Goal: Task Accomplishment & Management: Use online tool/utility

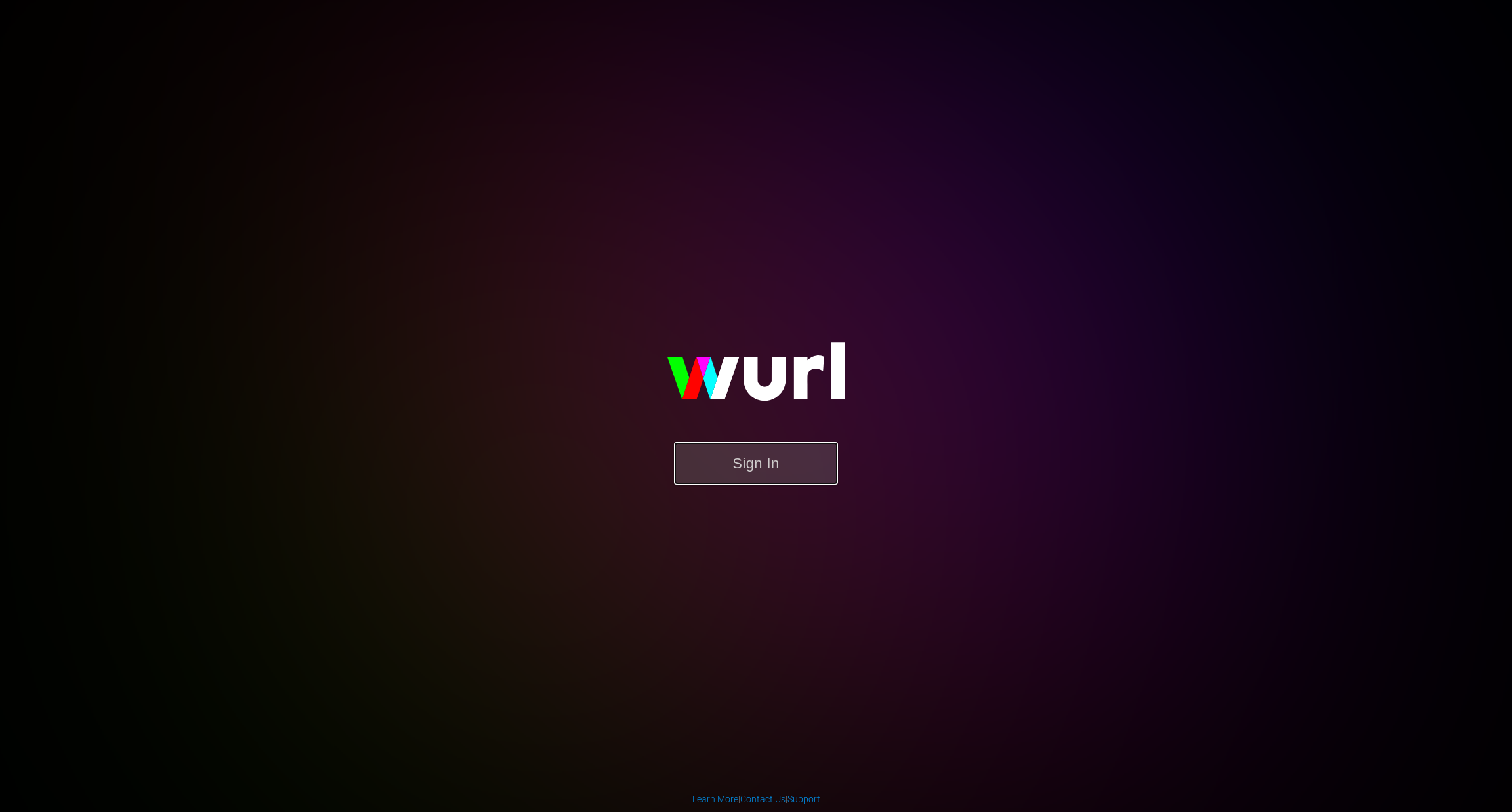
click at [754, 475] on button "Sign In" at bounding box center [756, 464] width 164 height 43
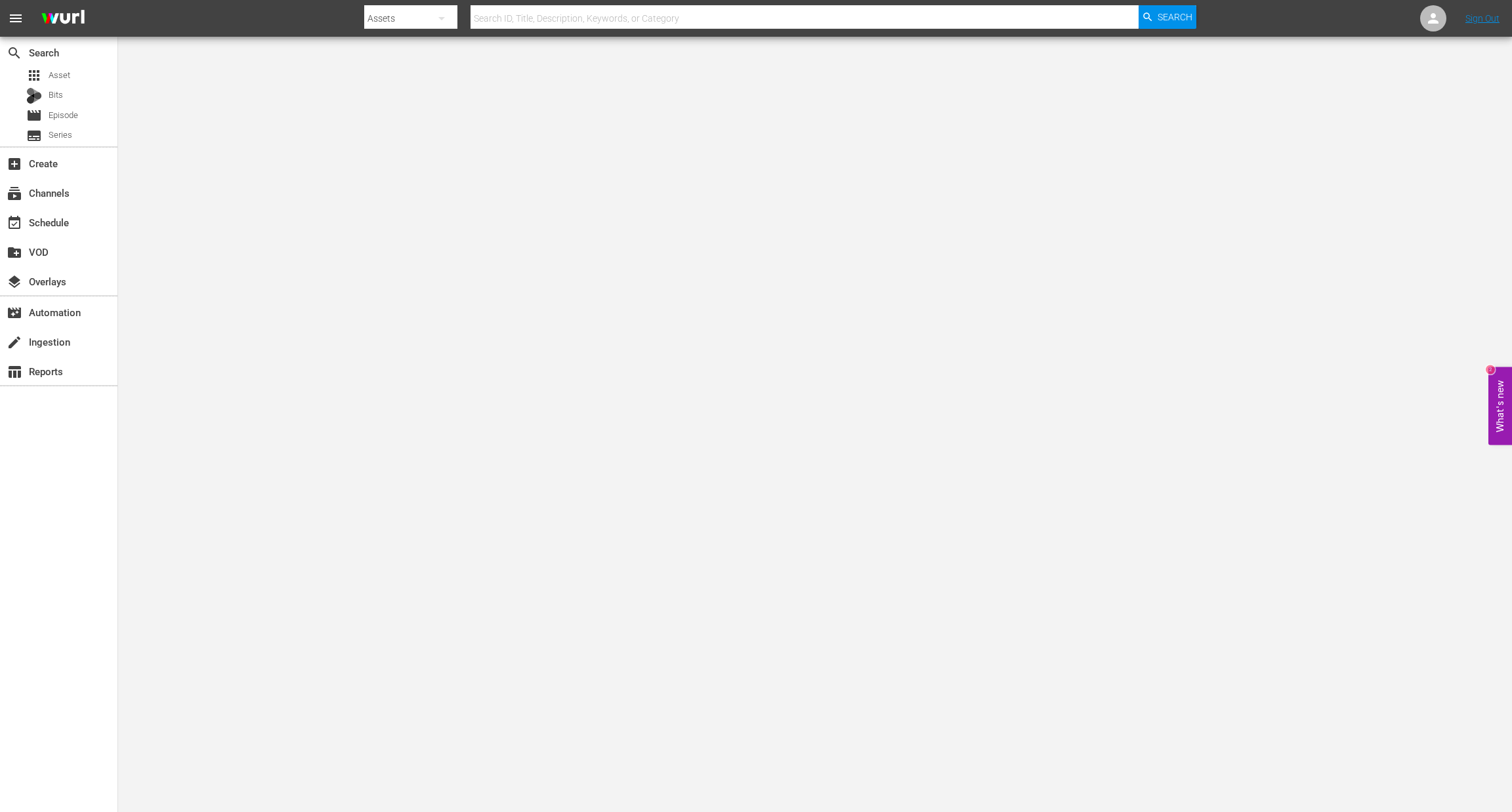
click at [64, 236] on div "create_new_folder VOD" at bounding box center [58, 251] width 117 height 30
click at [67, 227] on div "event_available Schedule" at bounding box center [37, 220] width 74 height 11
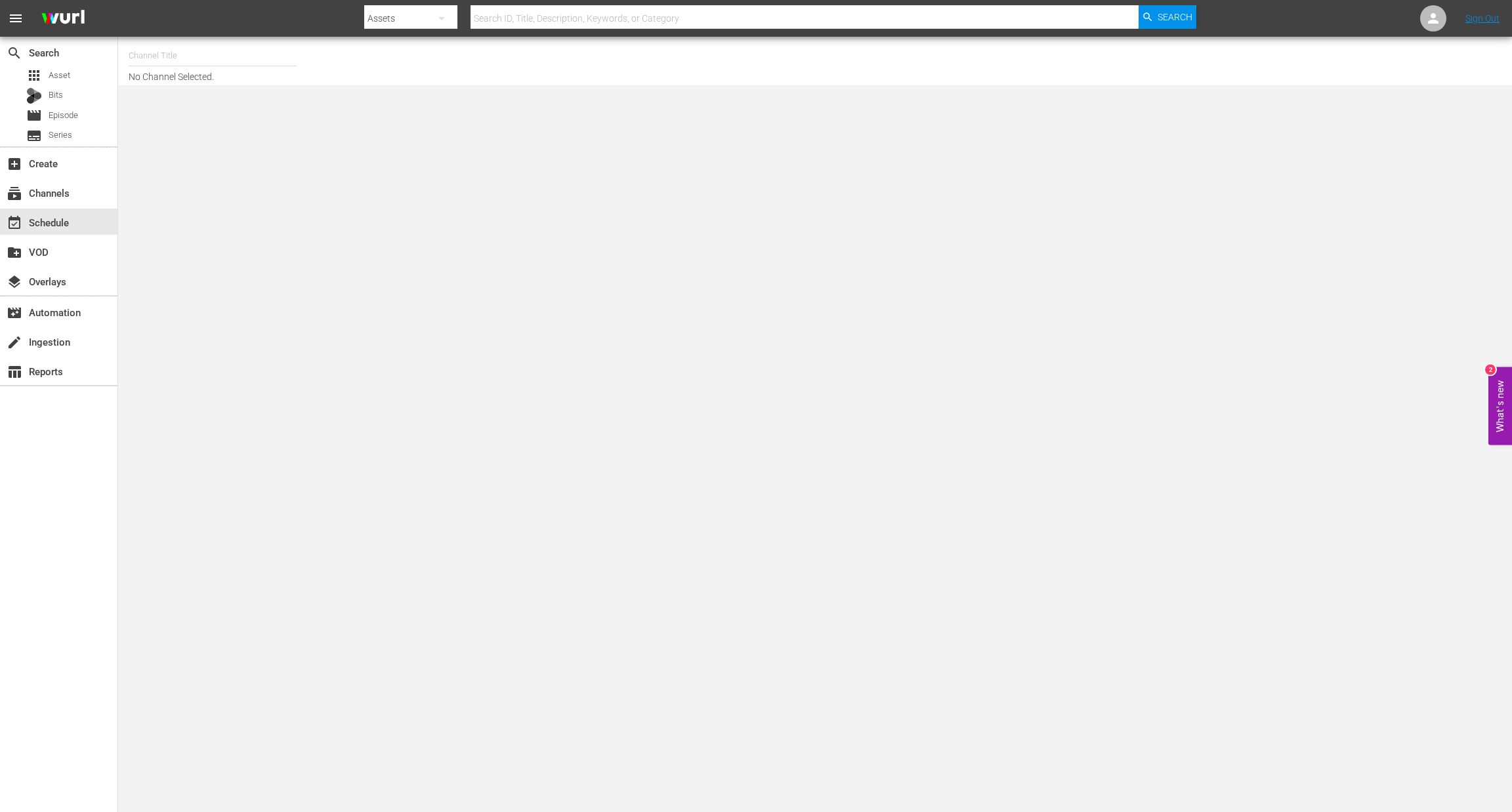
click at [199, 57] on input "text" at bounding box center [213, 56] width 168 height 31
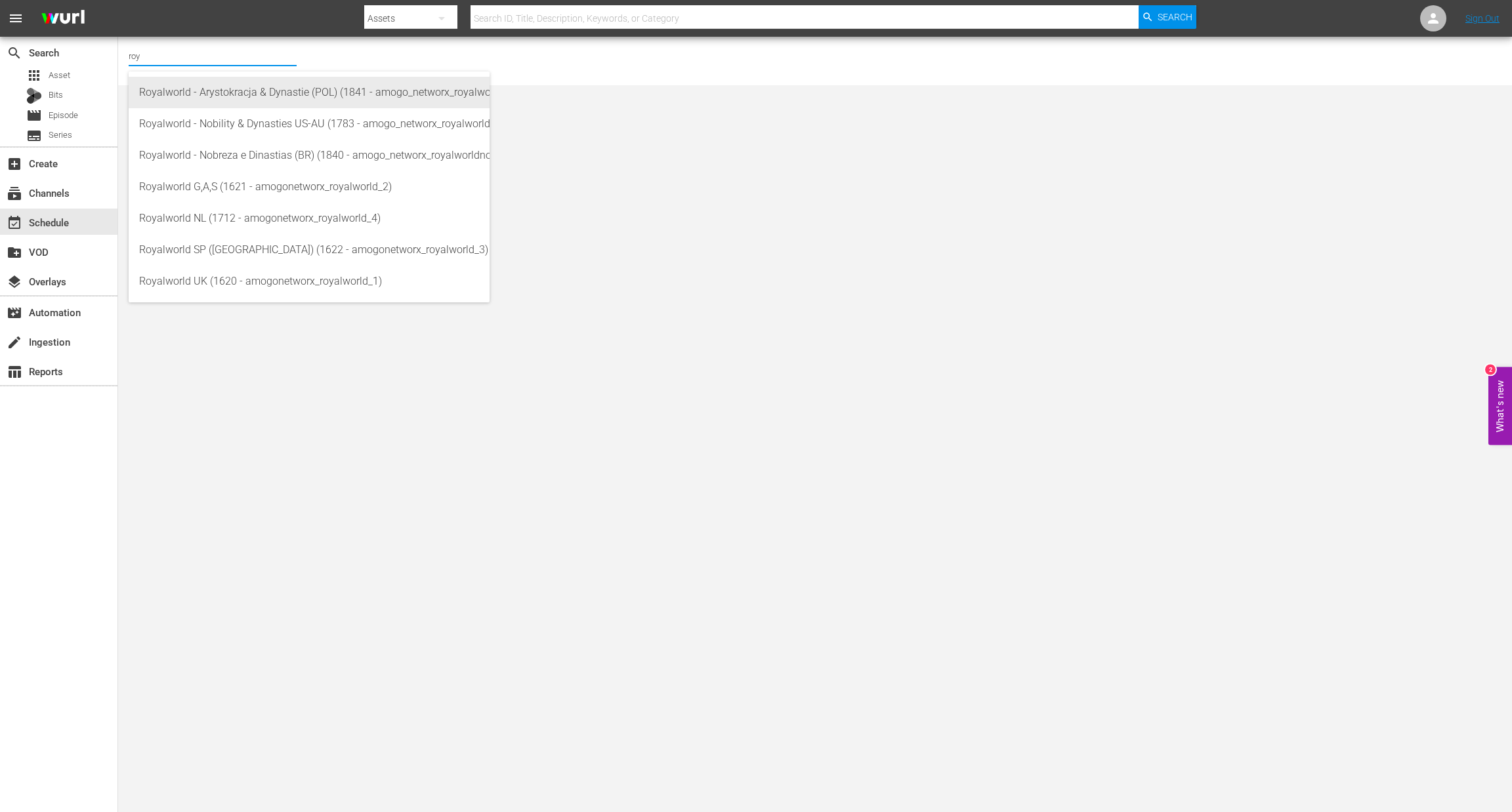
click at [231, 90] on div "Royalworld - Arystokracja & Dynastie (POL) (1841 - amogo_networx_royalworldarys…" at bounding box center [309, 93] width 340 height 31
type input "Royalworld - Arystokracja & Dynastie (POL) (1841 - amogo_networx_royalworldarys…"
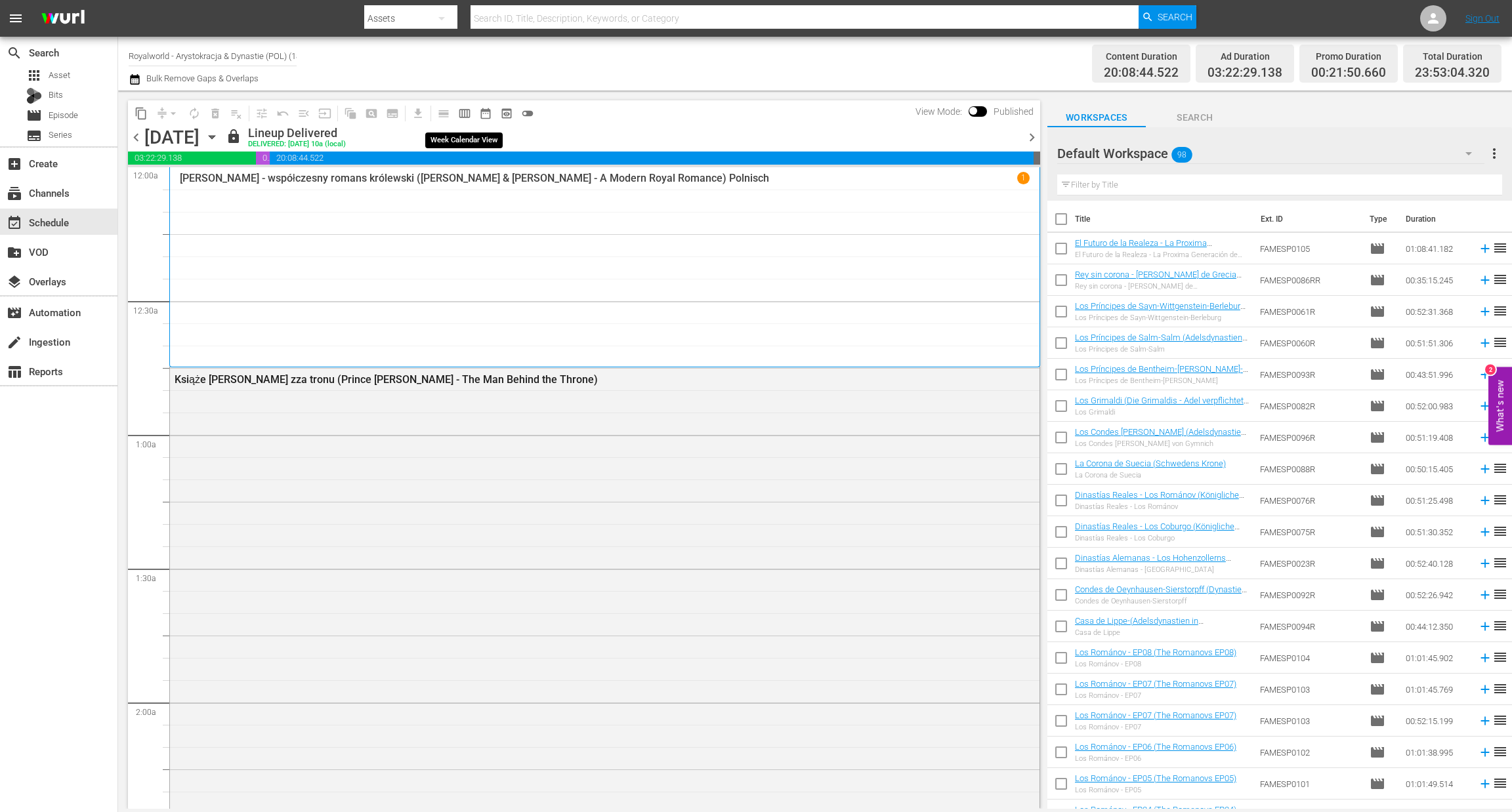
click at [465, 112] on span "calendar_view_week_outlined" at bounding box center [465, 113] width 13 height 13
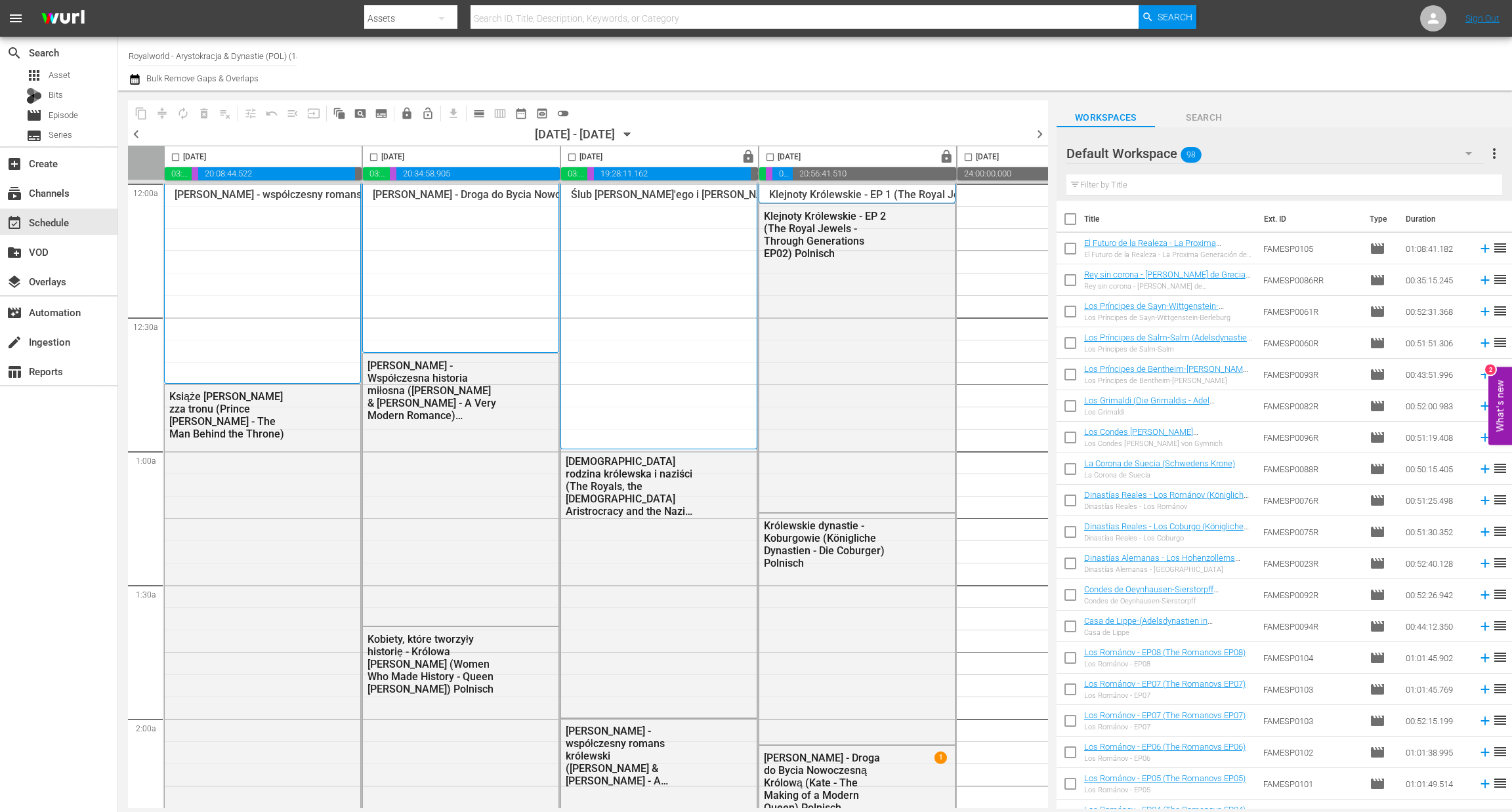
click at [371, 158] on input "checkbox" at bounding box center [373, 159] width 15 height 15
checkbox input "true"
click at [145, 119] on span "content_copy" at bounding box center [141, 113] width 13 height 13
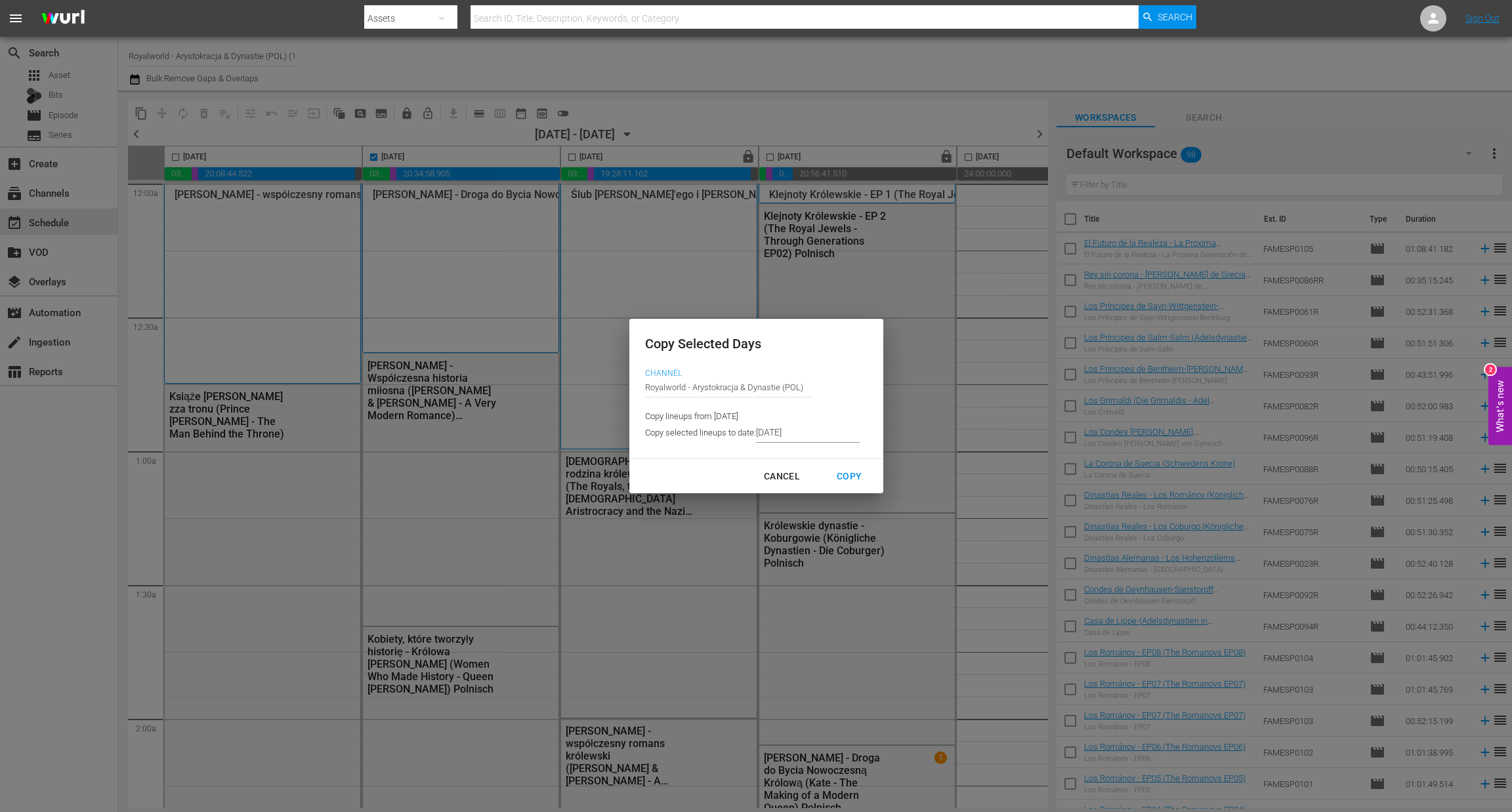
click at [813, 433] on input "[DATE]" at bounding box center [808, 434] width 103 height 20
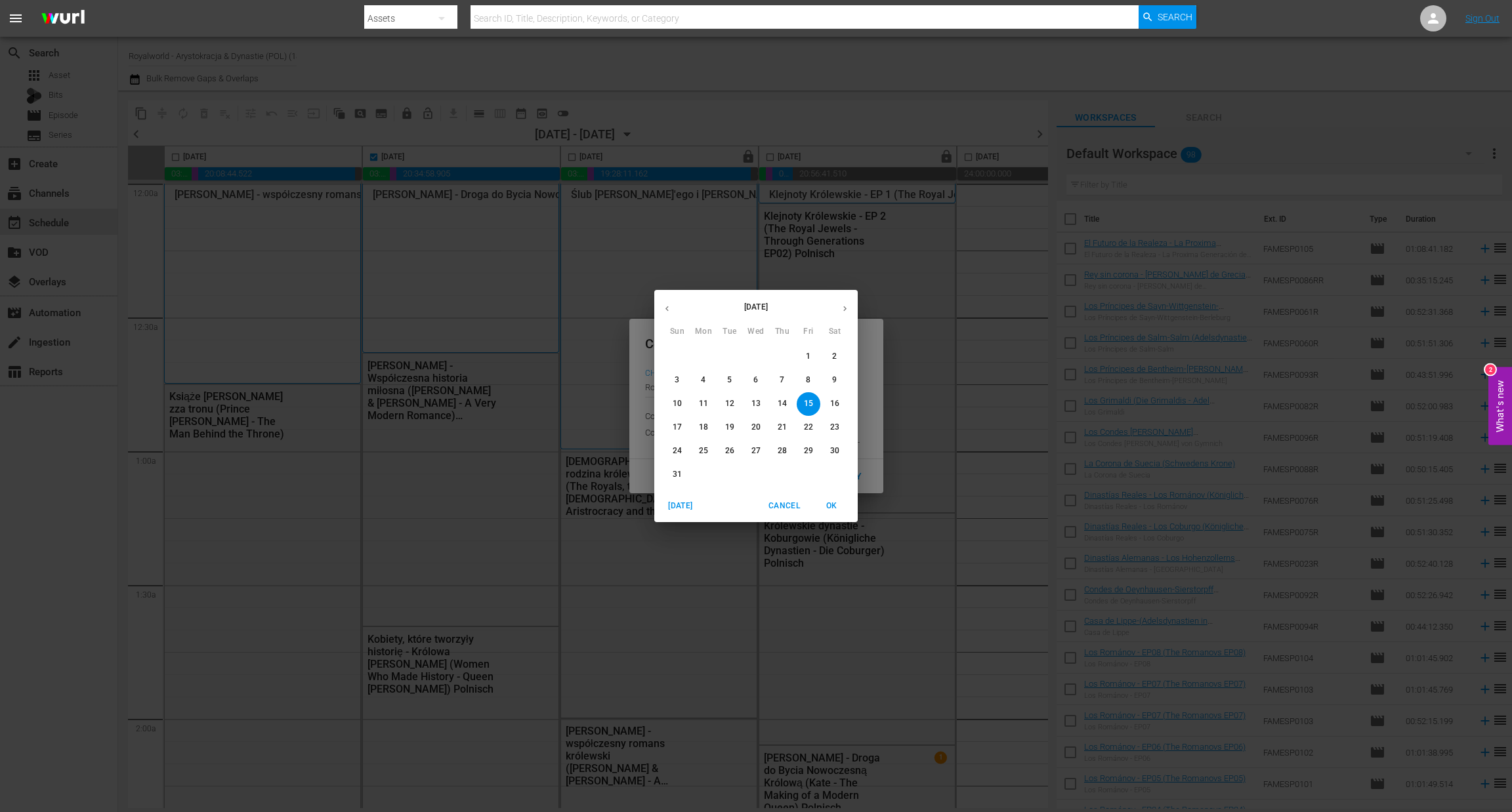
click at [699, 425] on p "18" at bounding box center [703, 428] width 9 height 11
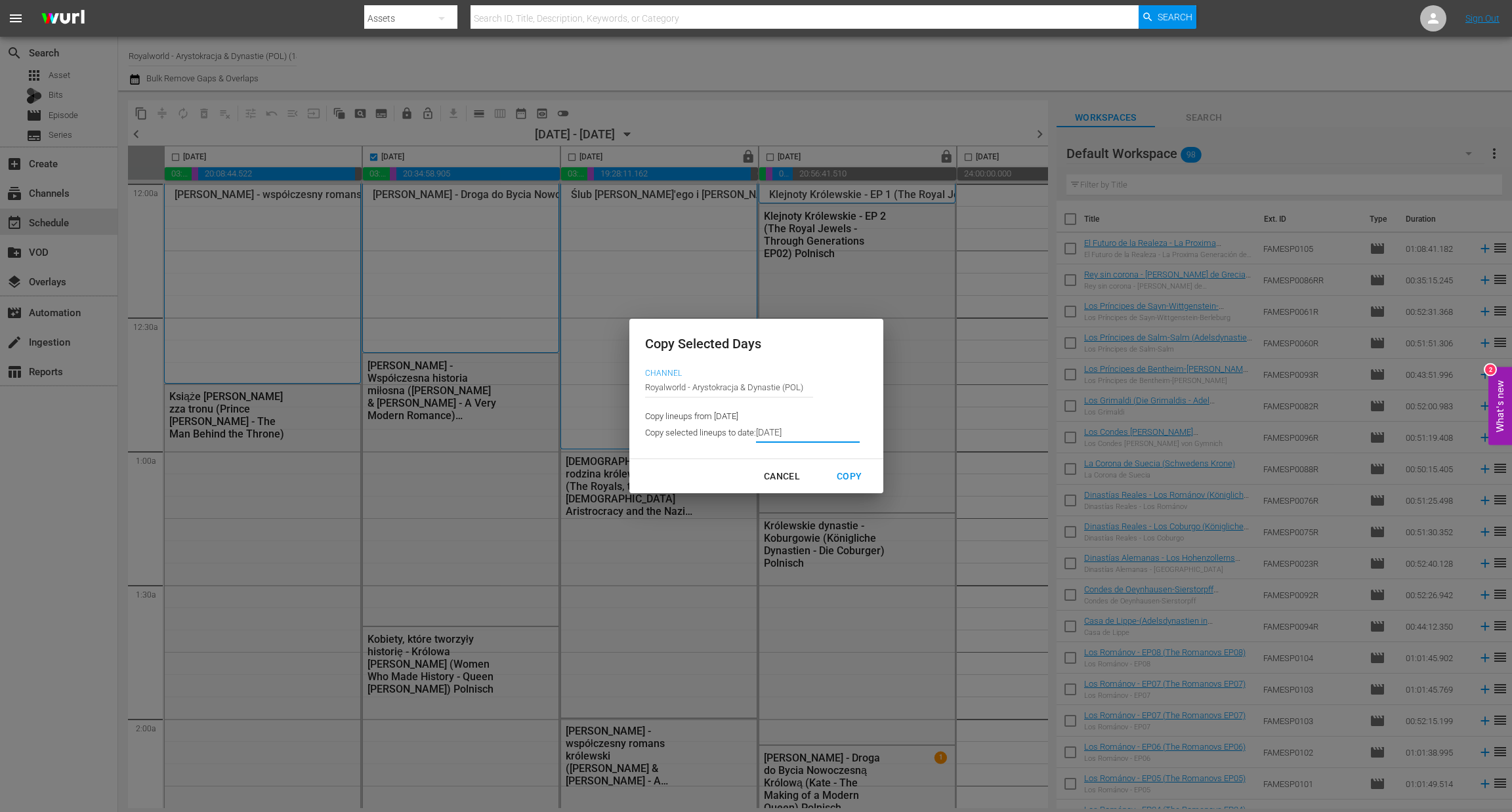
click at [845, 474] on div "Copy" at bounding box center [849, 477] width 46 height 16
type input "[DATE]"
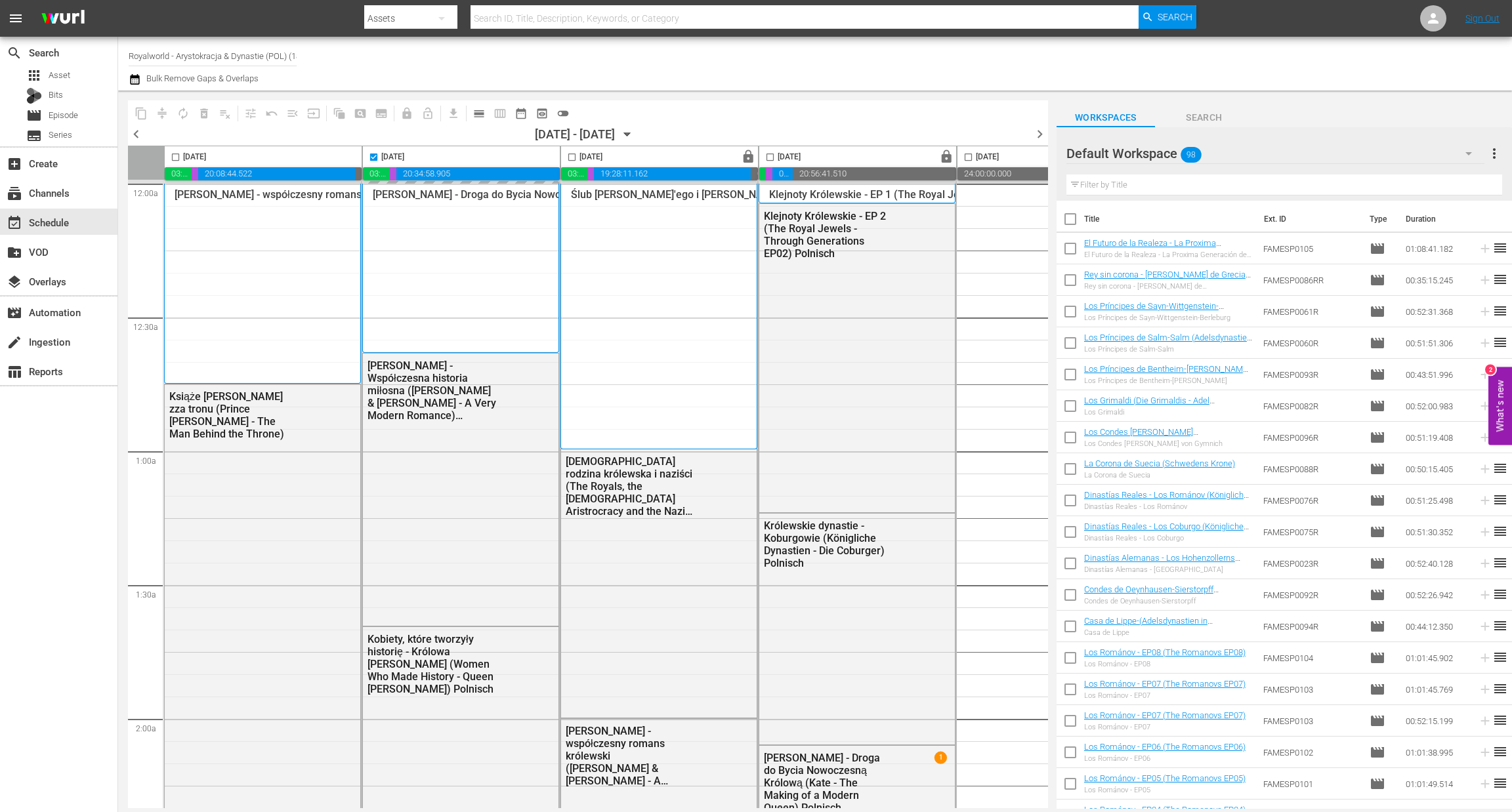
checkbox input "false"
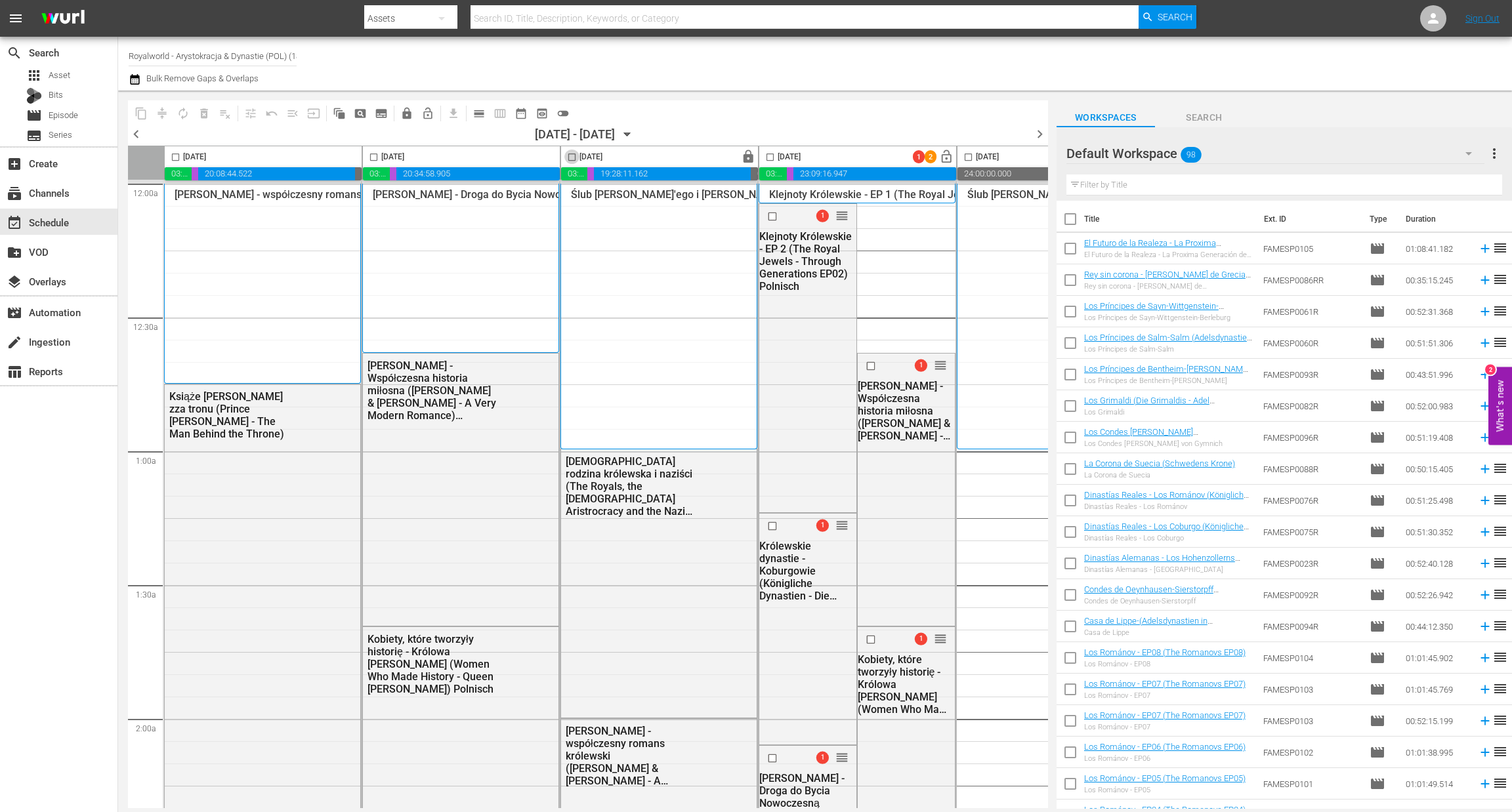
click at [572, 162] on input "checkbox" at bounding box center [571, 159] width 15 height 15
checkbox input "true"
click at [144, 109] on span "content_copy" at bounding box center [141, 113] width 13 height 13
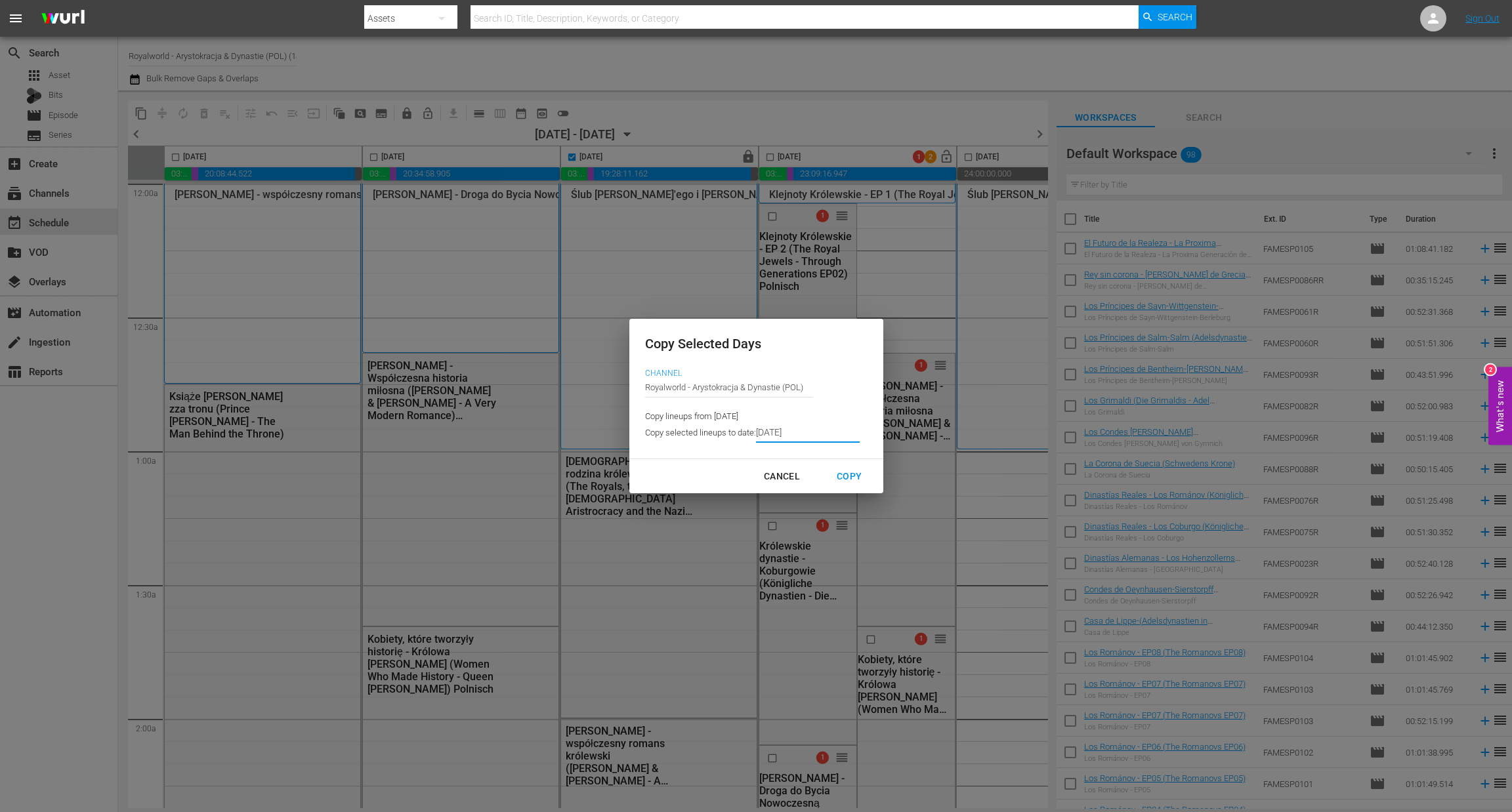
click at [812, 429] on input "[DATE]" at bounding box center [808, 434] width 103 height 20
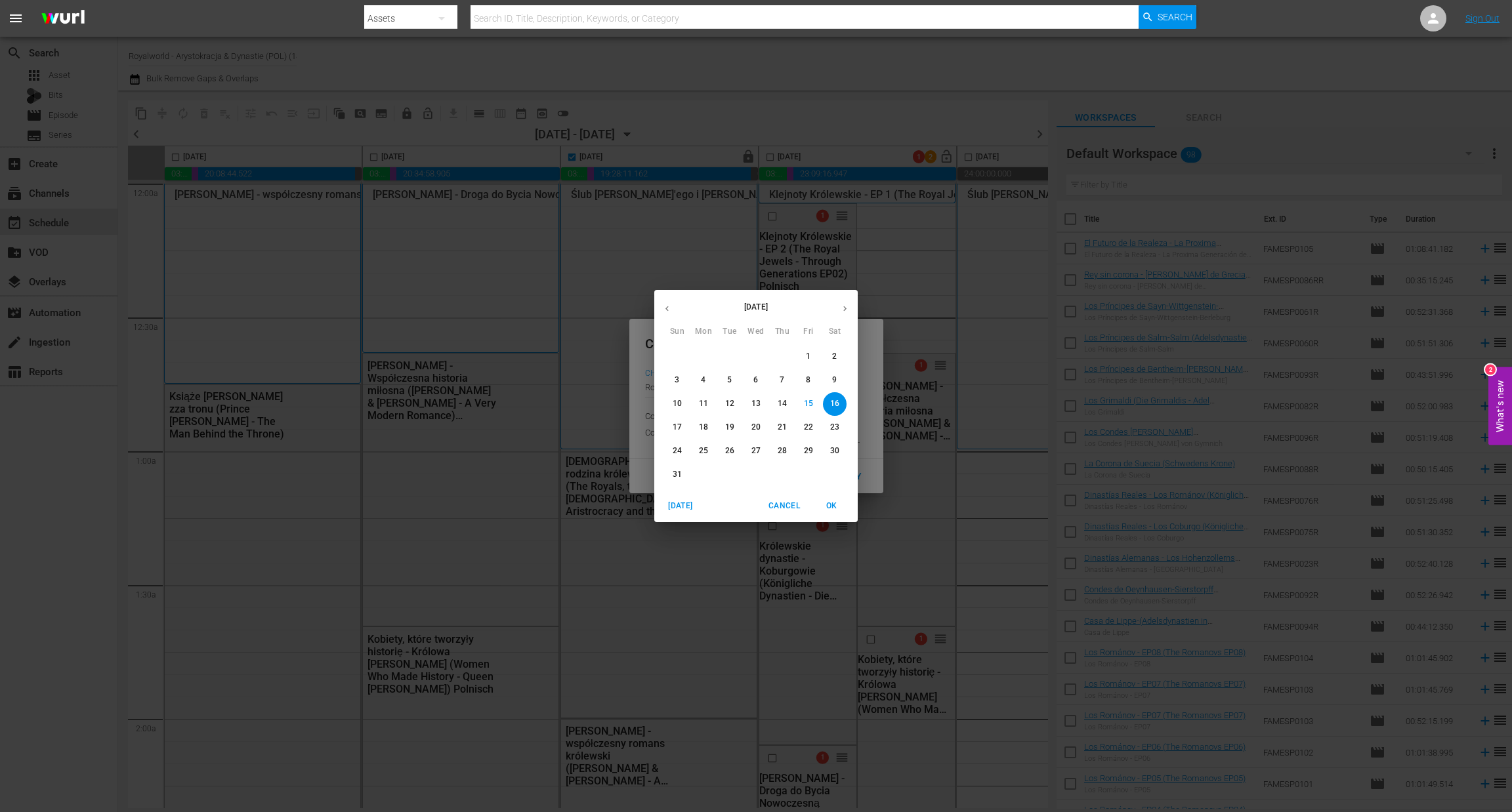
click at [734, 433] on p "19" at bounding box center [729, 428] width 9 height 11
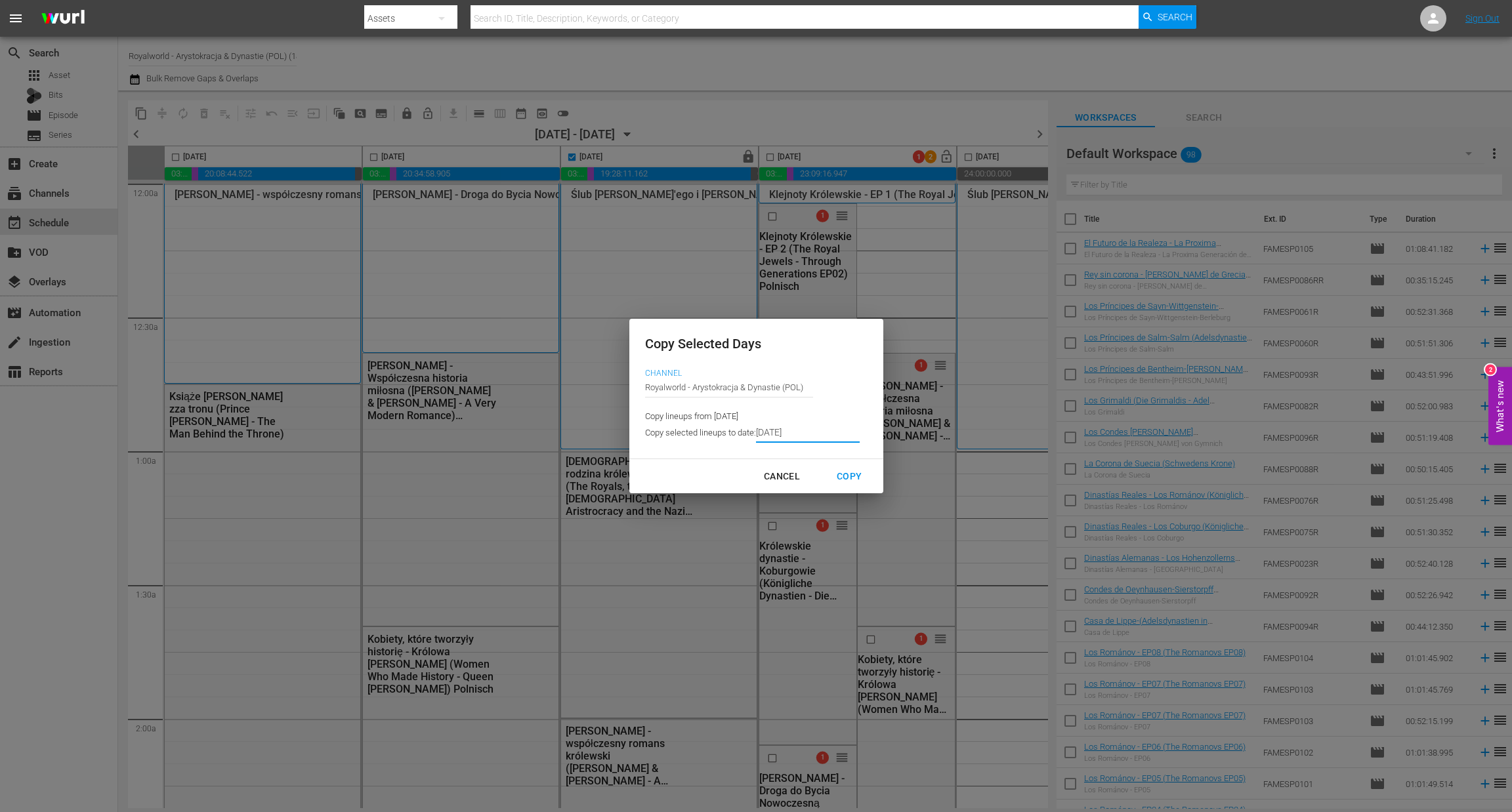
click at [856, 470] on div "Copy" at bounding box center [849, 477] width 46 height 16
type input "[DATE]"
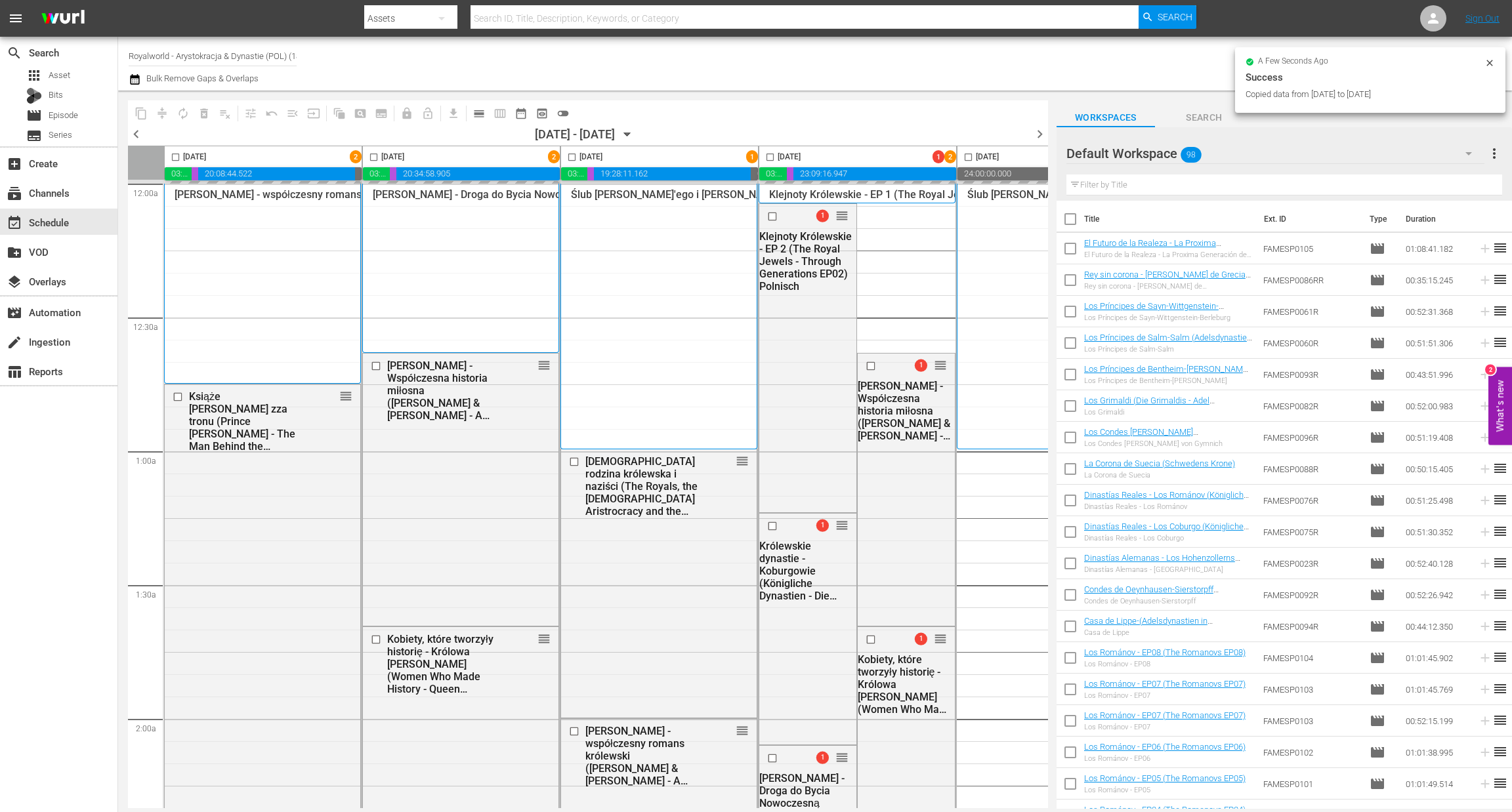
checkbox input "false"
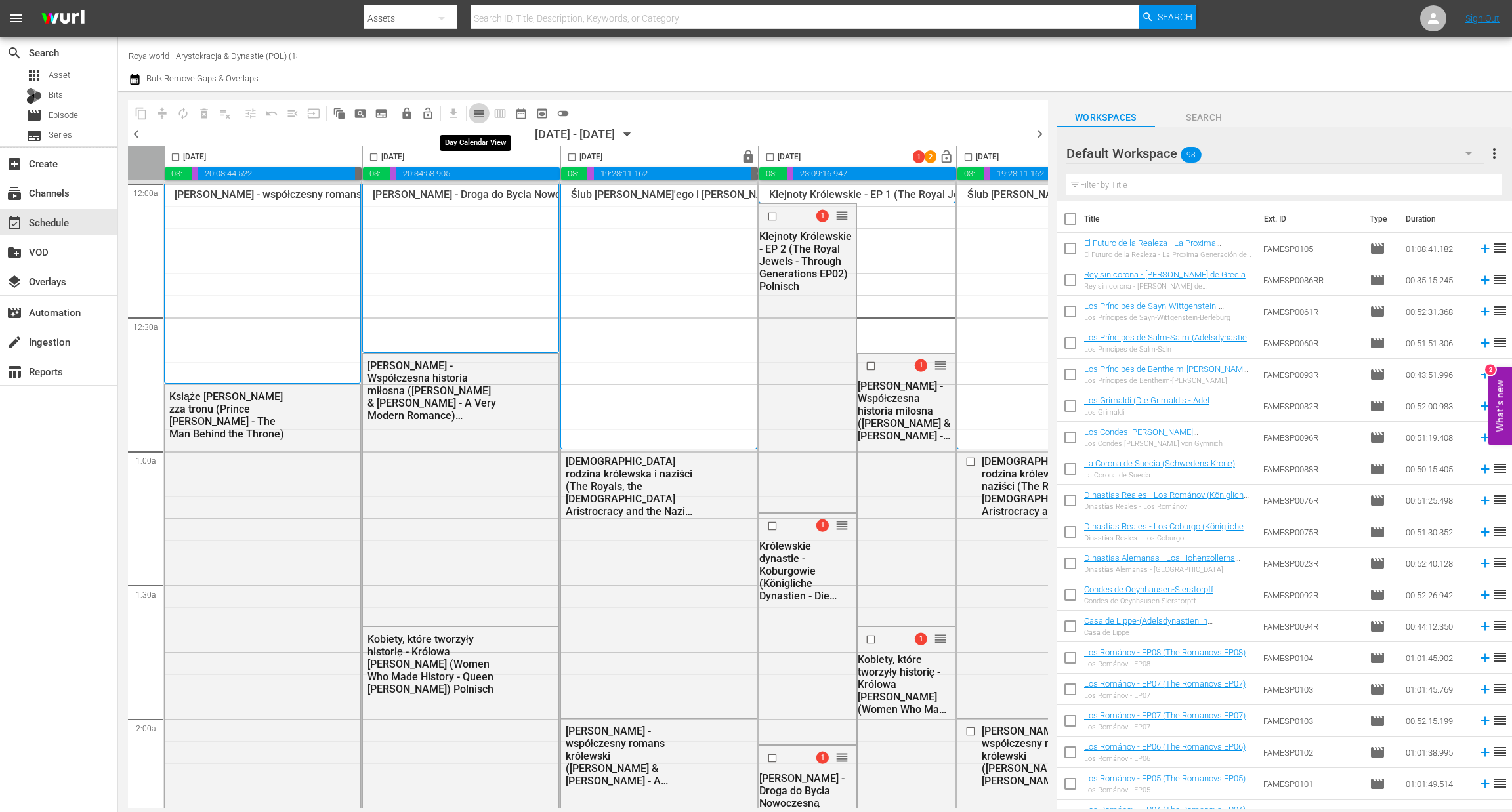
click at [472, 112] on span "calendar_view_day_outlined" at bounding box center [479, 113] width 13 height 13
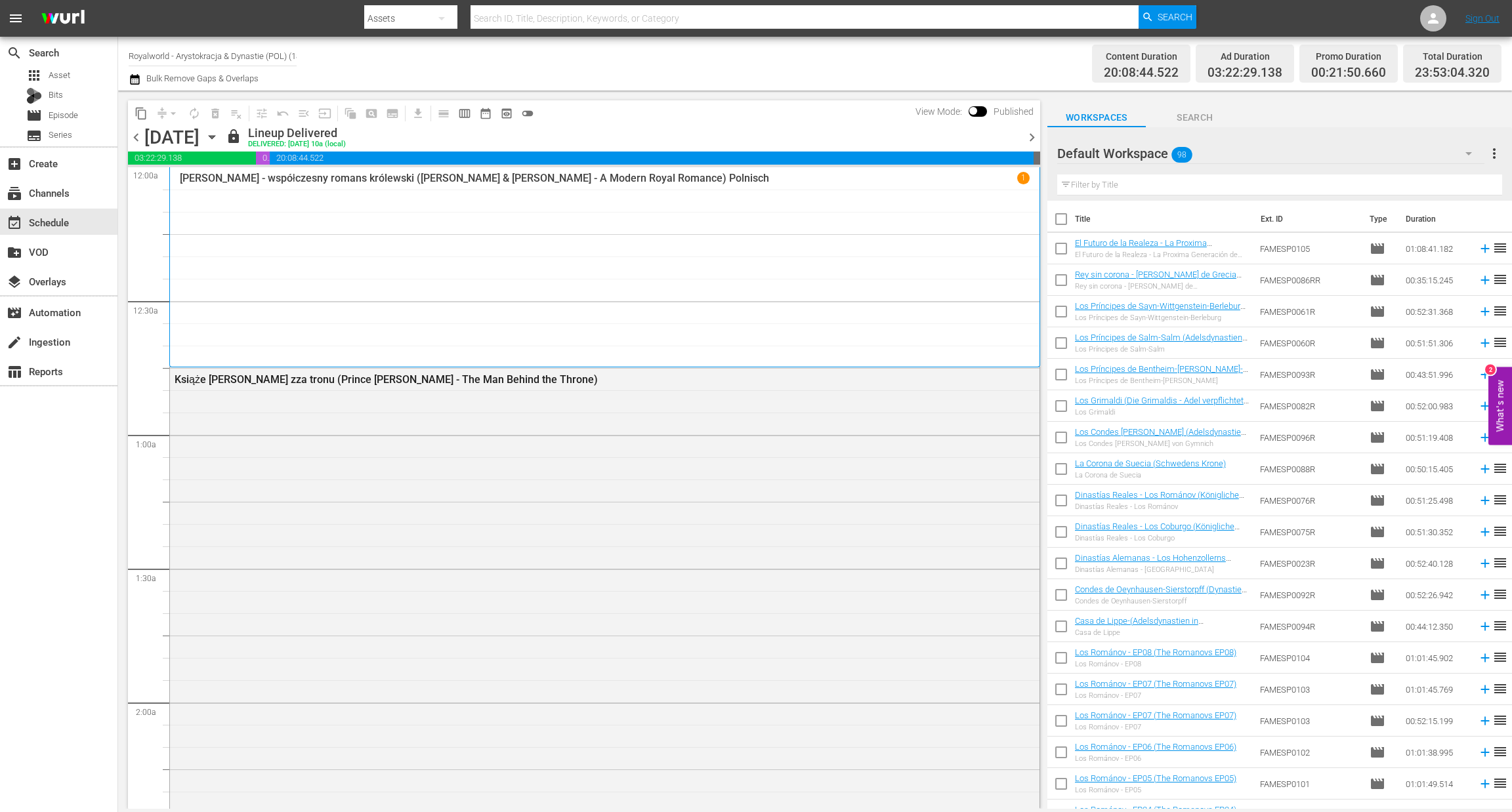
click at [1030, 140] on span "chevron_right" at bounding box center [1032, 137] width 16 height 16
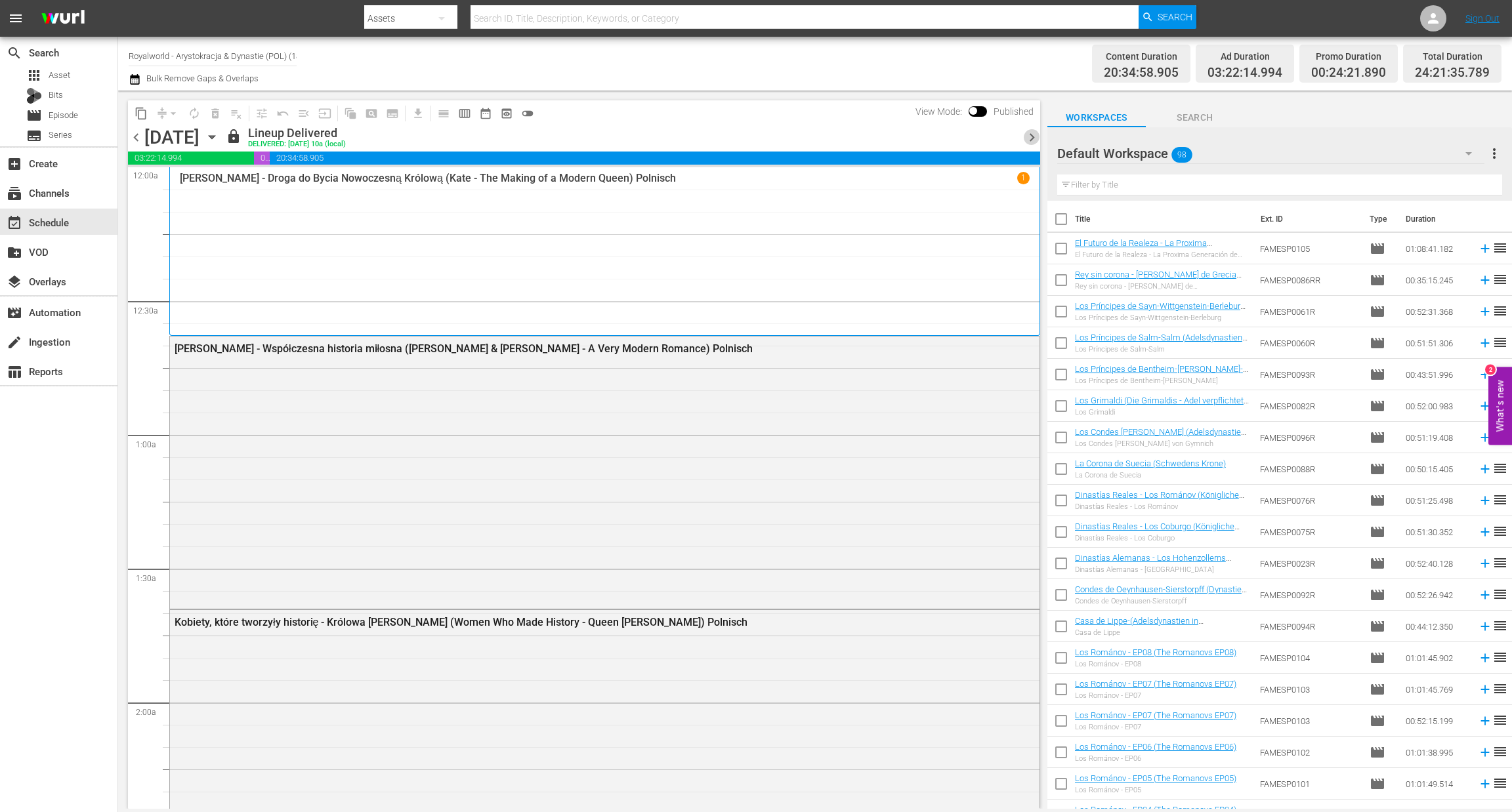
click at [1030, 140] on span "chevron_right" at bounding box center [1032, 137] width 16 height 16
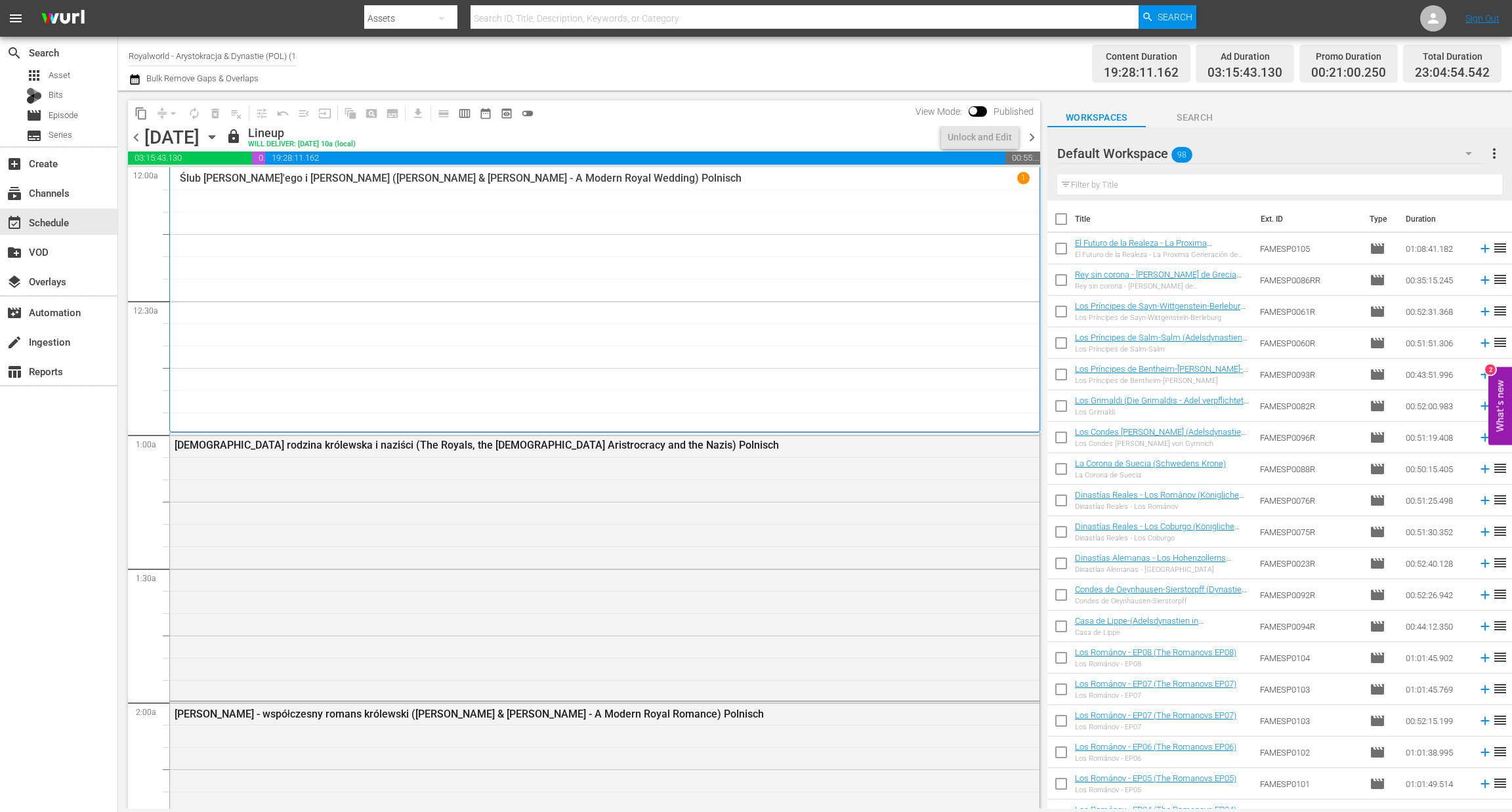
click at [1030, 140] on span "chevron_right" at bounding box center [1032, 137] width 16 height 16
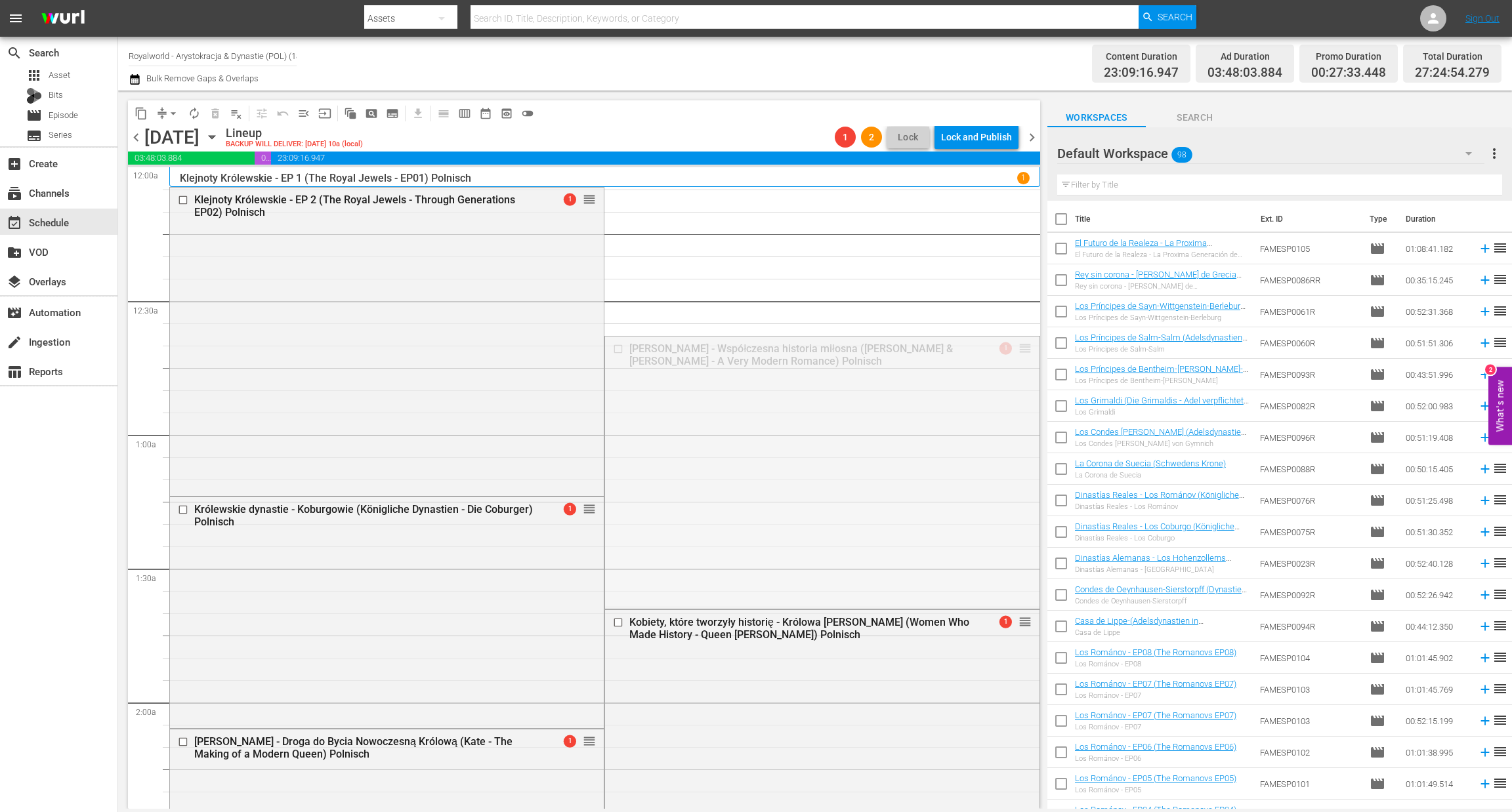
drag, startPoint x: 1007, startPoint y: 351, endPoint x: 951, endPoint y: 780, distance: 432.6
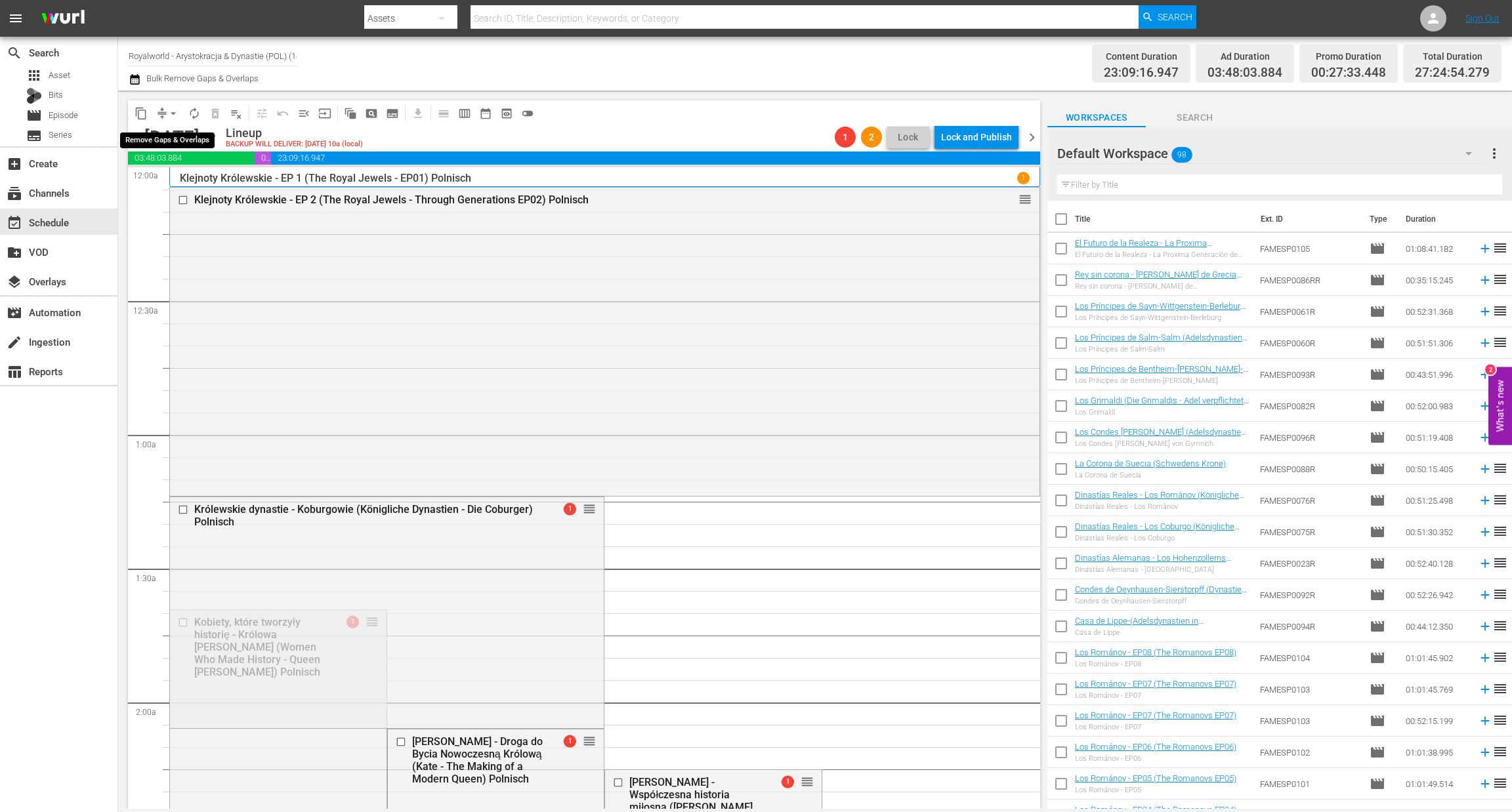
click at [176, 116] on span "arrow_drop_down" at bounding box center [173, 113] width 13 height 13
click at [195, 177] on li "Align to End of Previous Day" at bounding box center [174, 182] width 138 height 21
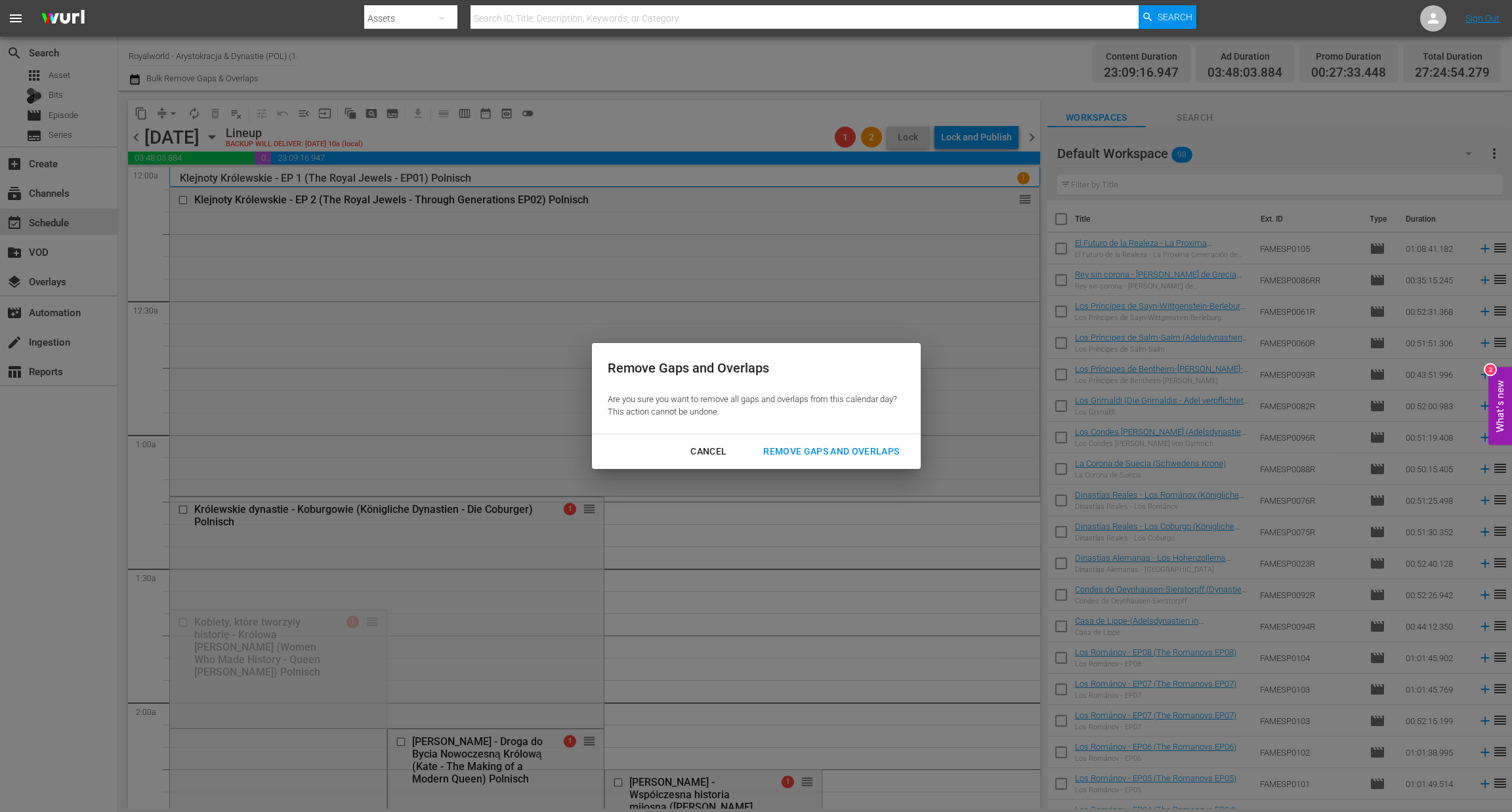
click at [812, 451] on div "Remove Gaps and Overlaps" at bounding box center [831, 452] width 157 height 16
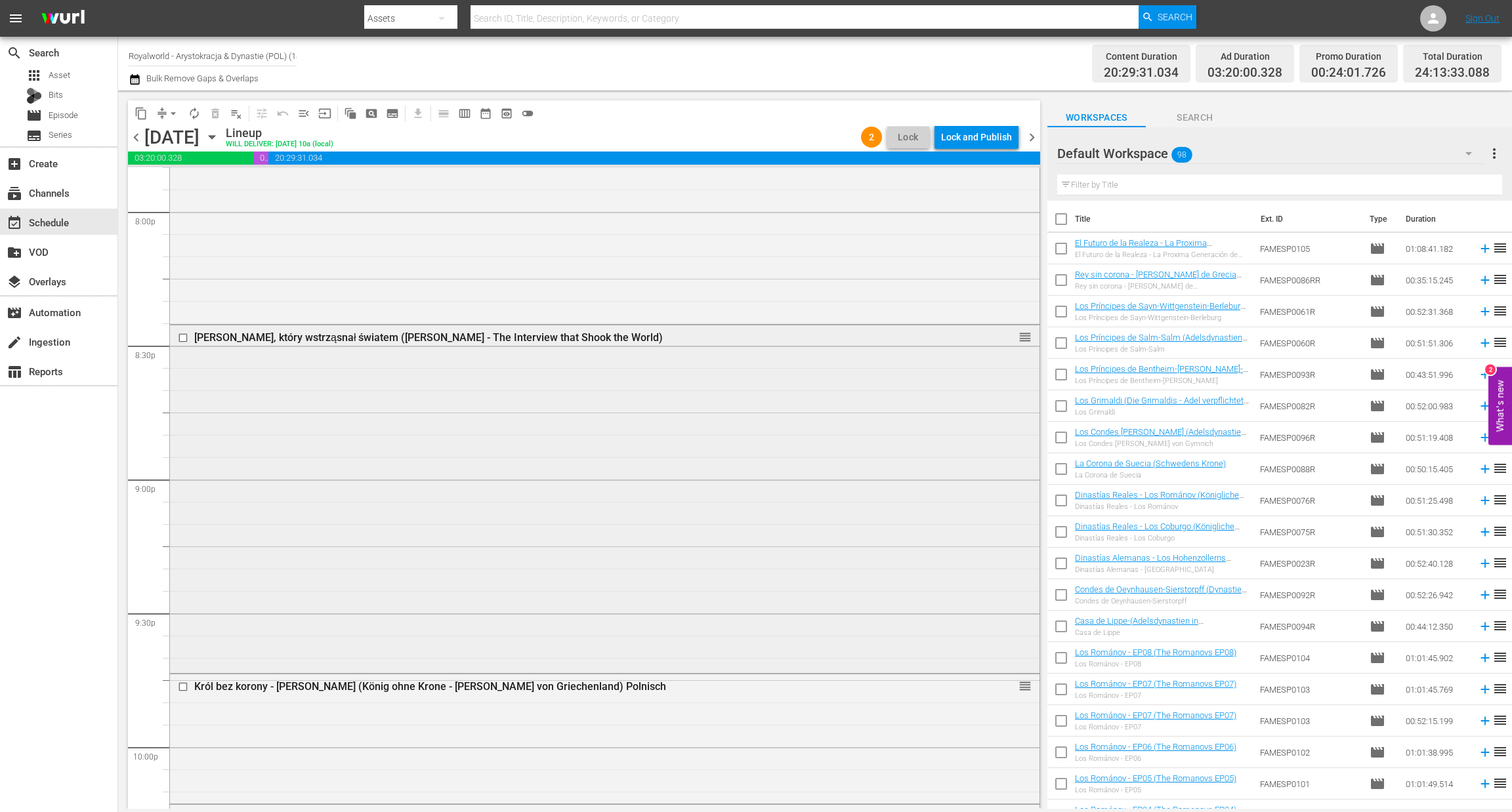
scroll to position [5863, 0]
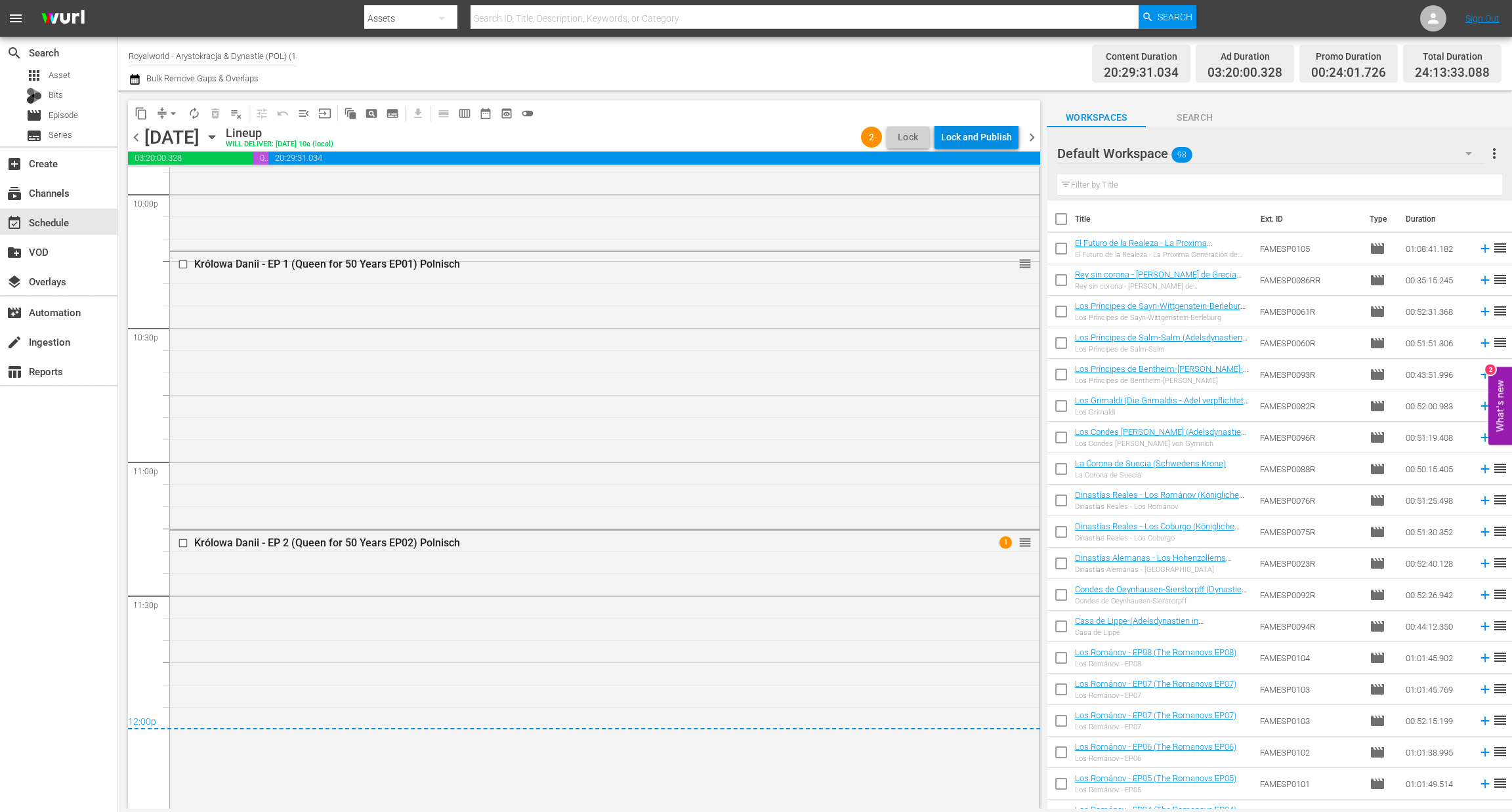
click at [979, 131] on div "Lock and Publish" at bounding box center [976, 137] width 71 height 24
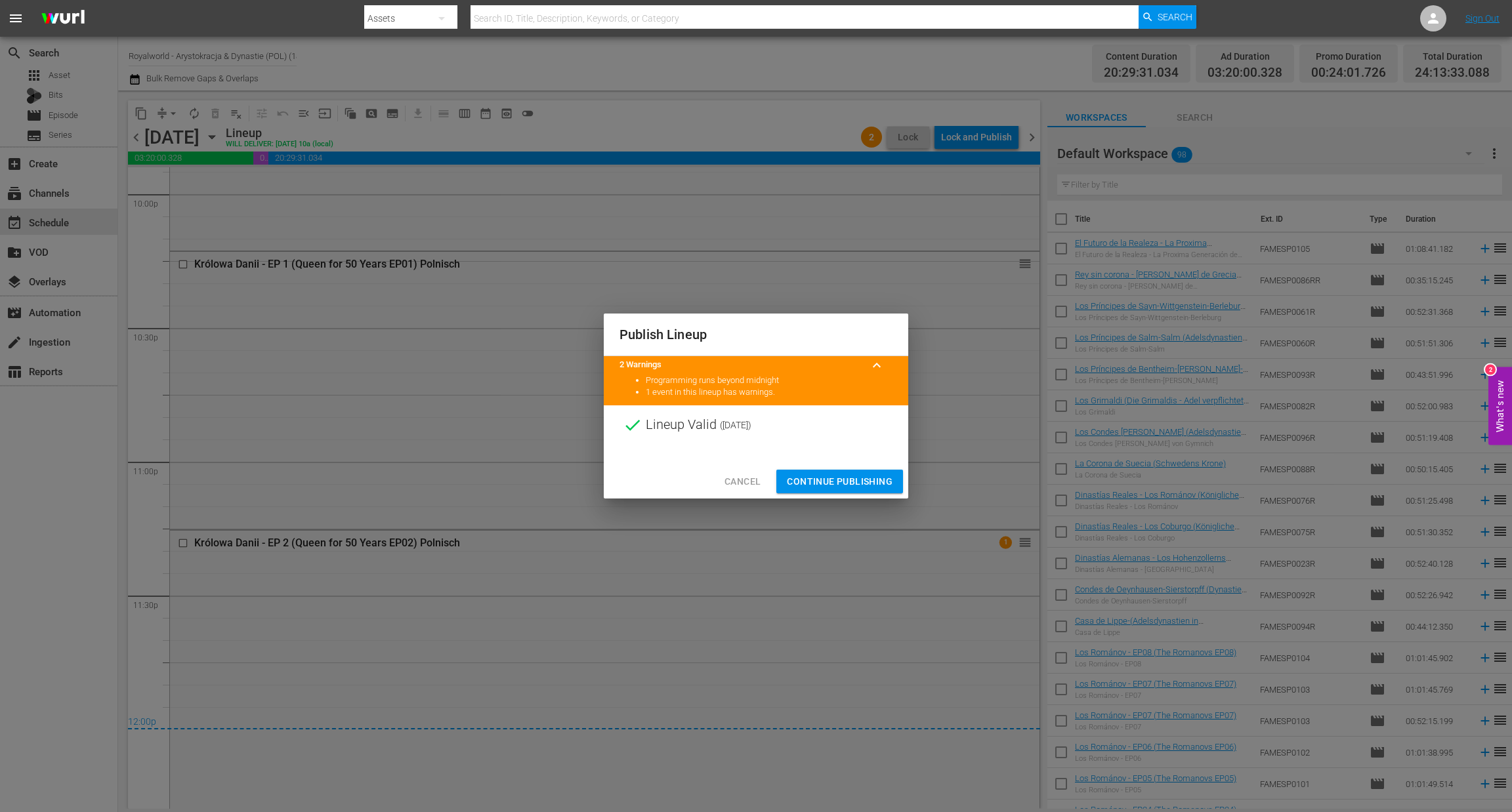
click at [851, 482] on span "Continue Publishing" at bounding box center [839, 482] width 106 height 16
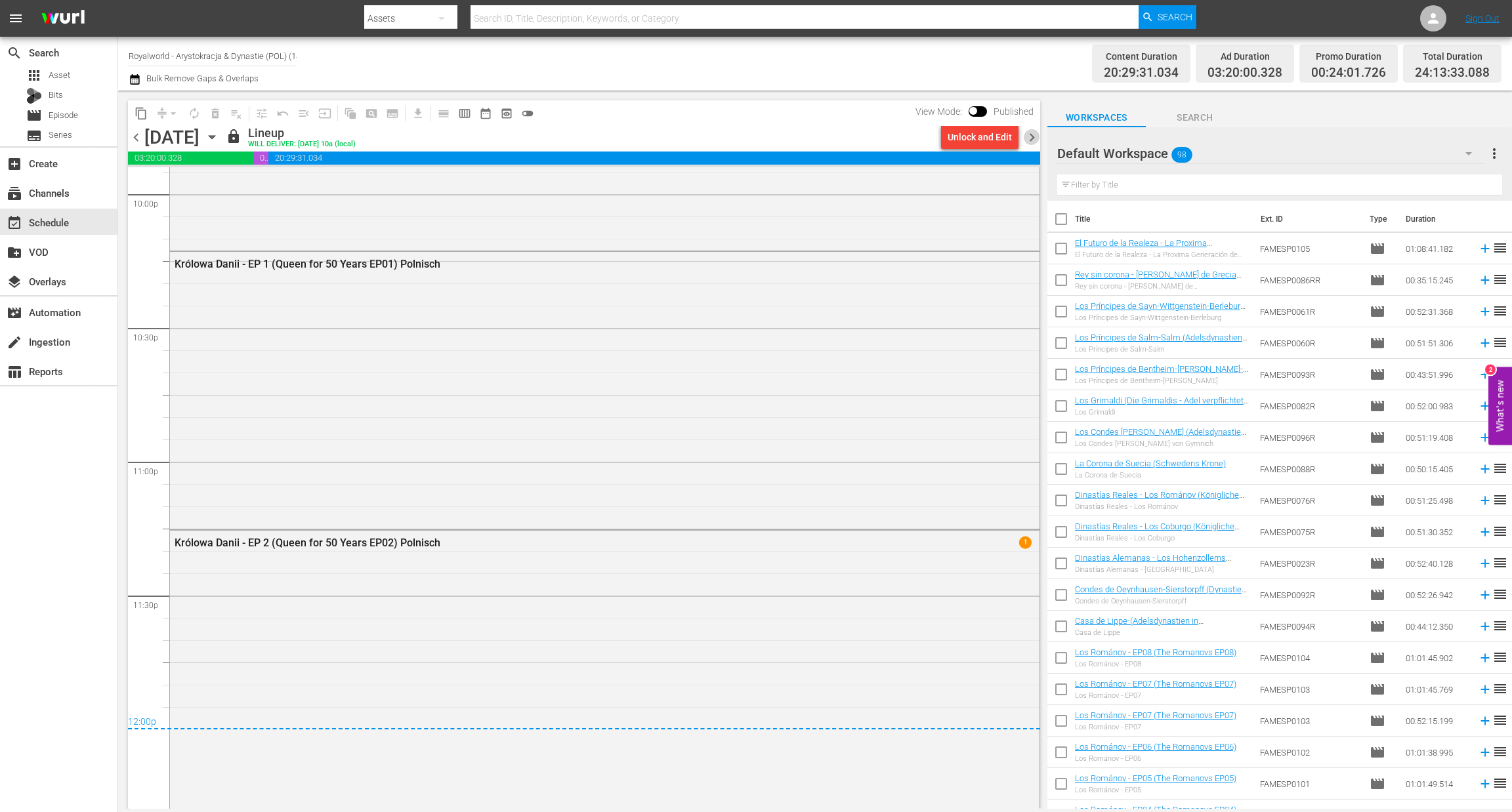
click at [1030, 135] on span "chevron_right" at bounding box center [1032, 137] width 16 height 16
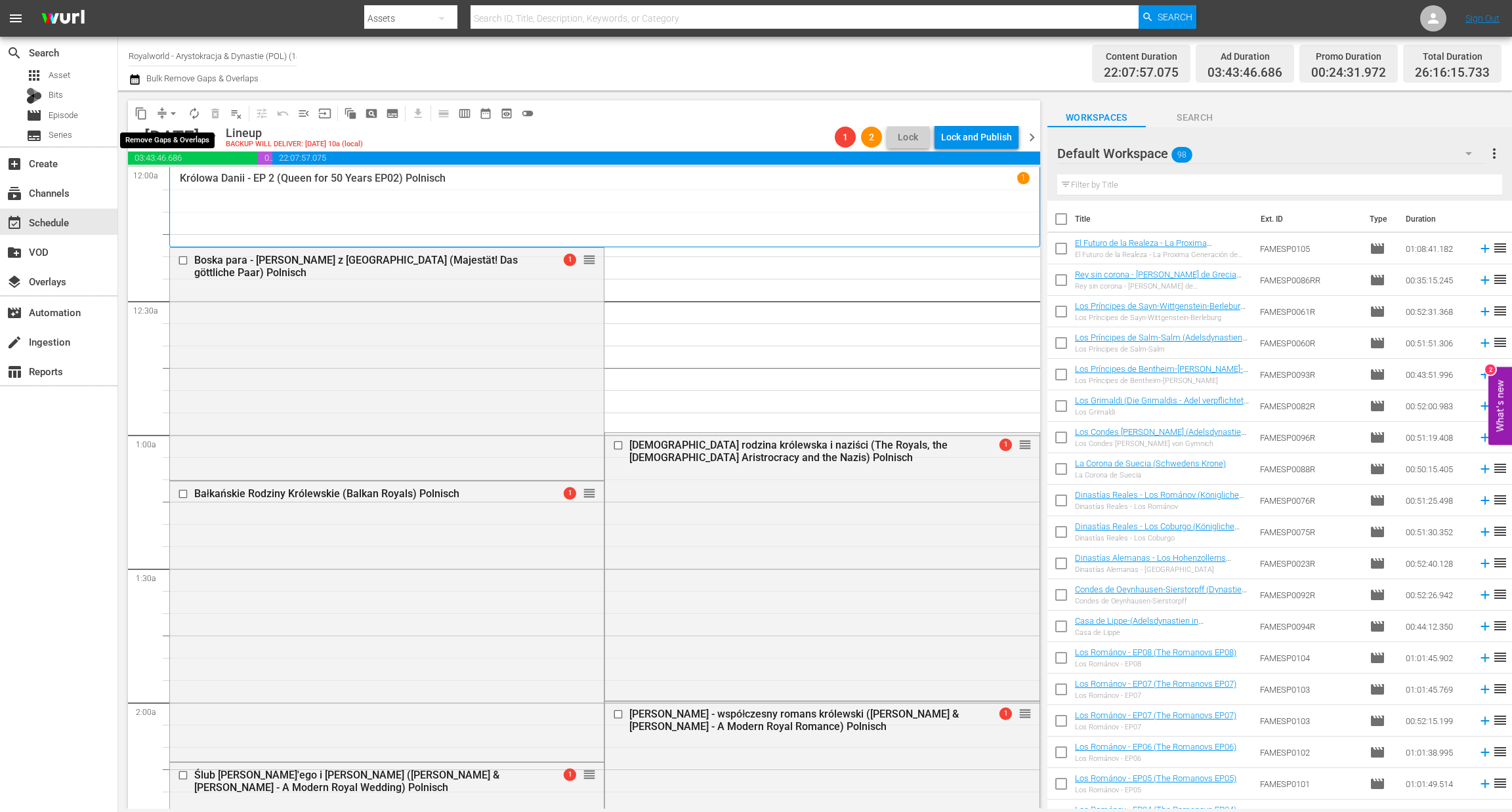
click at [168, 109] on span "arrow_drop_down" at bounding box center [173, 113] width 13 height 13
click at [153, 185] on li "Align to End of Previous Day" at bounding box center [174, 182] width 138 height 21
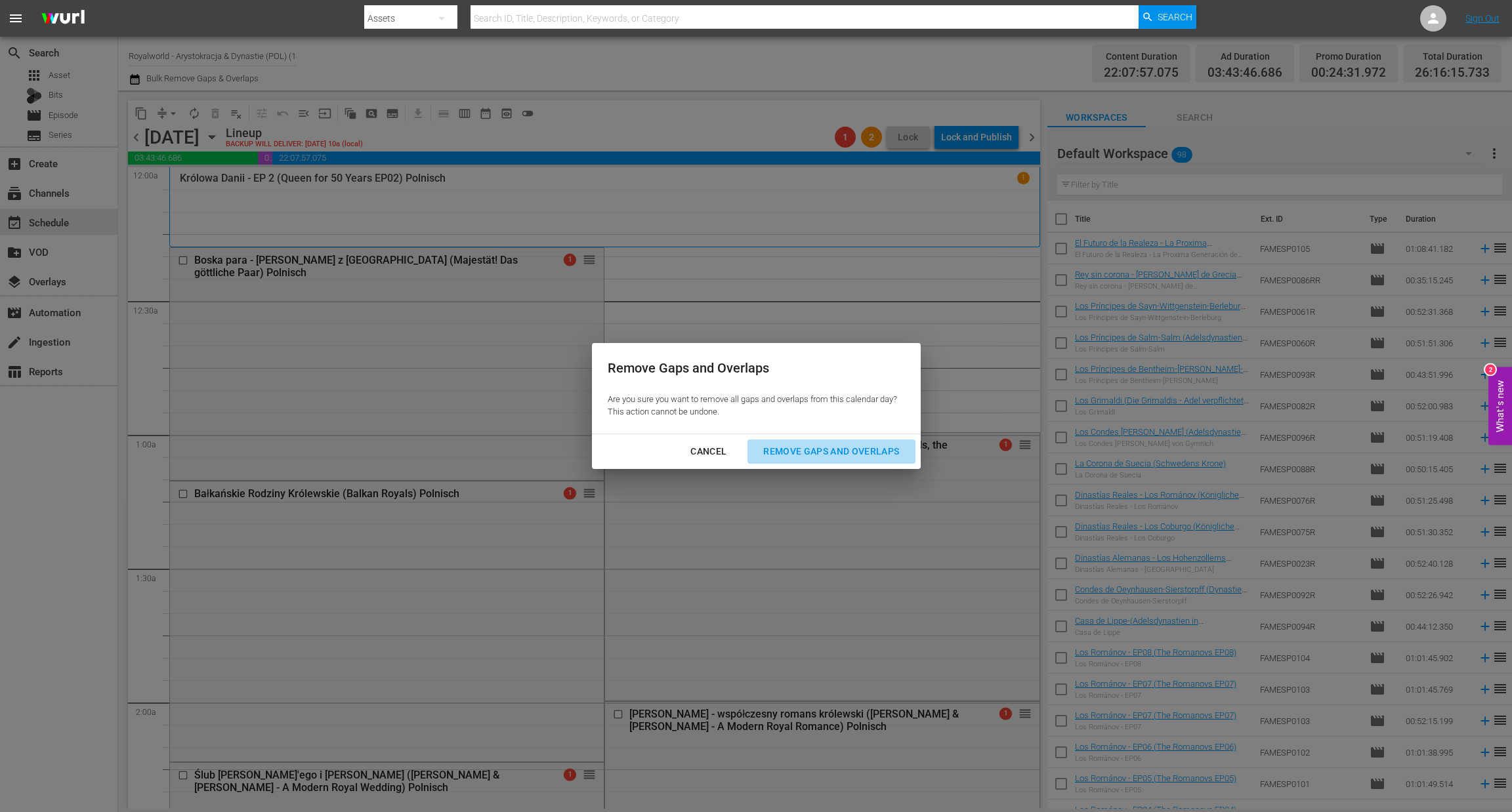
click at [822, 447] on div "Remove Gaps and Overlaps" at bounding box center [831, 452] width 157 height 16
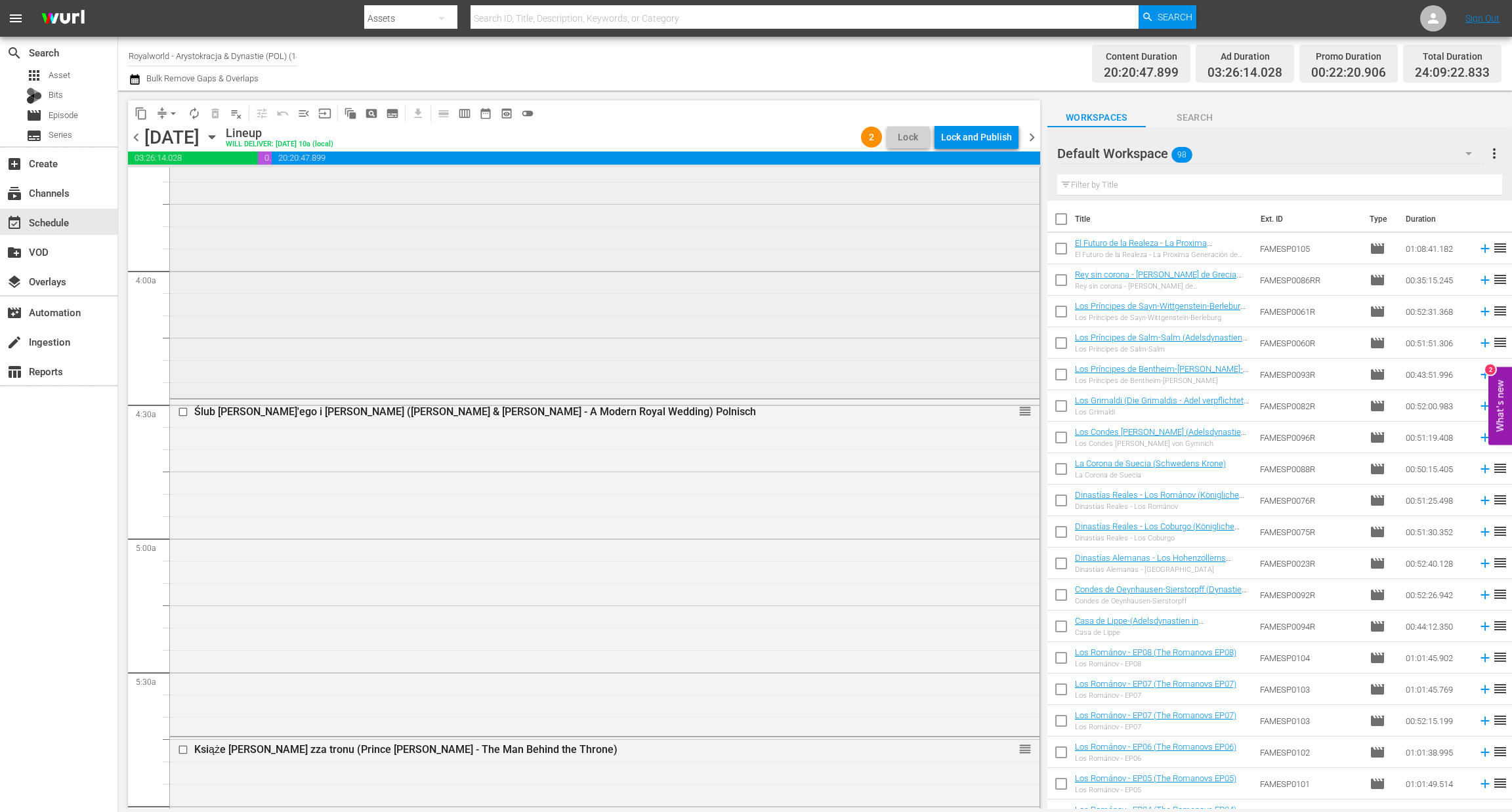
scroll to position [984, 0]
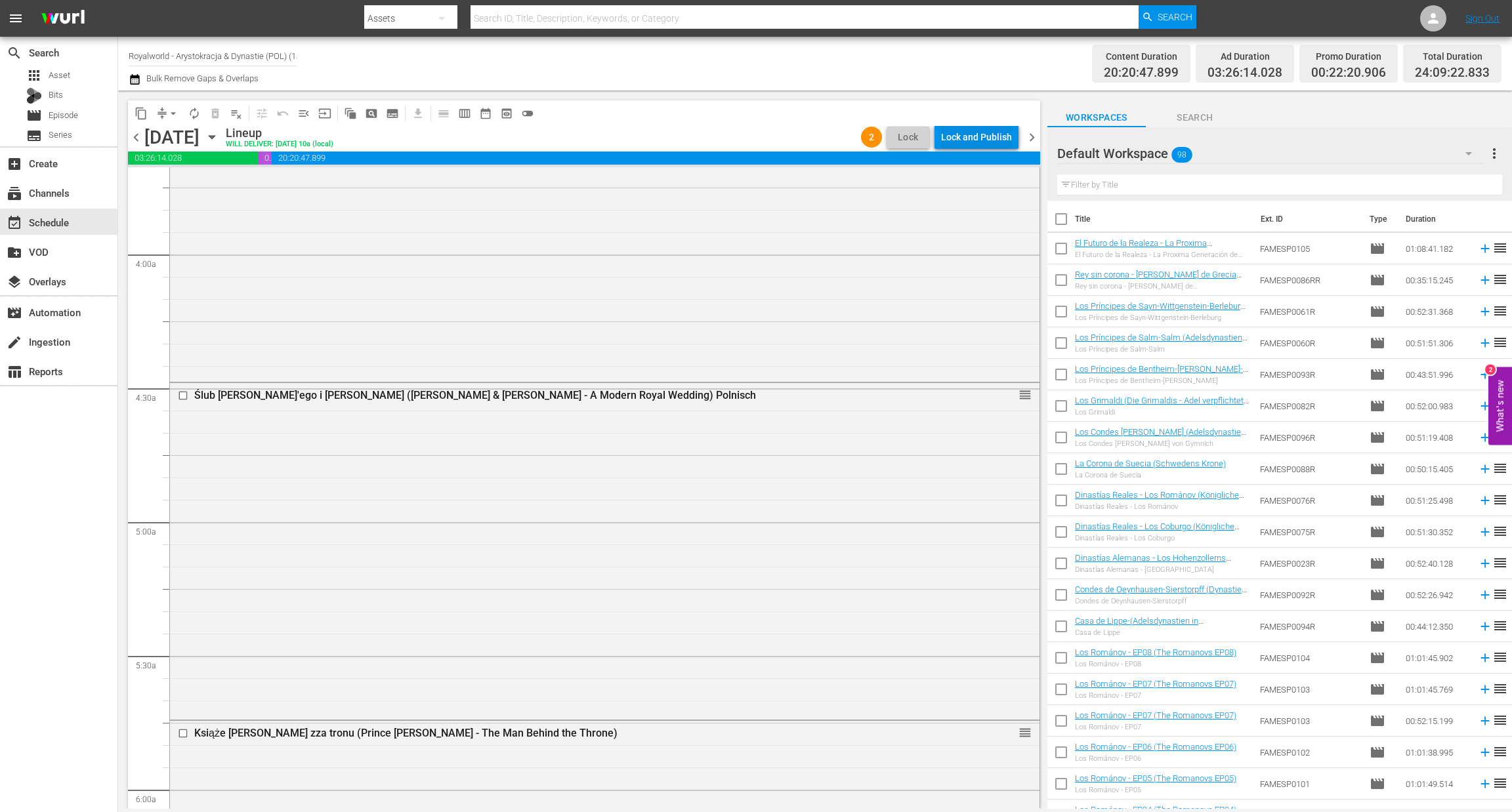
click at [960, 141] on div "Lock and Publish" at bounding box center [976, 137] width 71 height 24
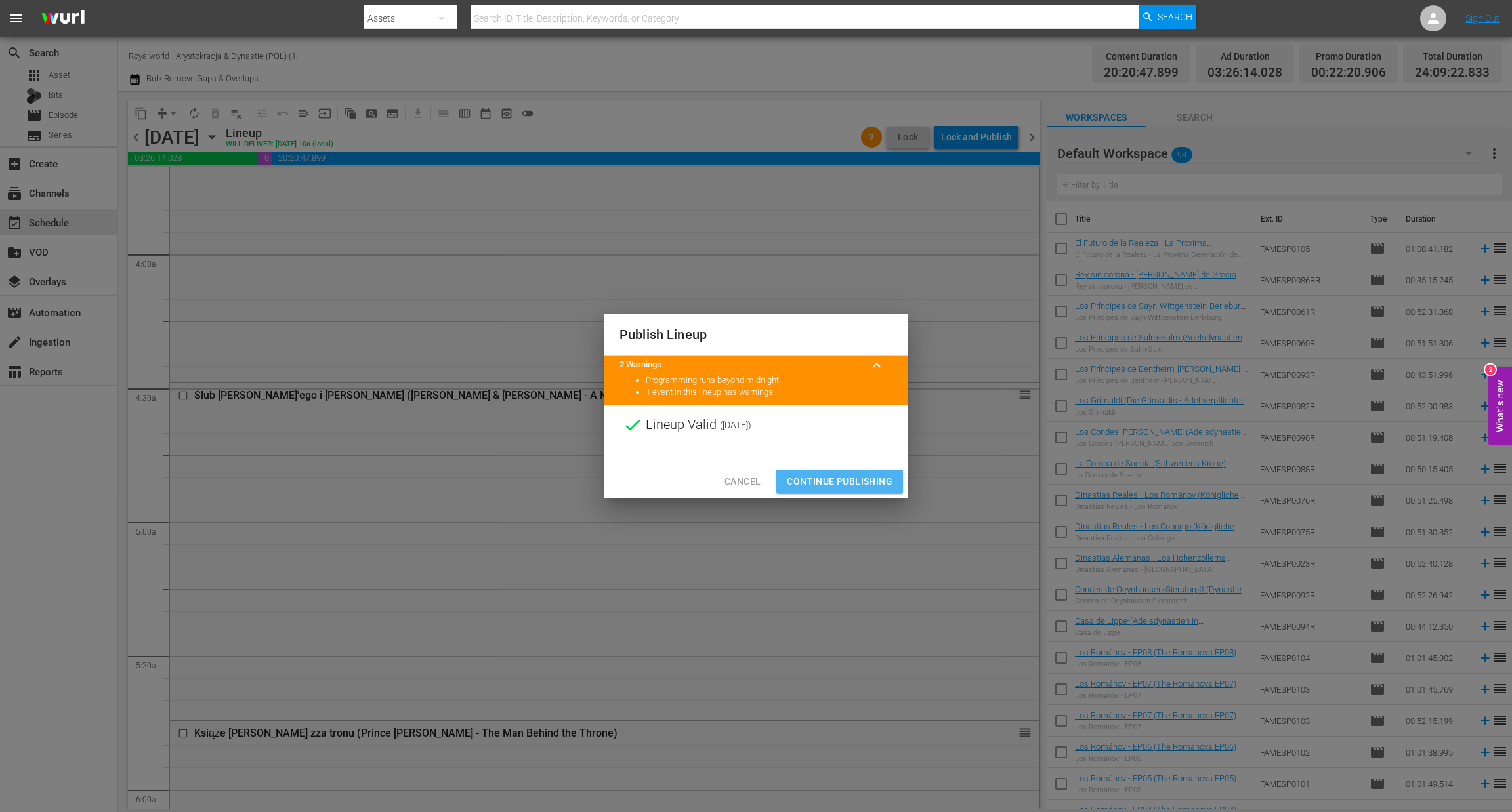
click at [841, 476] on span "Continue Publishing" at bounding box center [839, 482] width 106 height 16
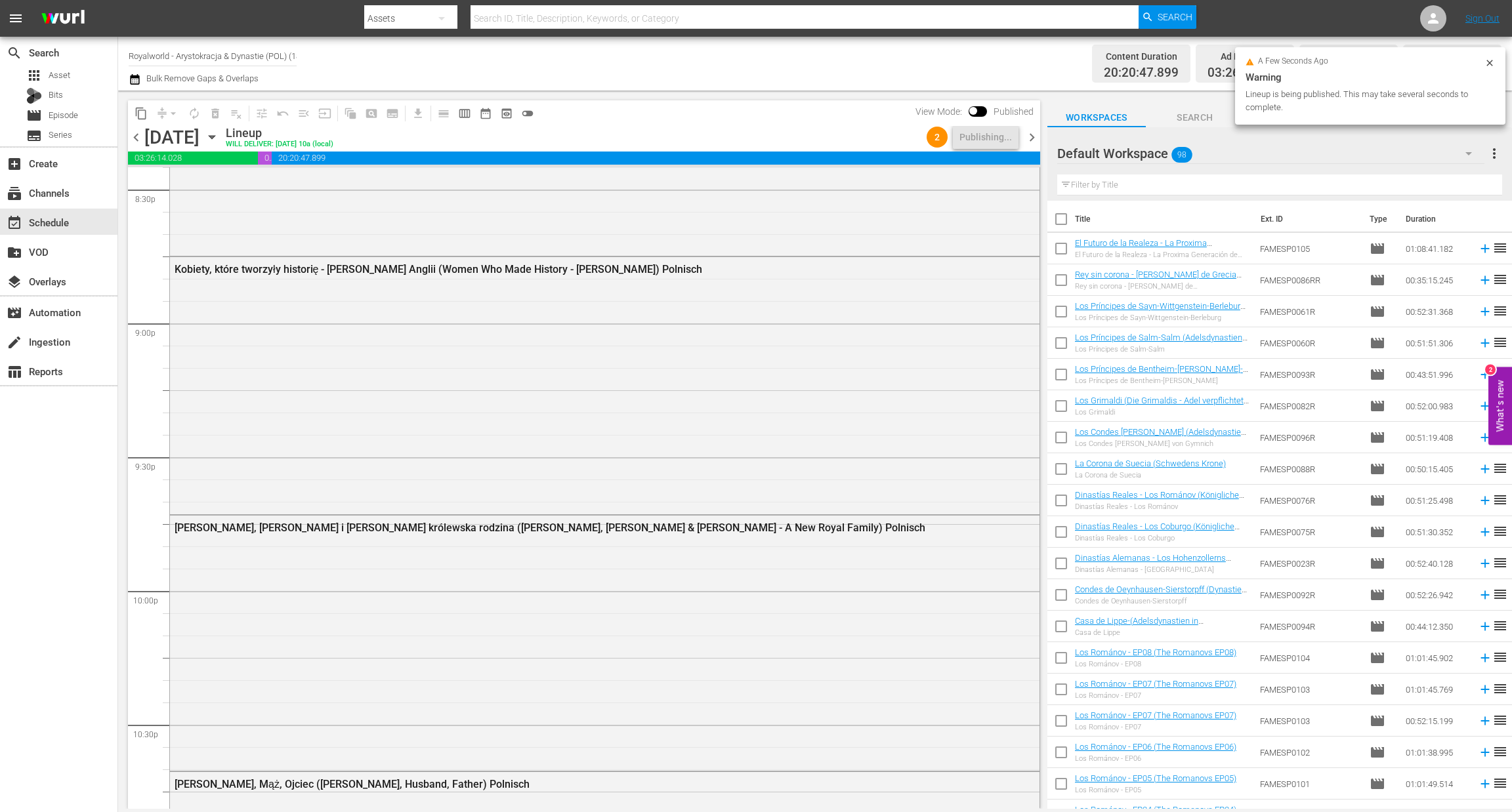
scroll to position [5905, 0]
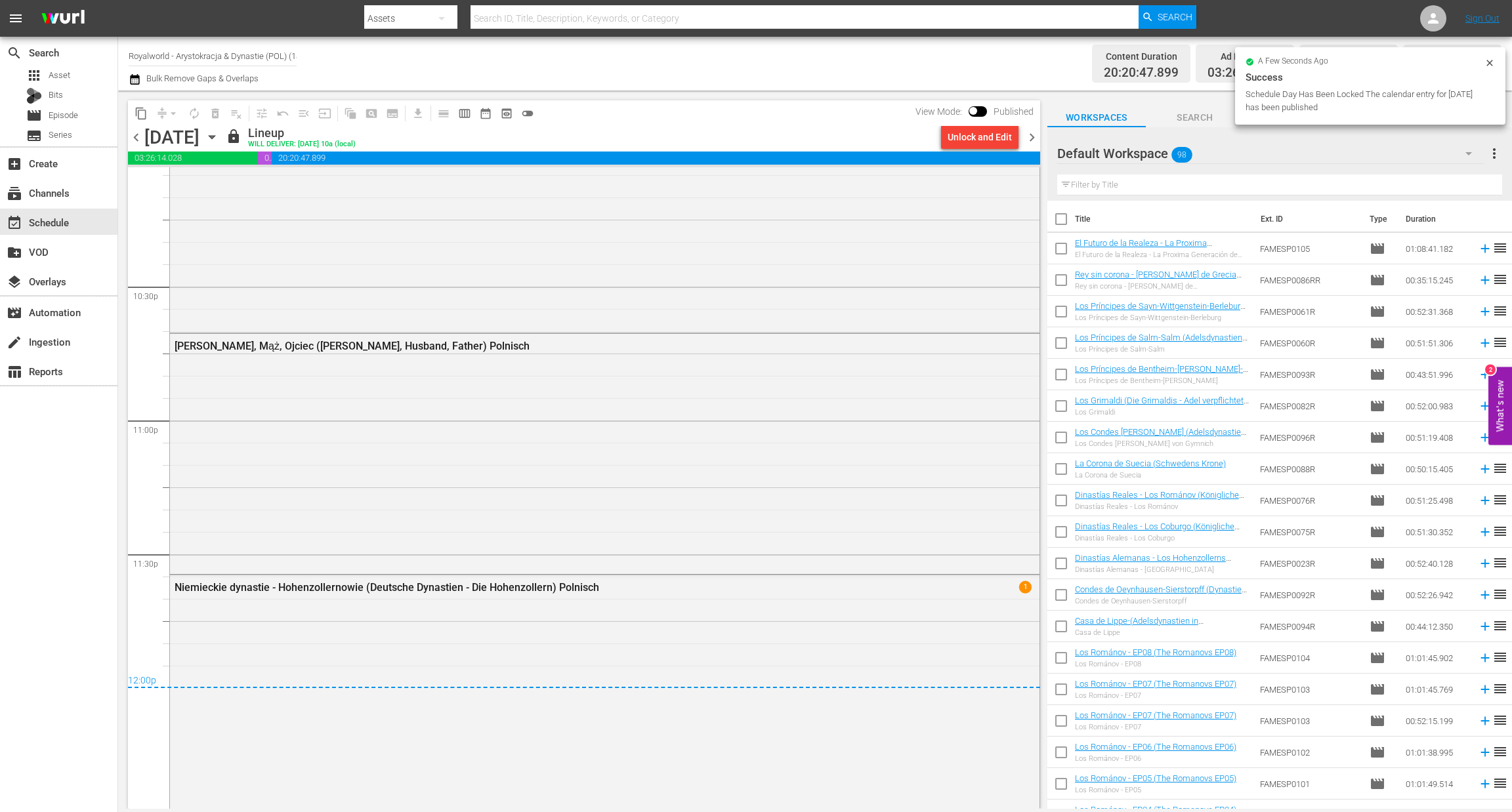
click at [1027, 146] on div "chevron_left [DATE] [DATE] lock Lineup WILL DELIVER: [DATE] 10a (local) Unlock …" at bounding box center [584, 138] width 912 height 25
click at [1029, 140] on span "chevron_right" at bounding box center [1032, 137] width 16 height 16
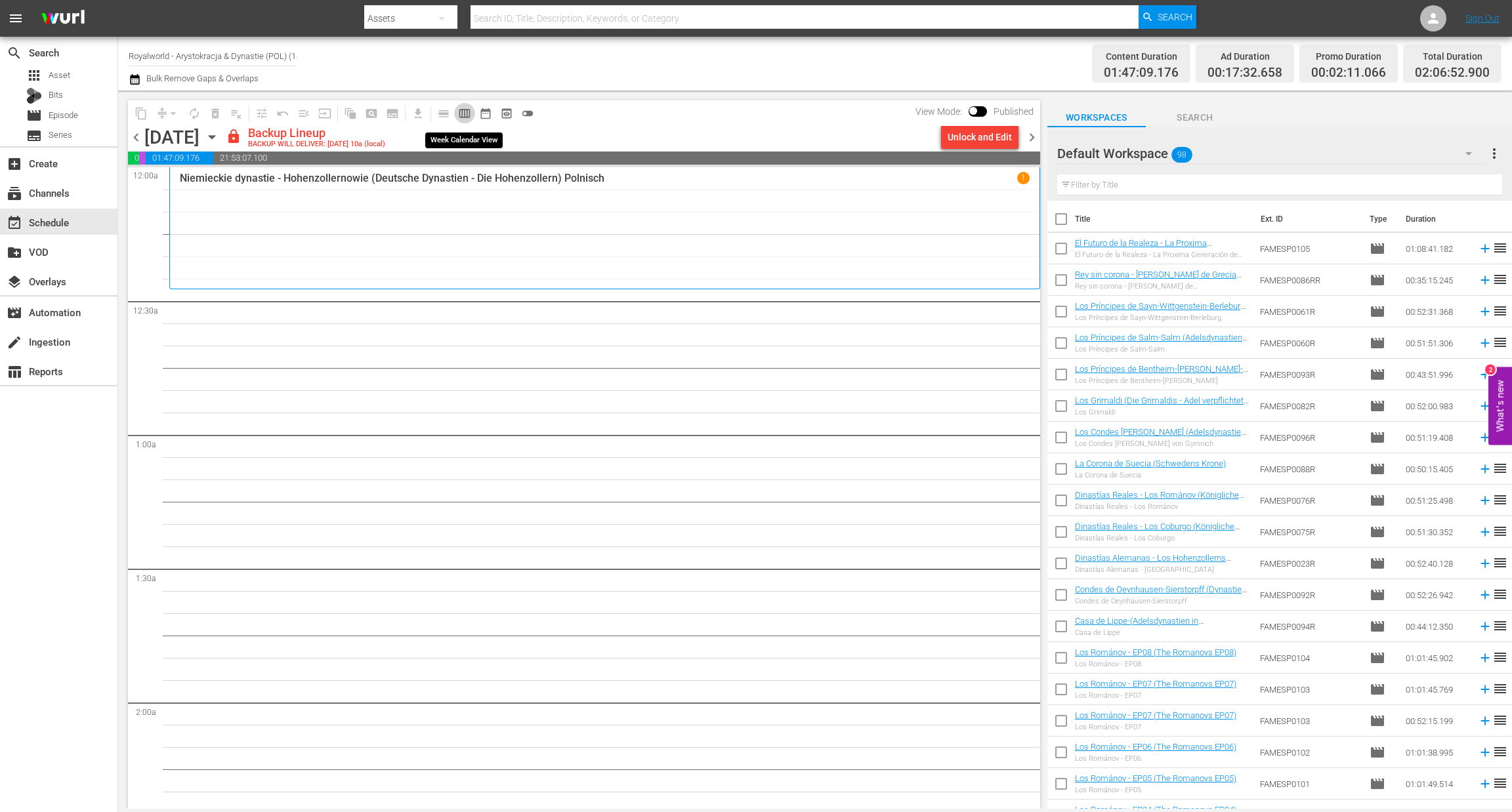
click at [468, 113] on span "calendar_view_week_outlined" at bounding box center [465, 113] width 13 height 13
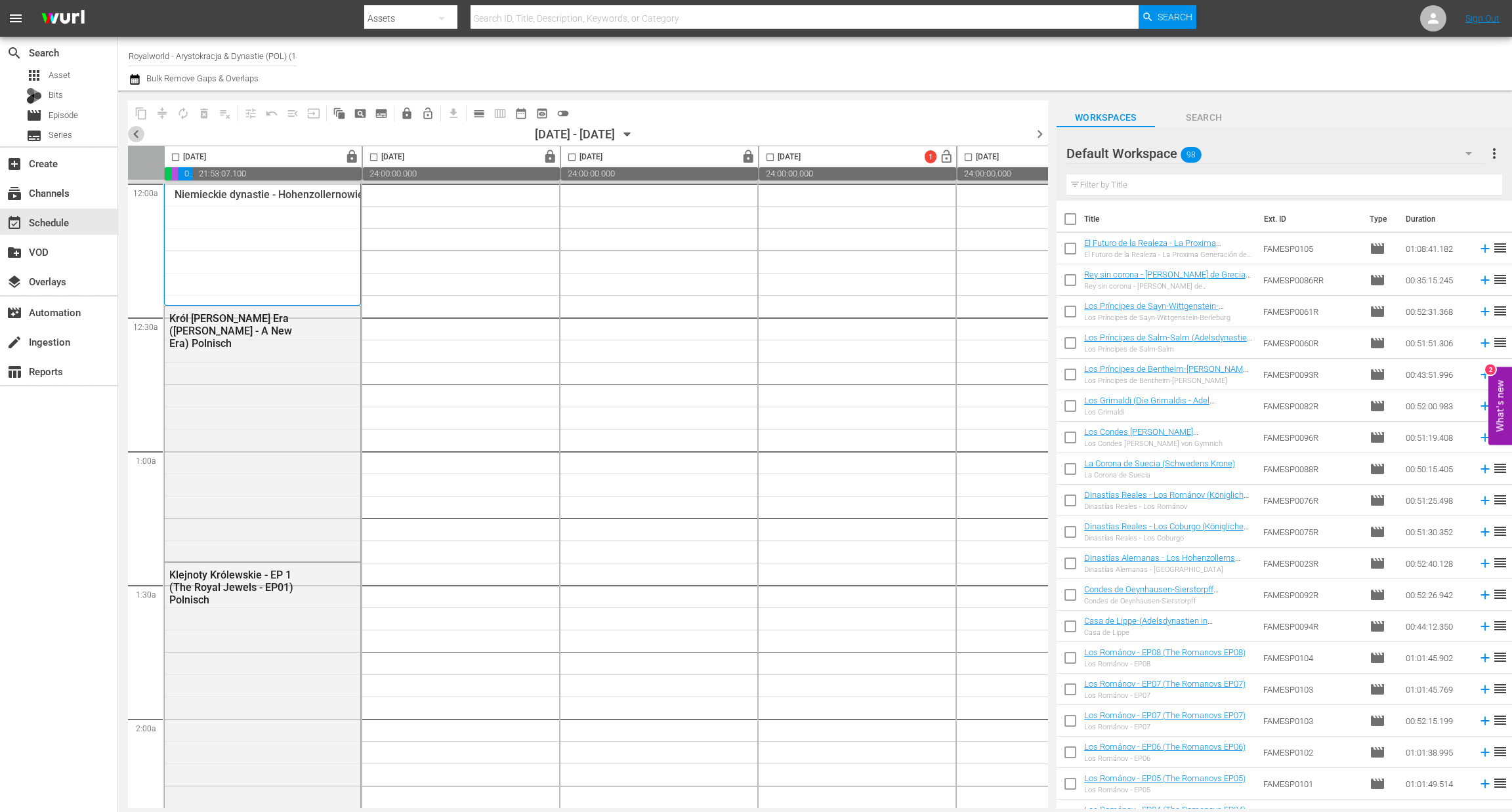
click at [133, 137] on span "chevron_left" at bounding box center [136, 134] width 16 height 16
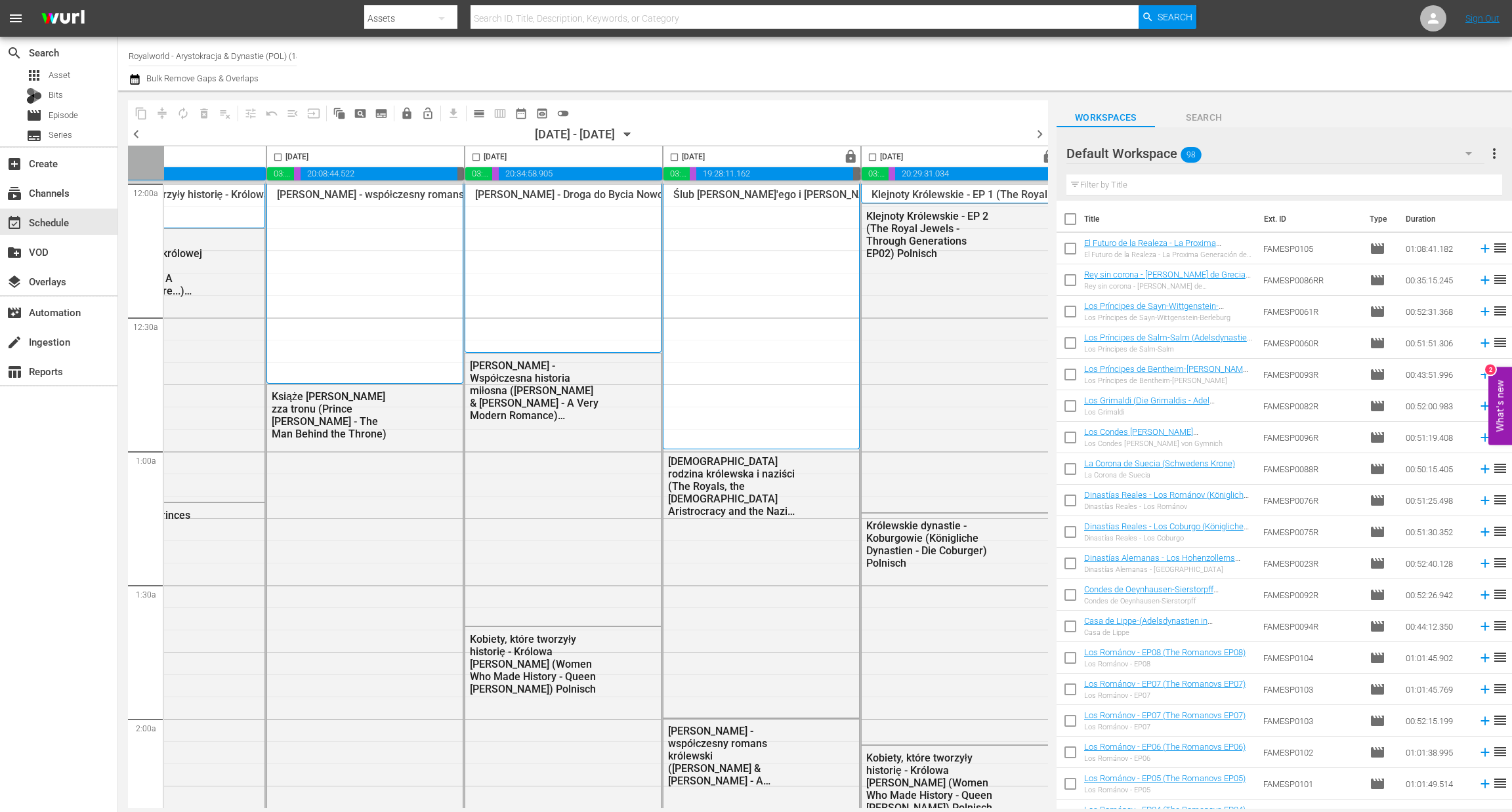
scroll to position [0, 361]
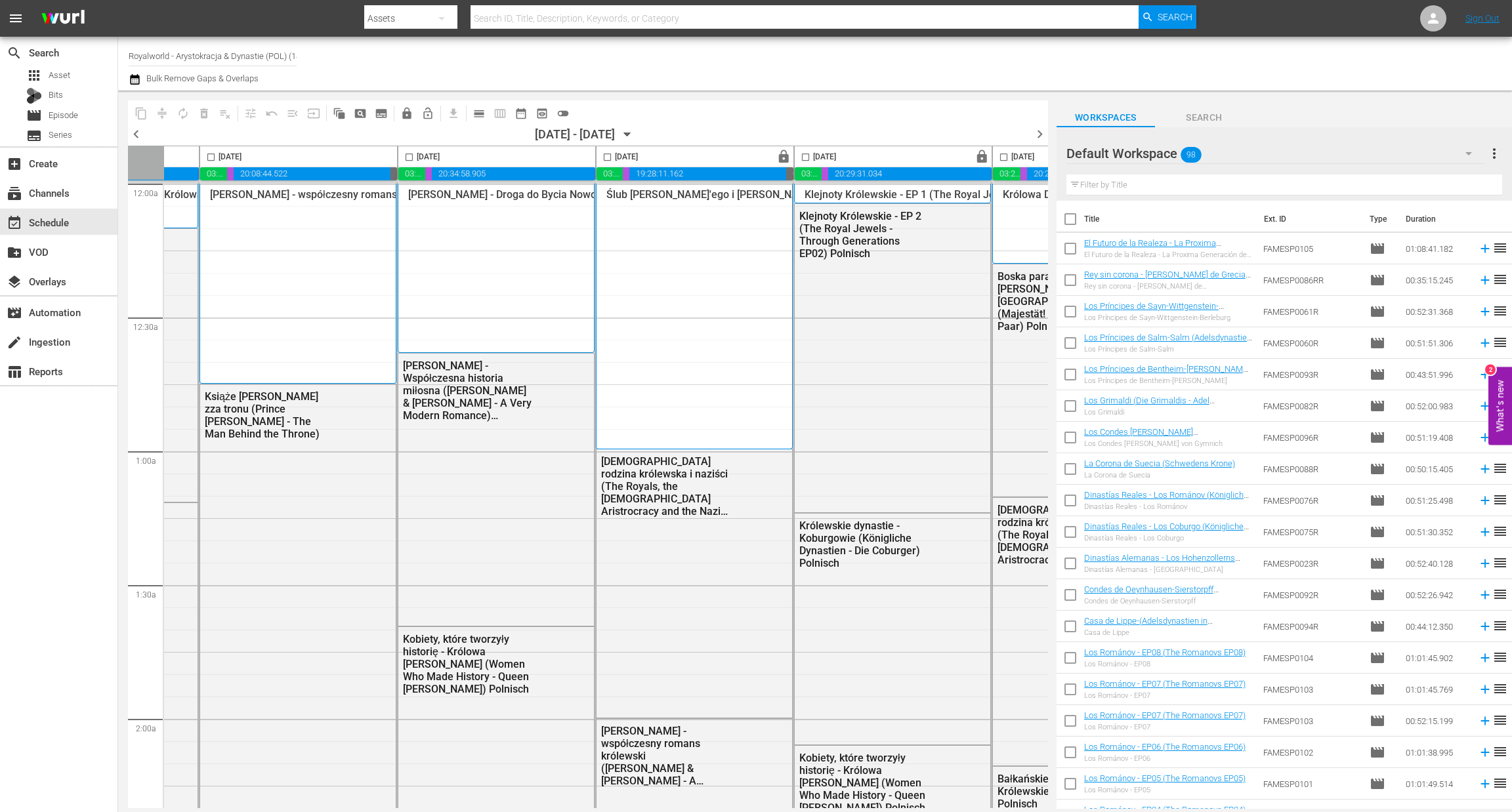
click at [809, 158] on input "checkbox" at bounding box center [805, 159] width 15 height 15
checkbox input "true"
click at [141, 115] on span "content_copy" at bounding box center [141, 113] width 13 height 13
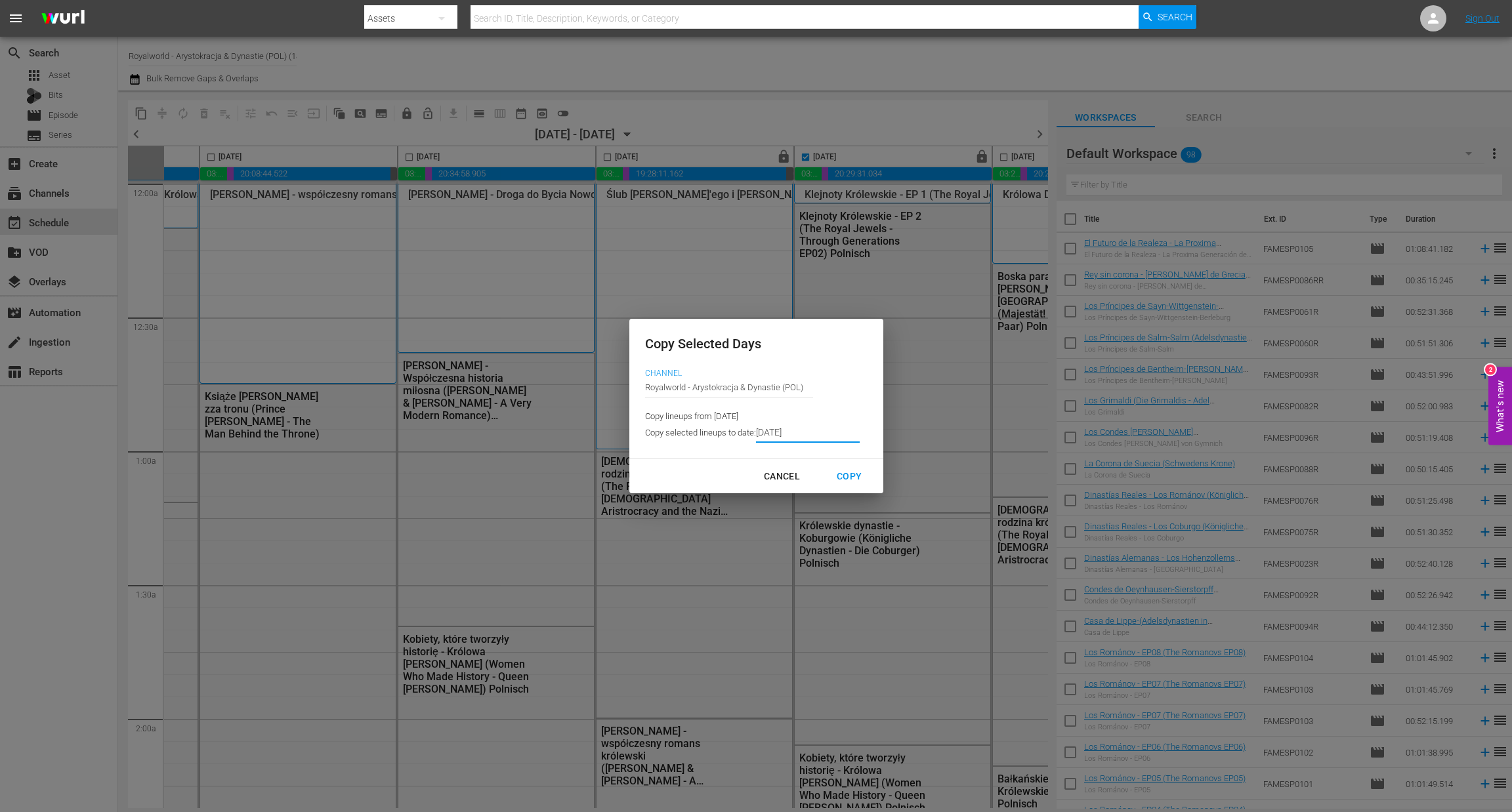
click at [823, 430] on input "[DATE]" at bounding box center [808, 434] width 103 height 20
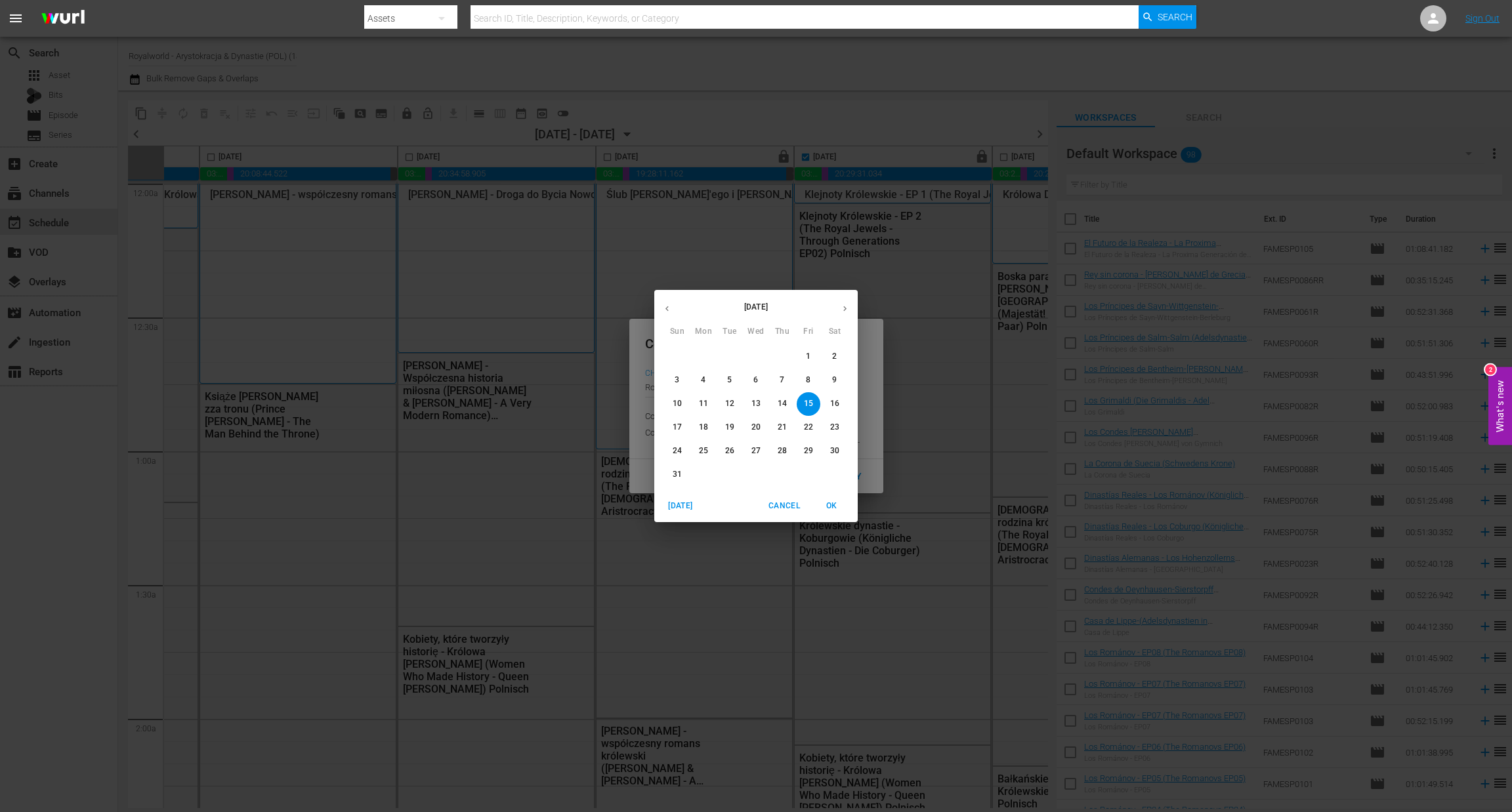
click at [761, 426] on span "20" at bounding box center [755, 428] width 24 height 11
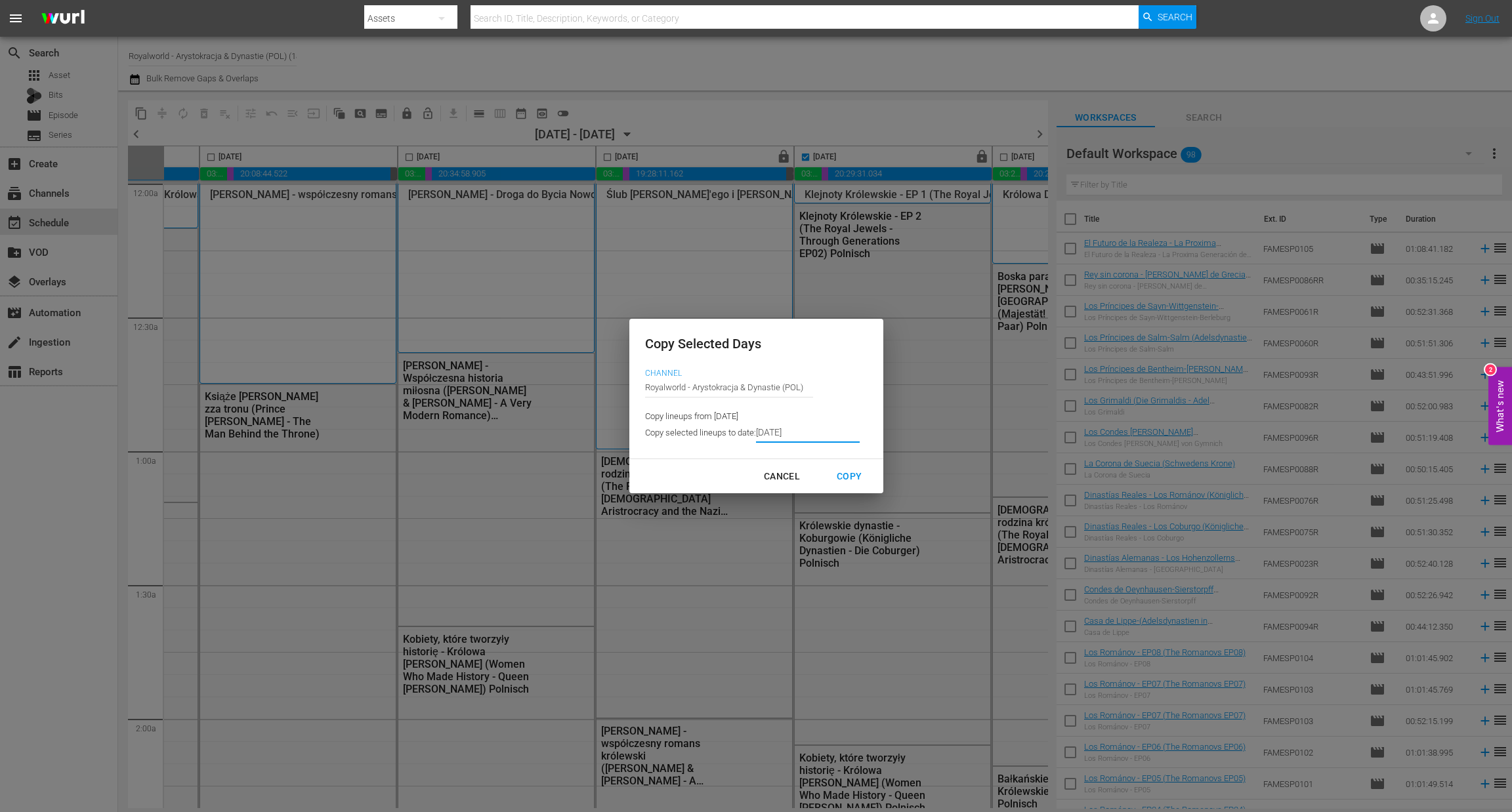
drag, startPoint x: 847, startPoint y: 484, endPoint x: 851, endPoint y: 20, distance: 464.0
click at [848, 484] on div "Copy" at bounding box center [849, 477] width 46 height 16
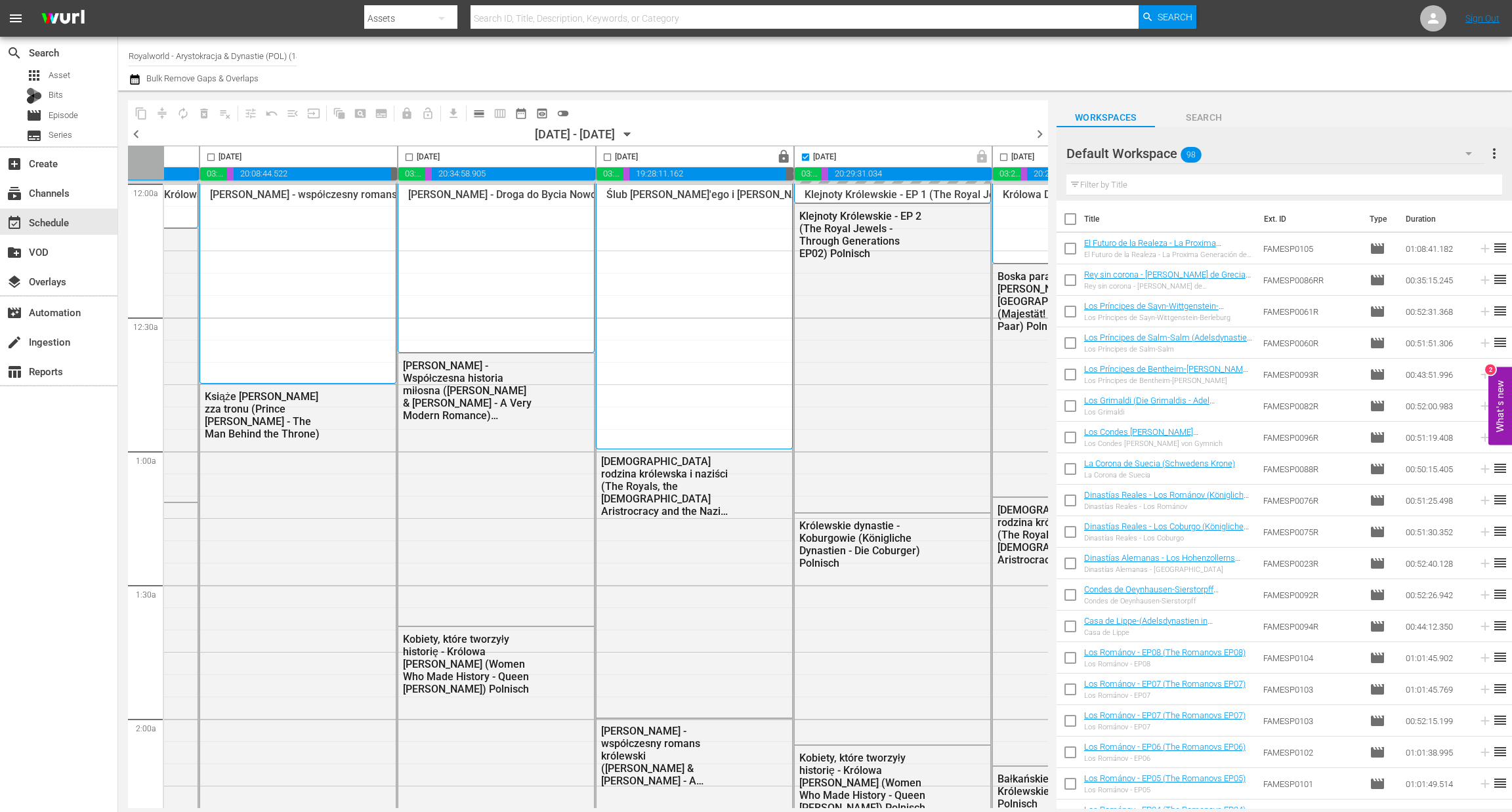
type input "[DATE]"
checkbox input "false"
click at [1044, 130] on span "chevron_right" at bounding box center [1039, 134] width 16 height 16
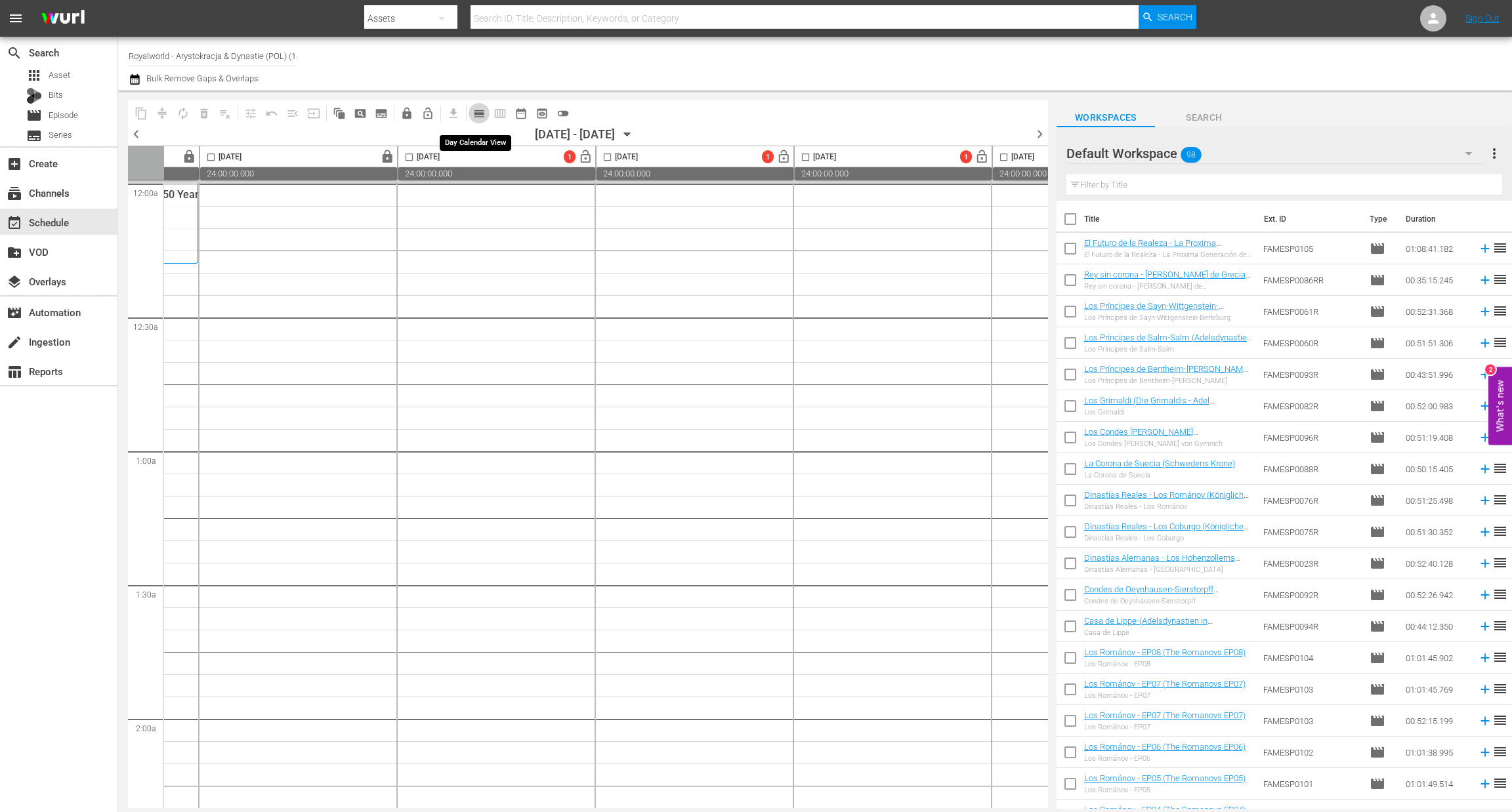
click at [475, 114] on span "calendar_view_day_outlined" at bounding box center [479, 113] width 13 height 13
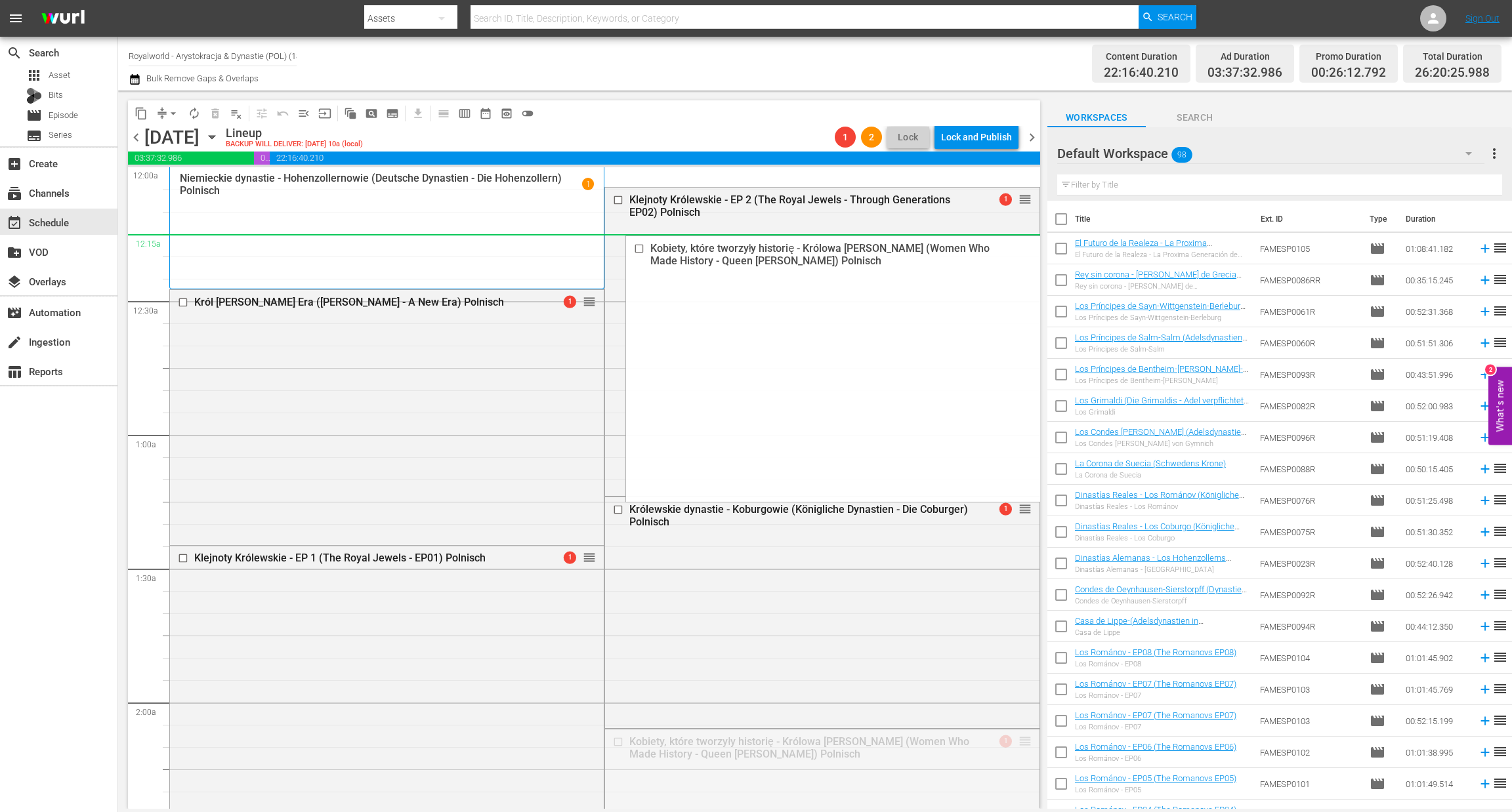
drag, startPoint x: 1012, startPoint y: 746, endPoint x: 485, endPoint y: 249, distance: 724.4
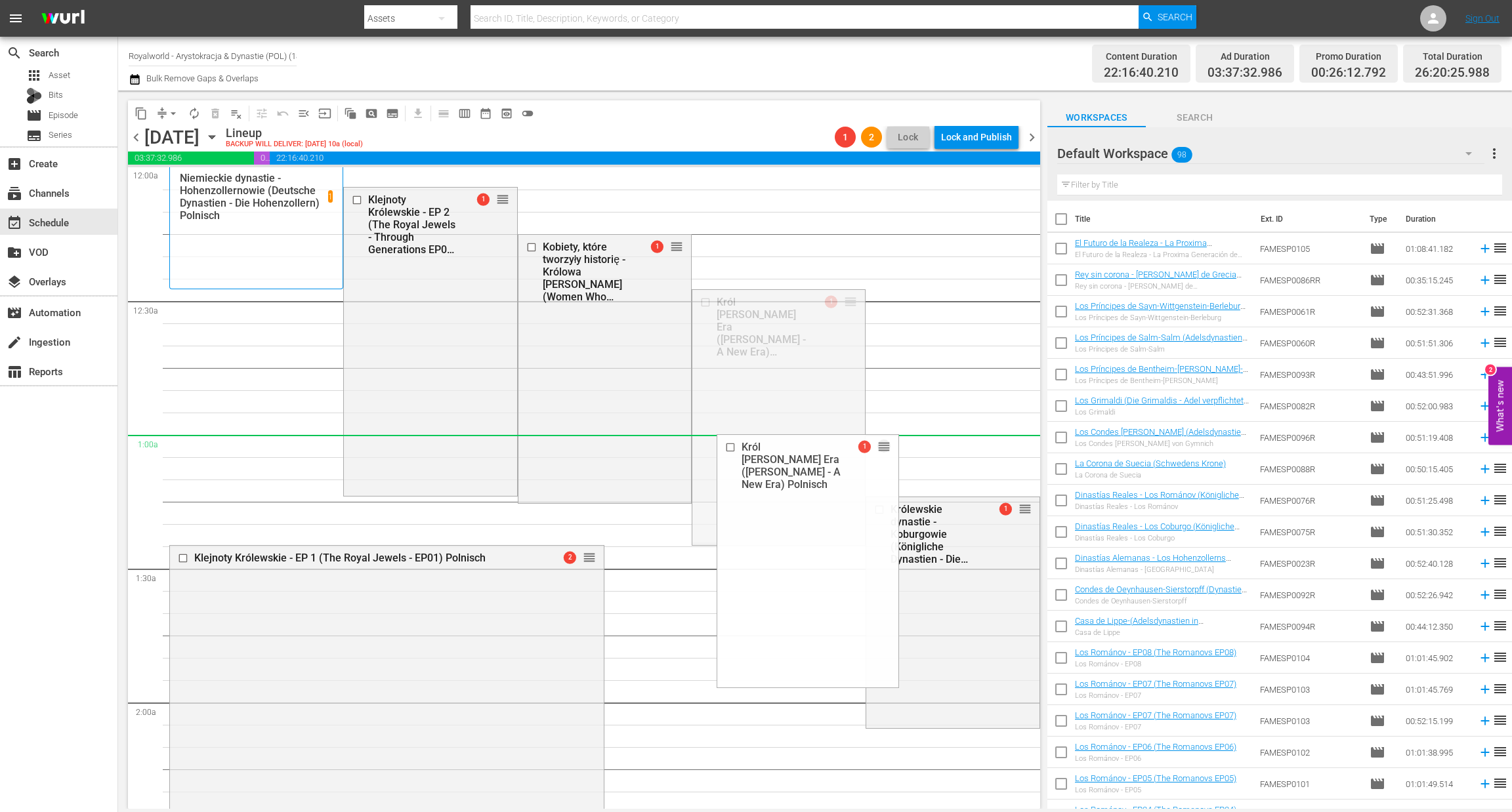
drag, startPoint x: 761, startPoint y: 443, endPoint x: 667, endPoint y: 757, distance: 327.8
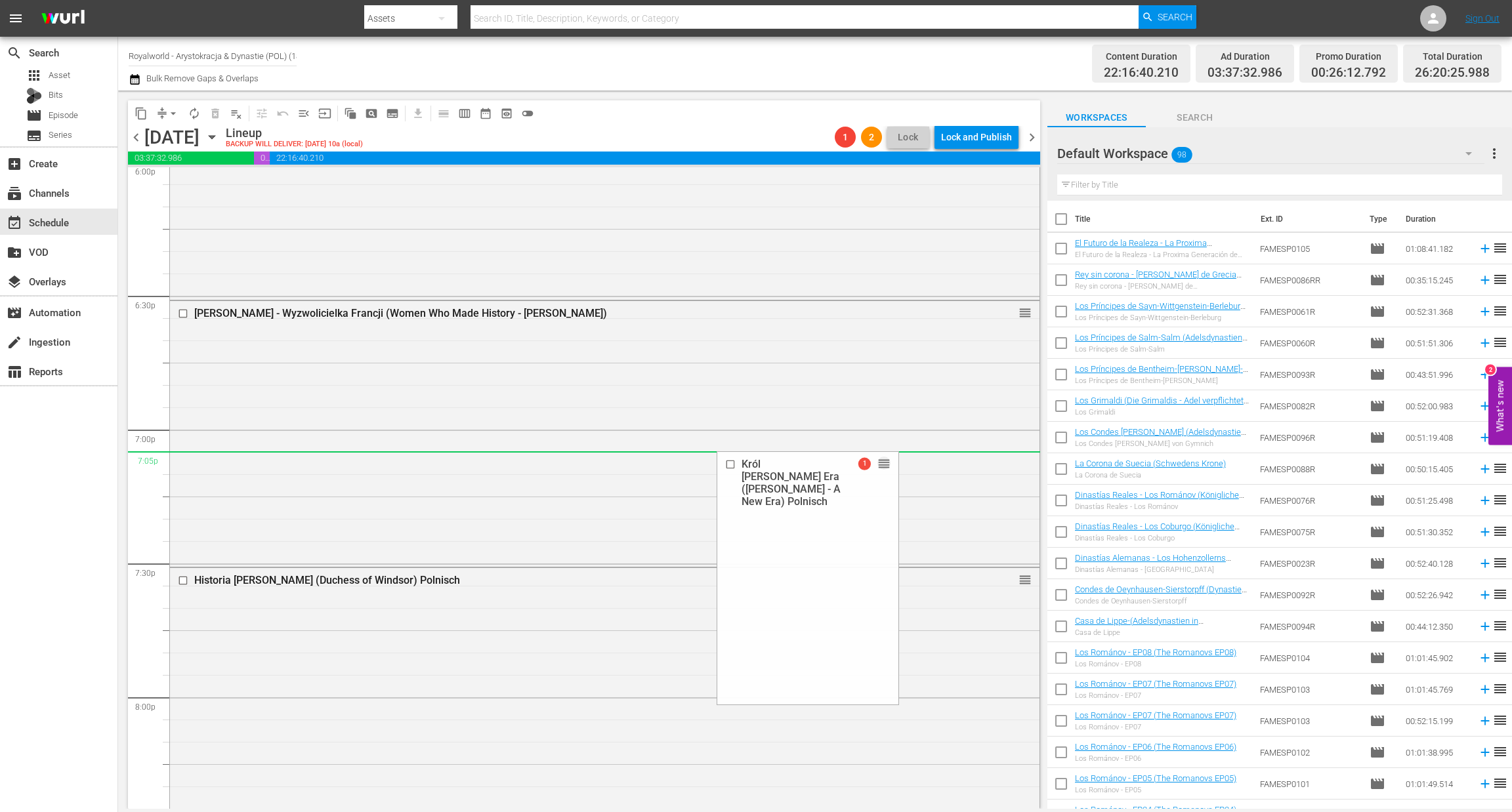
scroll to position [5020, 0]
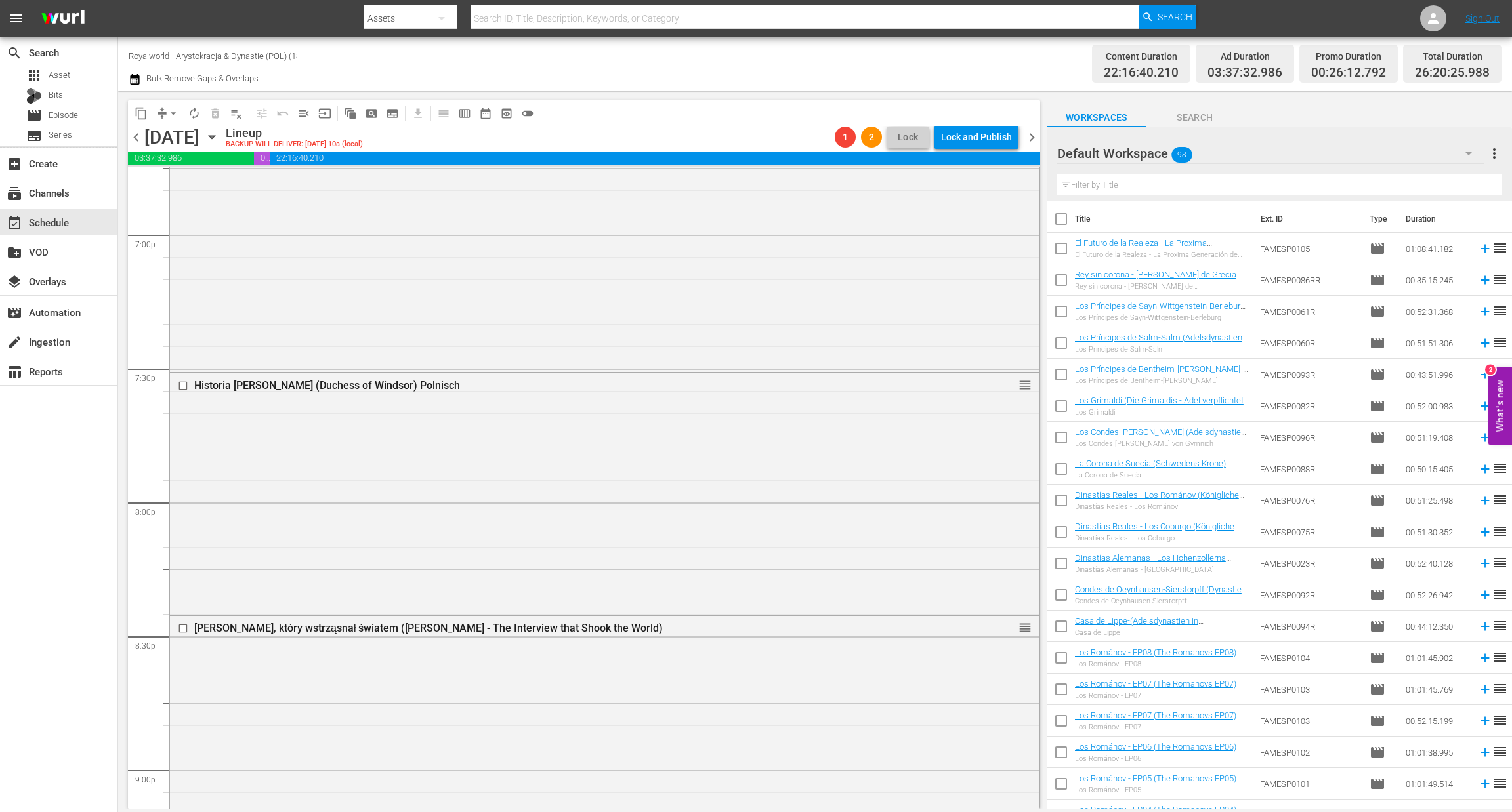
drag, startPoint x: 836, startPoint y: 304, endPoint x: 771, endPoint y: 477, distance: 184.8
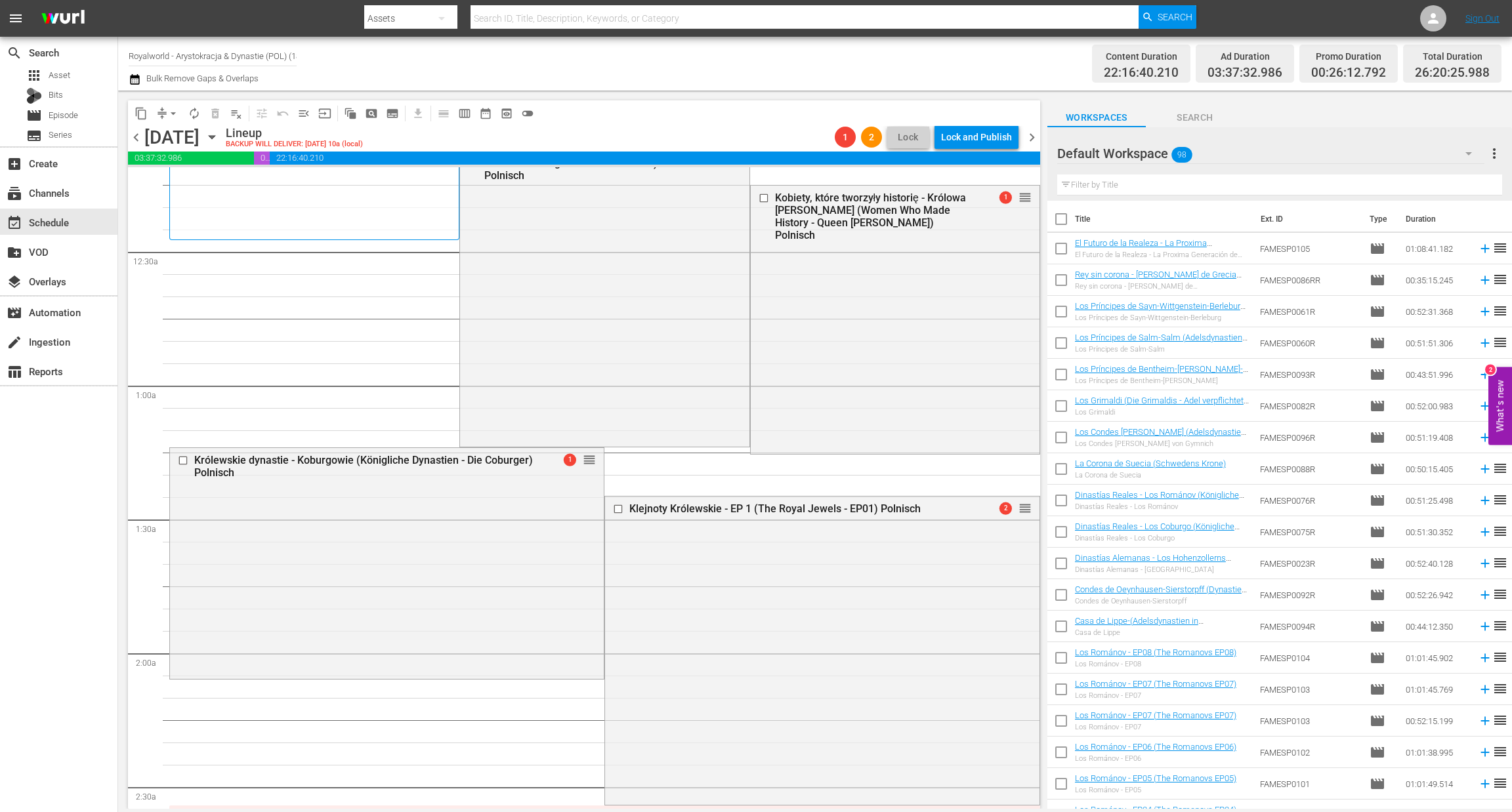
scroll to position [0, 0]
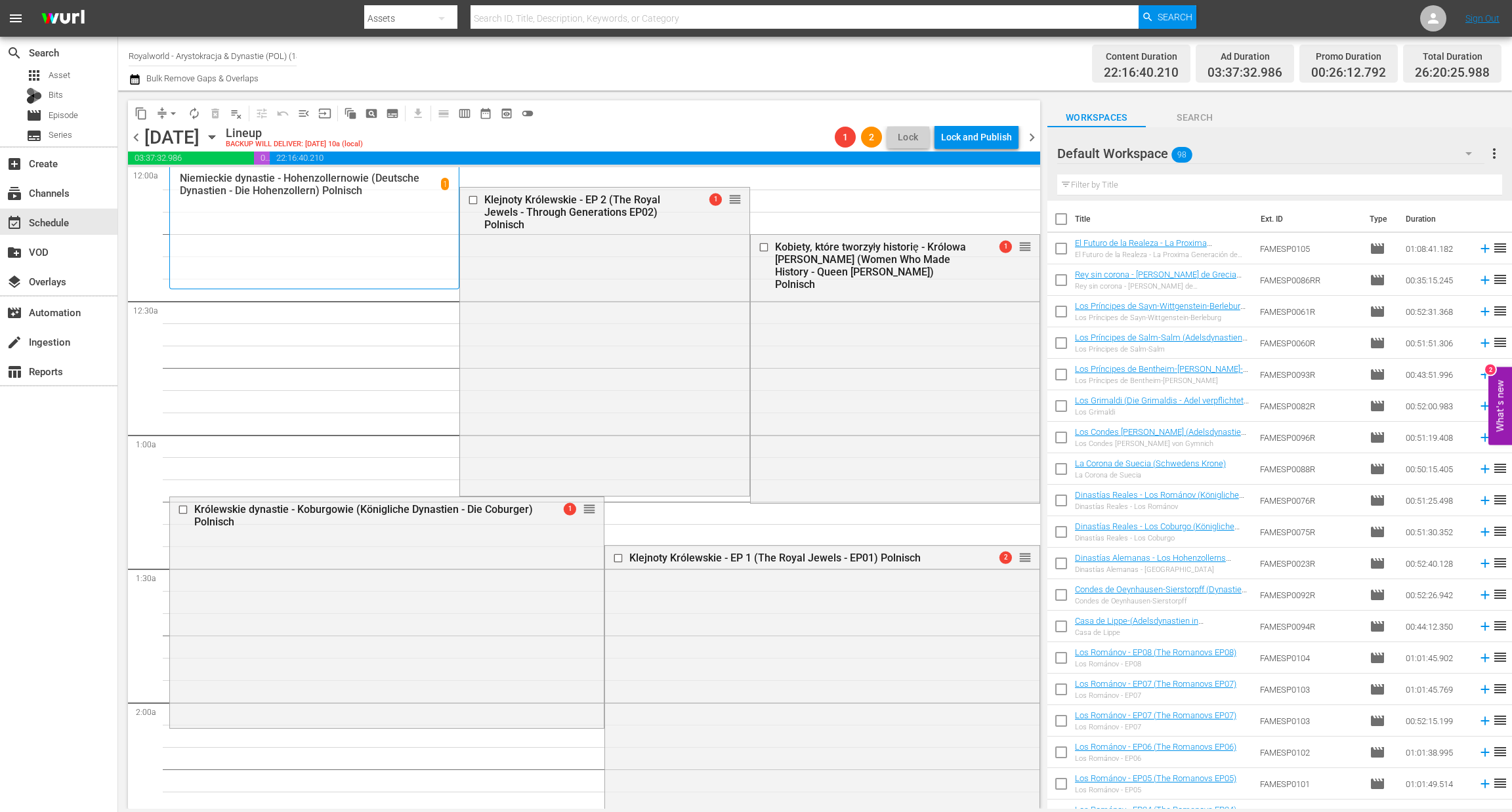
drag, startPoint x: 588, startPoint y: 362, endPoint x: 576, endPoint y: 324, distance: 39.8
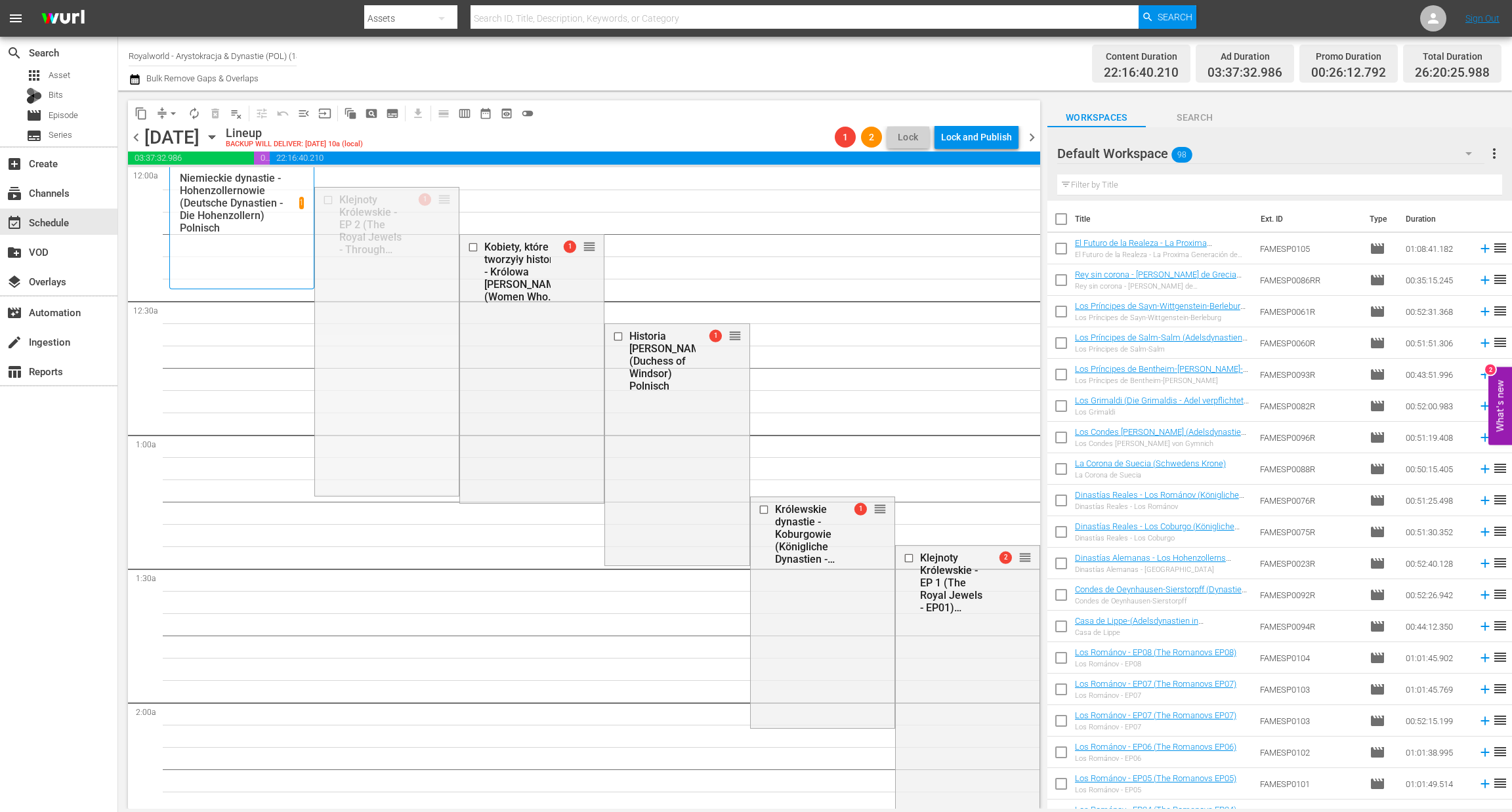
drag, startPoint x: 446, startPoint y: 195, endPoint x: 440, endPoint y: 637, distance: 442.0
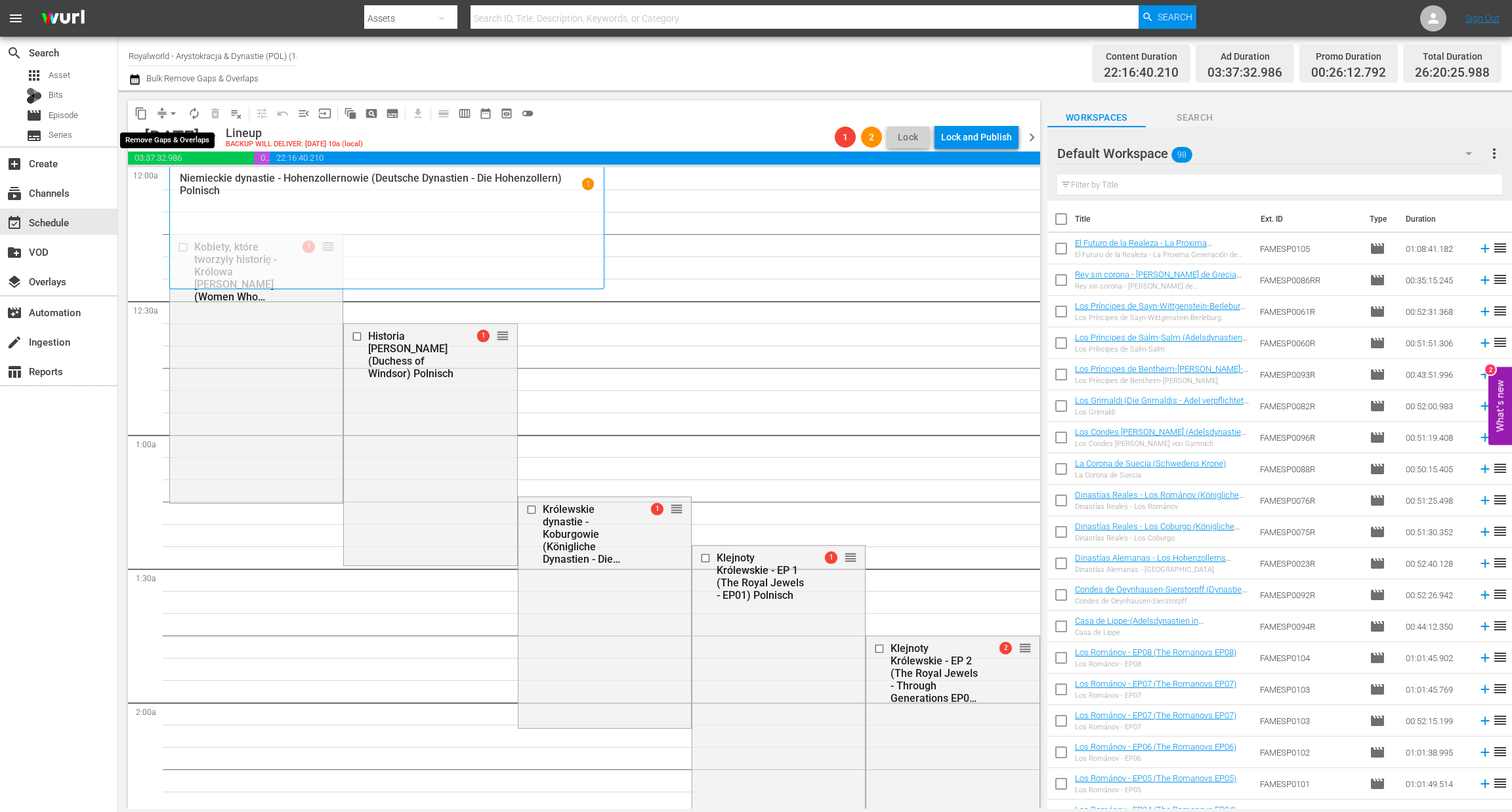
click at [172, 116] on span "arrow_drop_down" at bounding box center [173, 113] width 13 height 13
click at [178, 195] on ul "Align to Midnight Align to First Episode Align to End of Previous Day" at bounding box center [174, 161] width 138 height 76
click at [178, 187] on li "Align to End of Previous Day" at bounding box center [174, 182] width 138 height 21
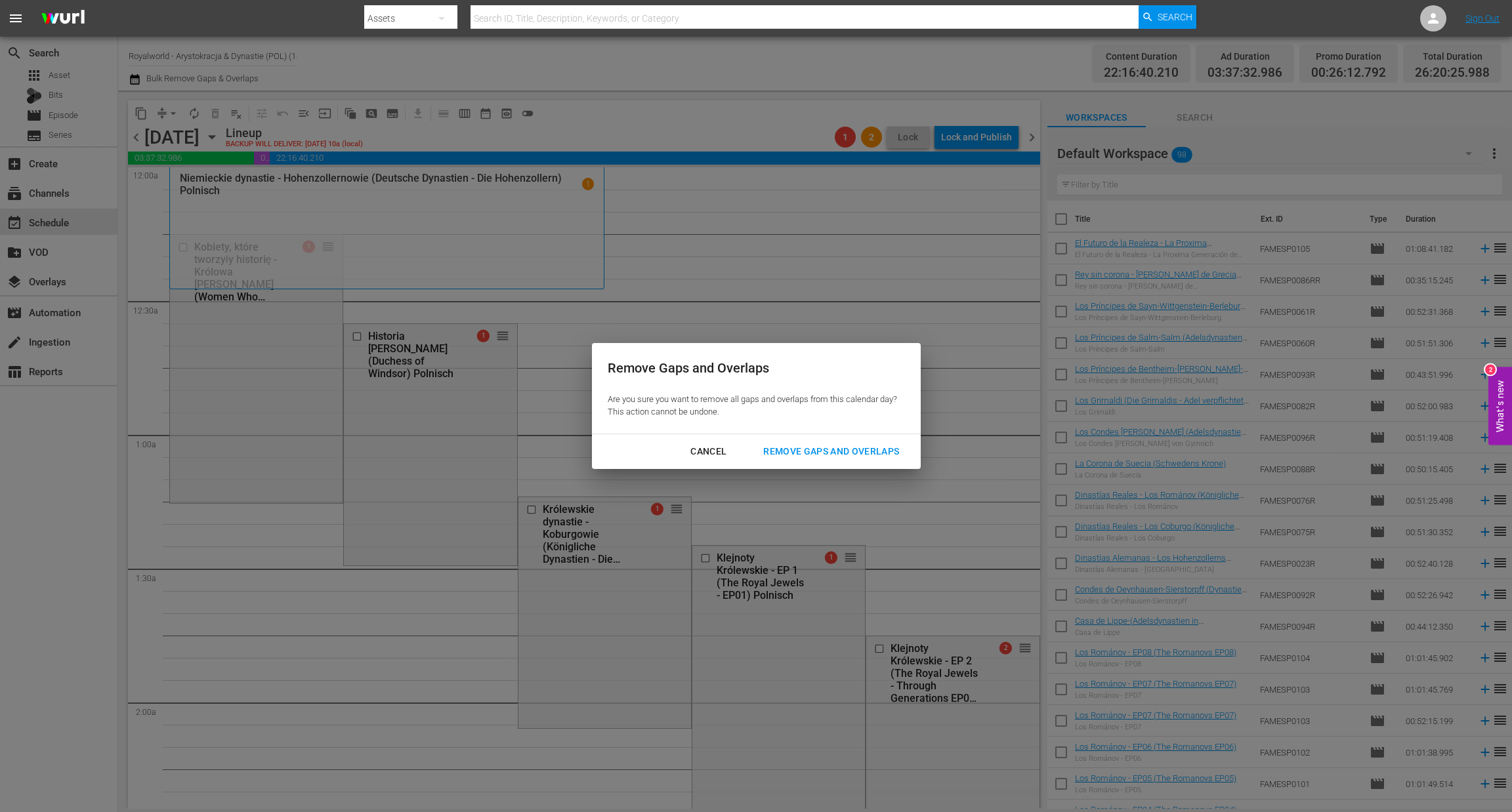
click at [792, 456] on div "Remove Gaps and Overlaps" at bounding box center [831, 452] width 157 height 16
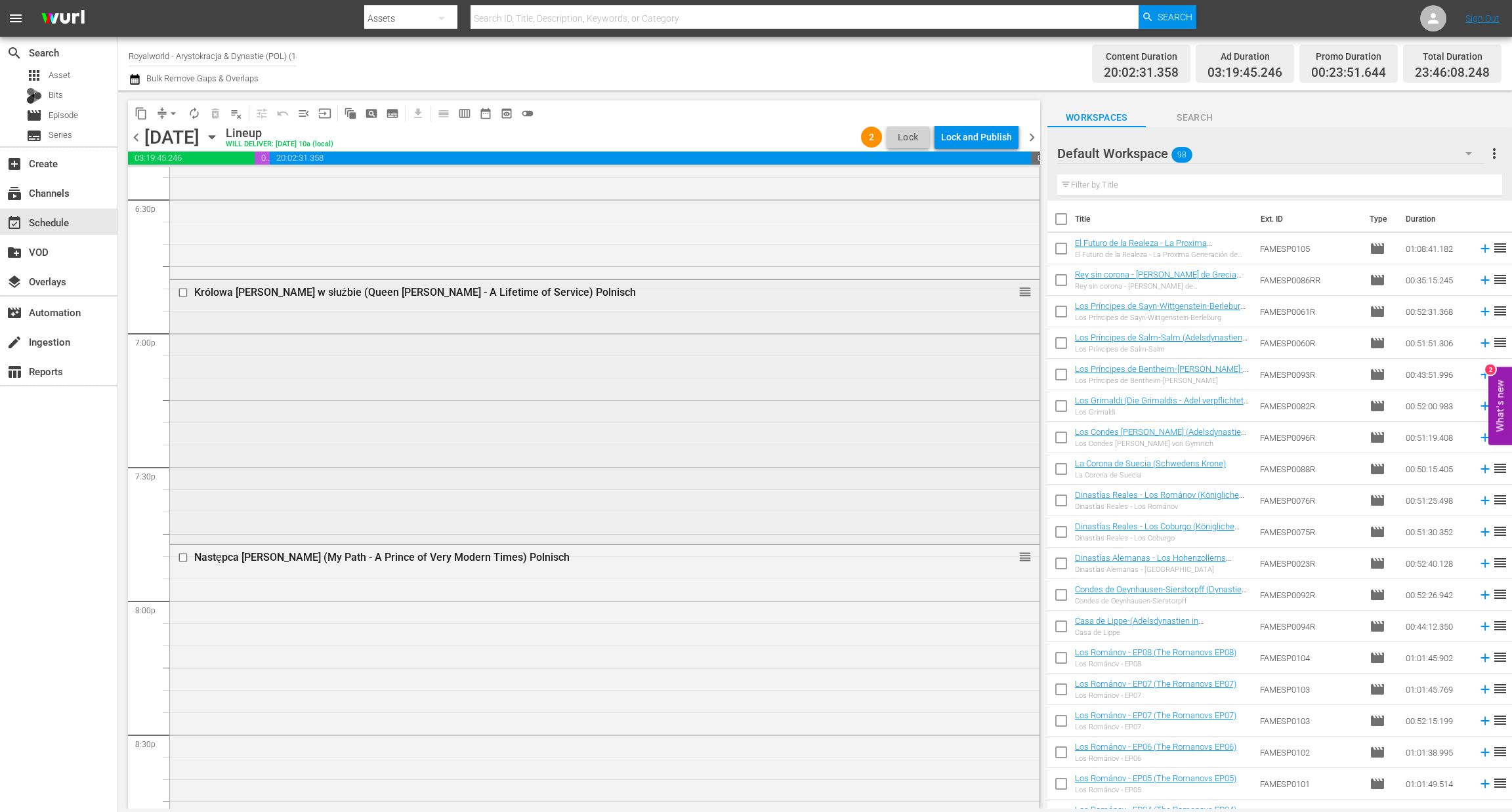
scroll to position [5844, 0]
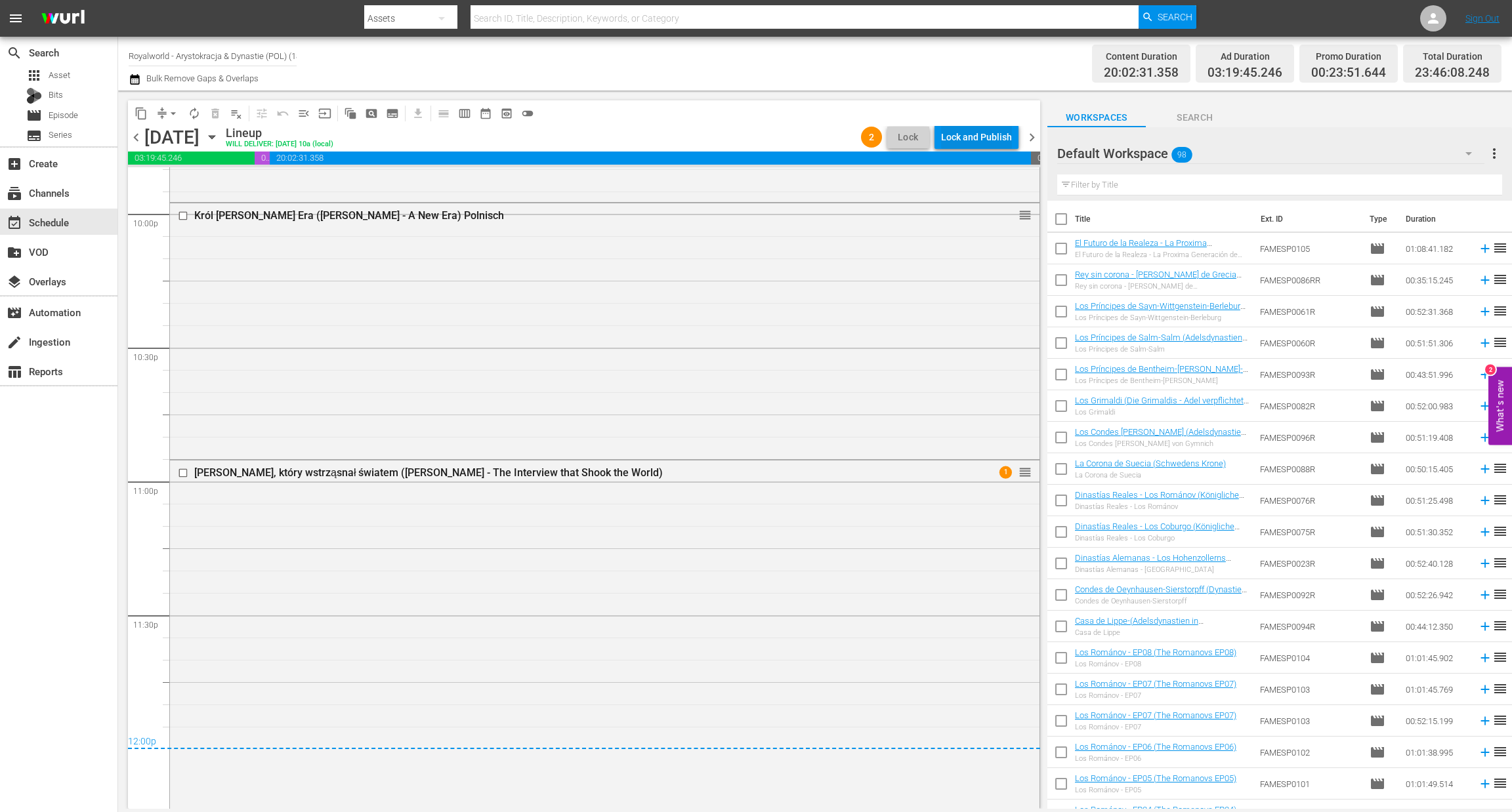
click at [1006, 139] on div "Lock and Publish" at bounding box center [976, 137] width 71 height 24
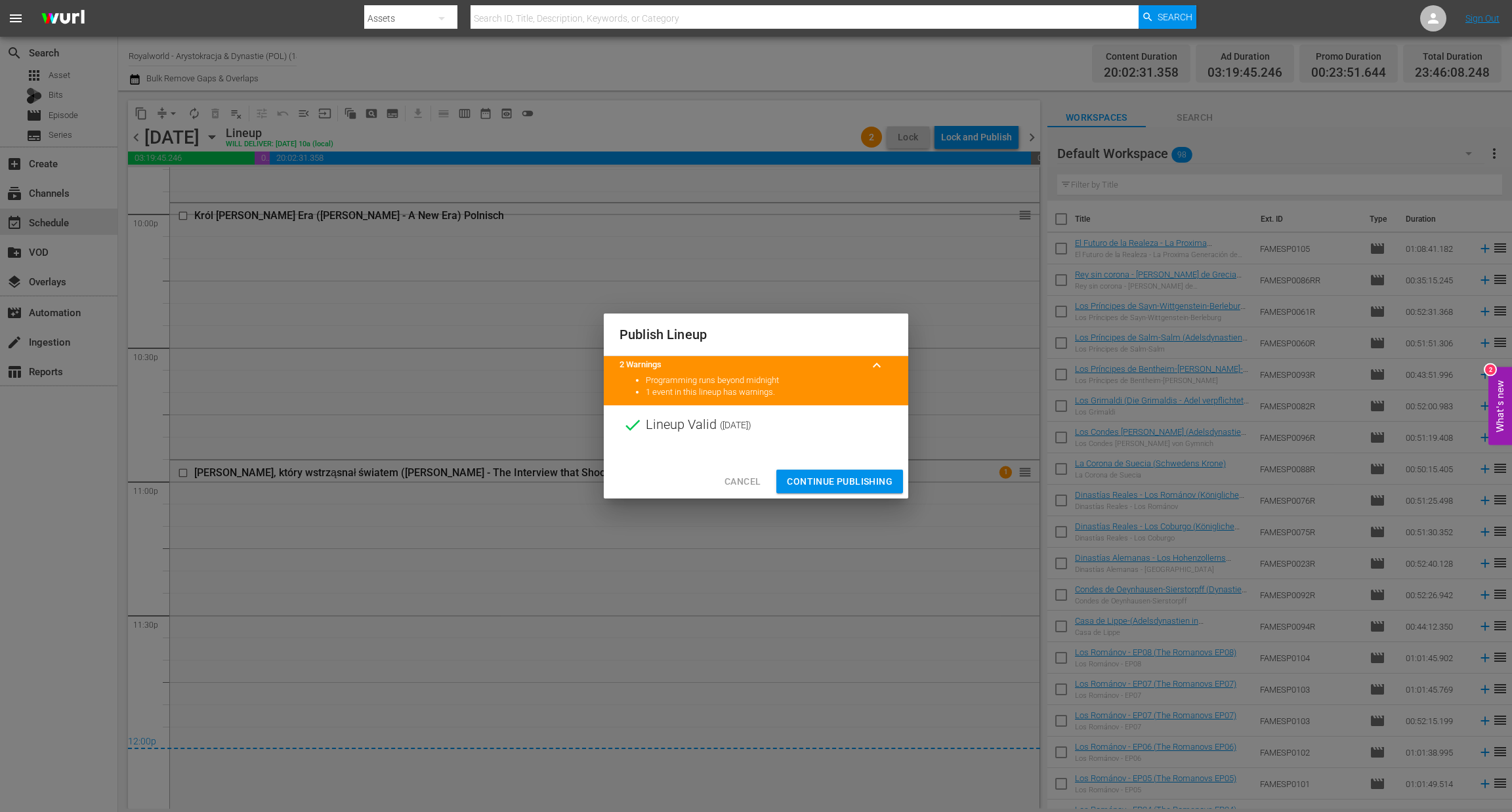
click at [845, 484] on span "Continue Publishing" at bounding box center [839, 482] width 106 height 16
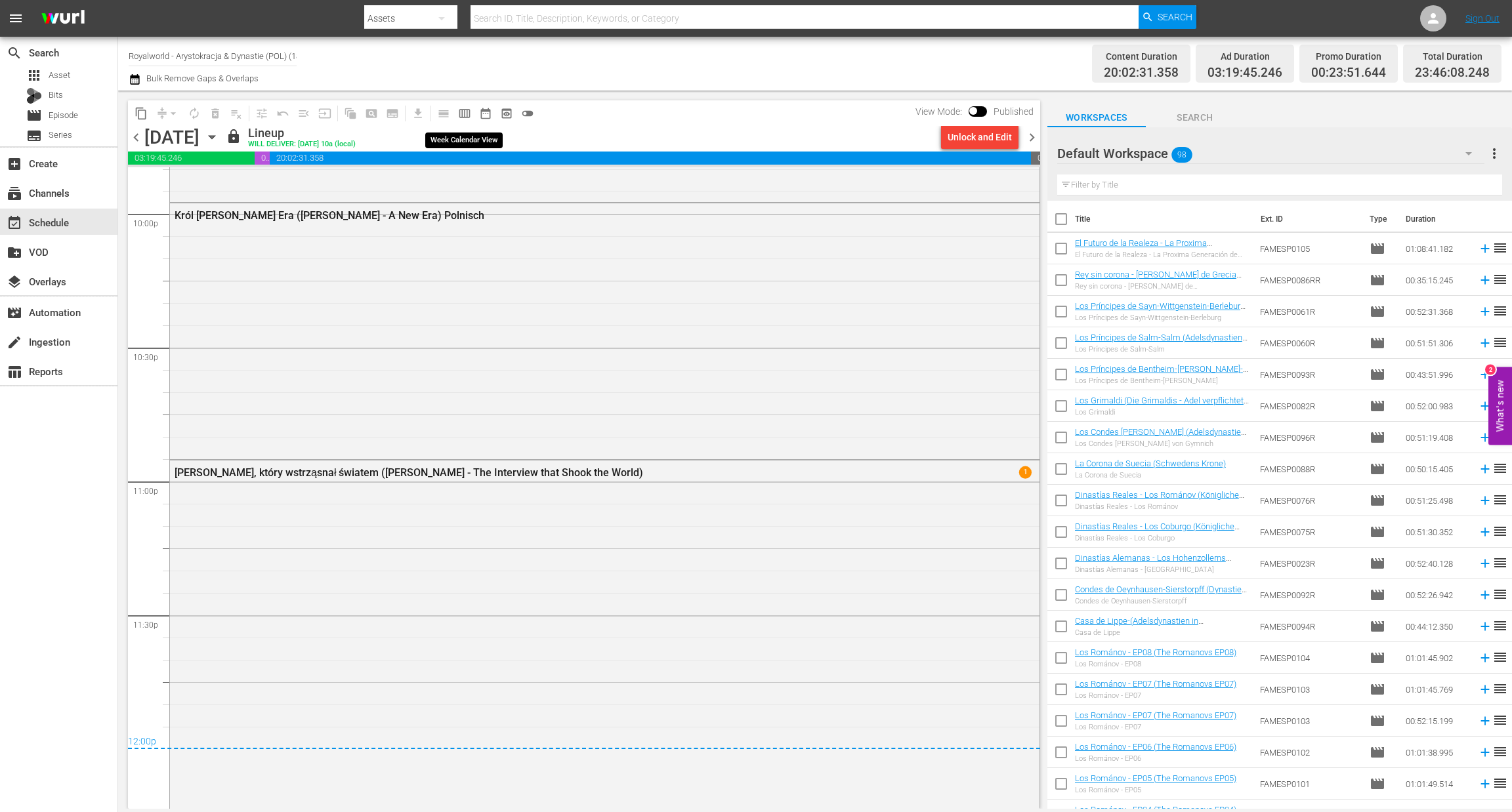
click at [459, 116] on span "calendar_view_week_outlined" at bounding box center [465, 113] width 13 height 13
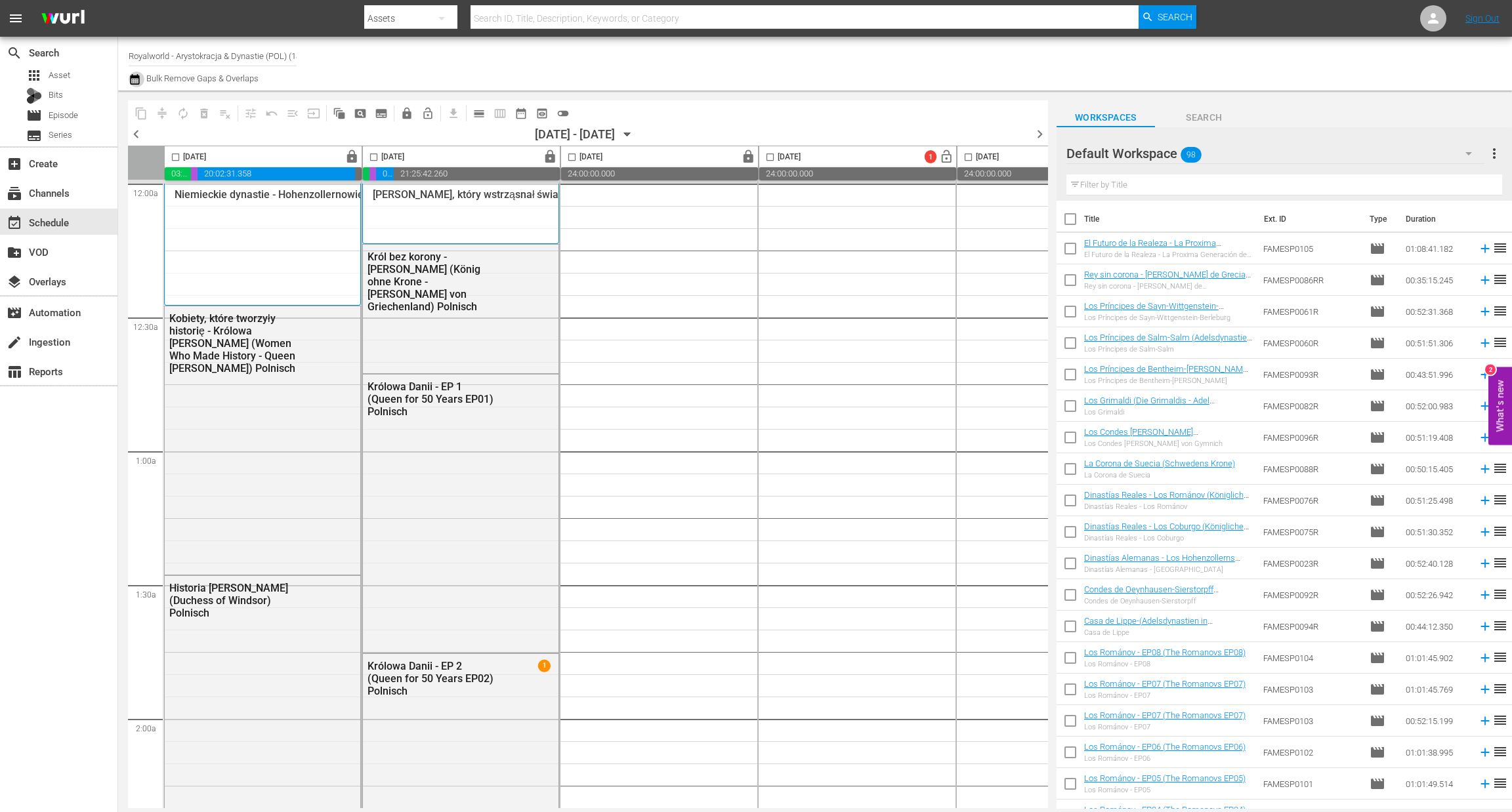
click at [129, 82] on icon "button" at bounding box center [135, 79] width 12 height 16
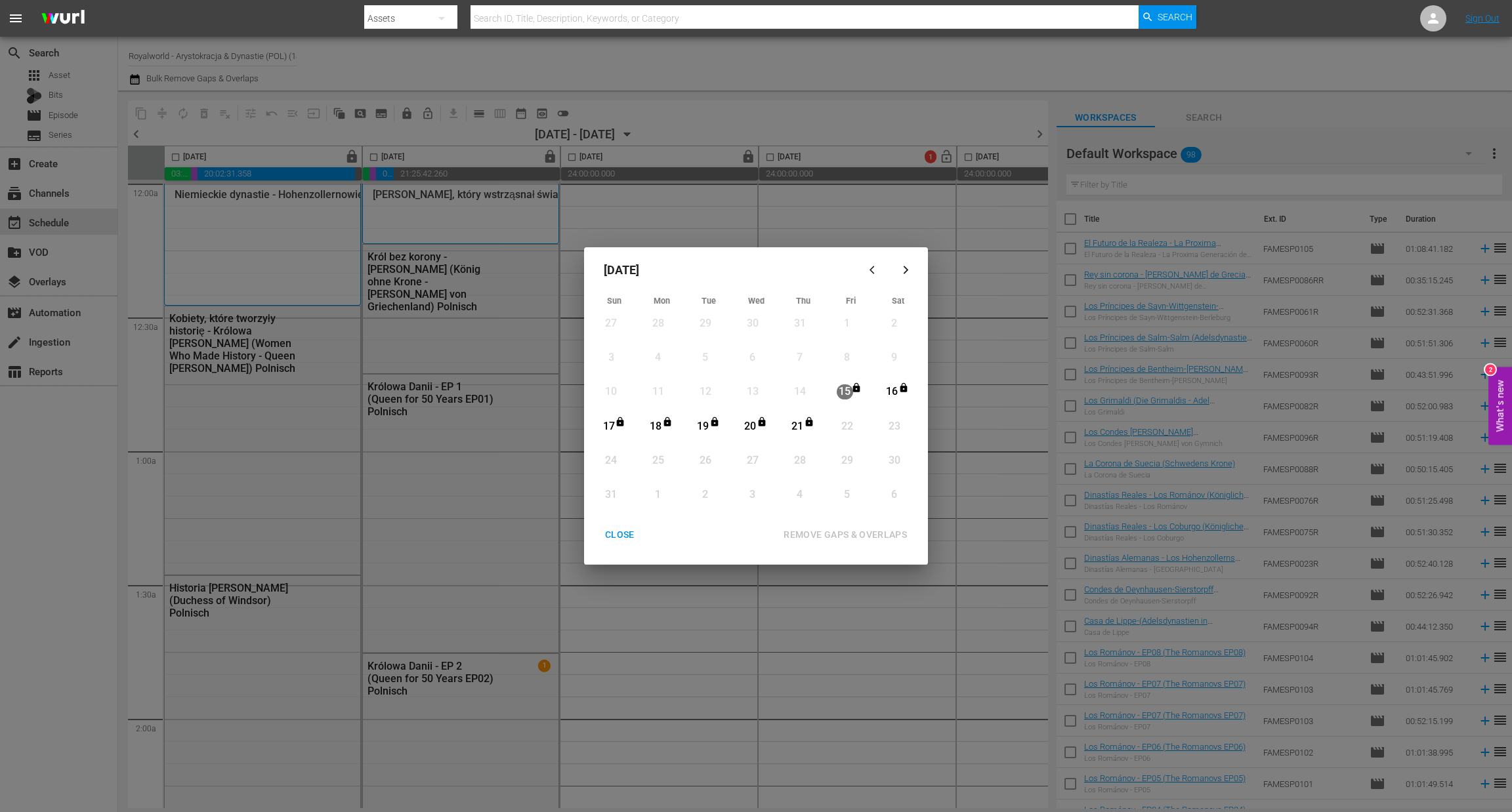
click at [637, 528] on div "CLOSE" at bounding box center [620, 535] width 51 height 16
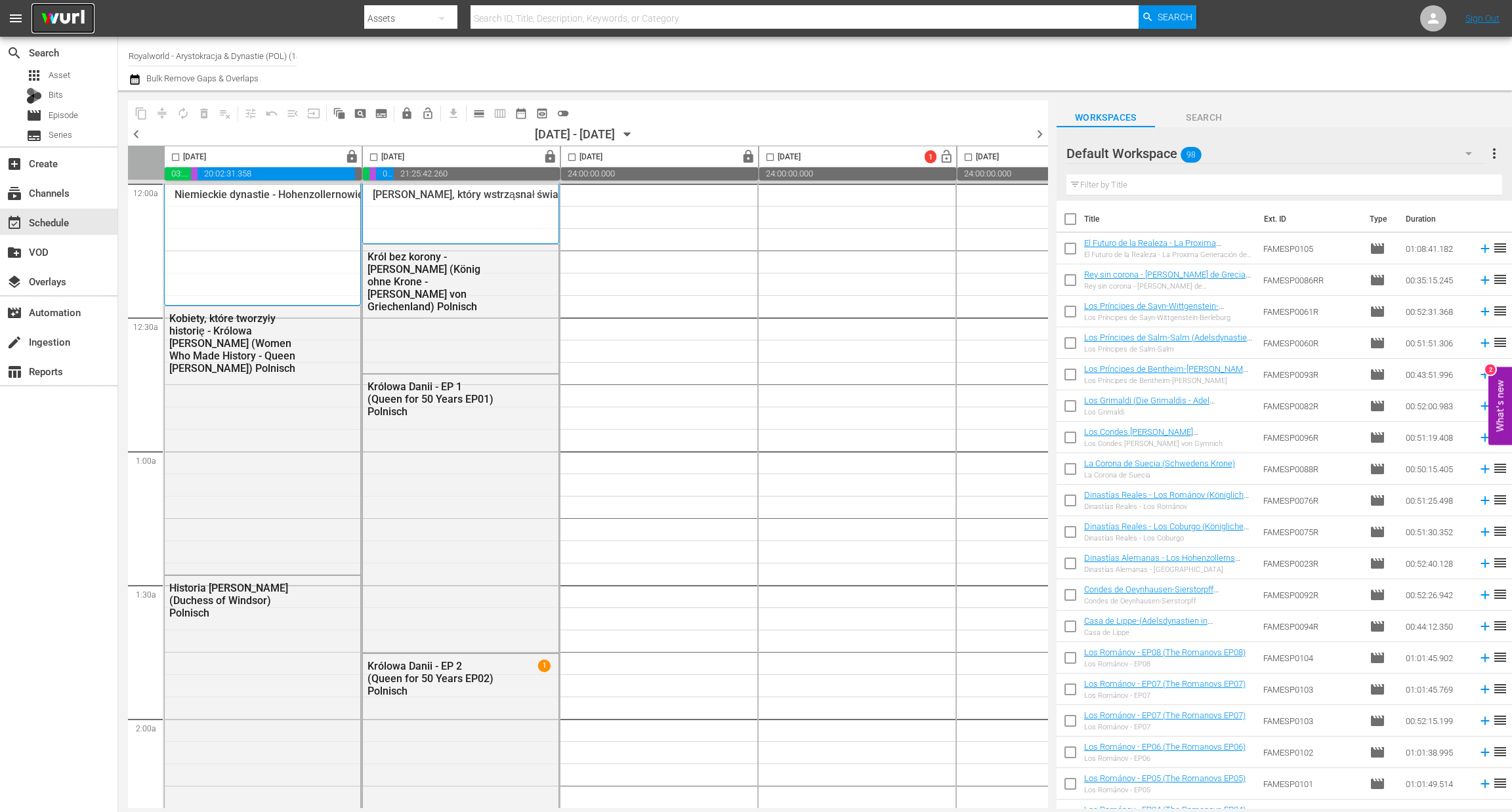
click at [80, 15] on img at bounding box center [62, 19] width 63 height 31
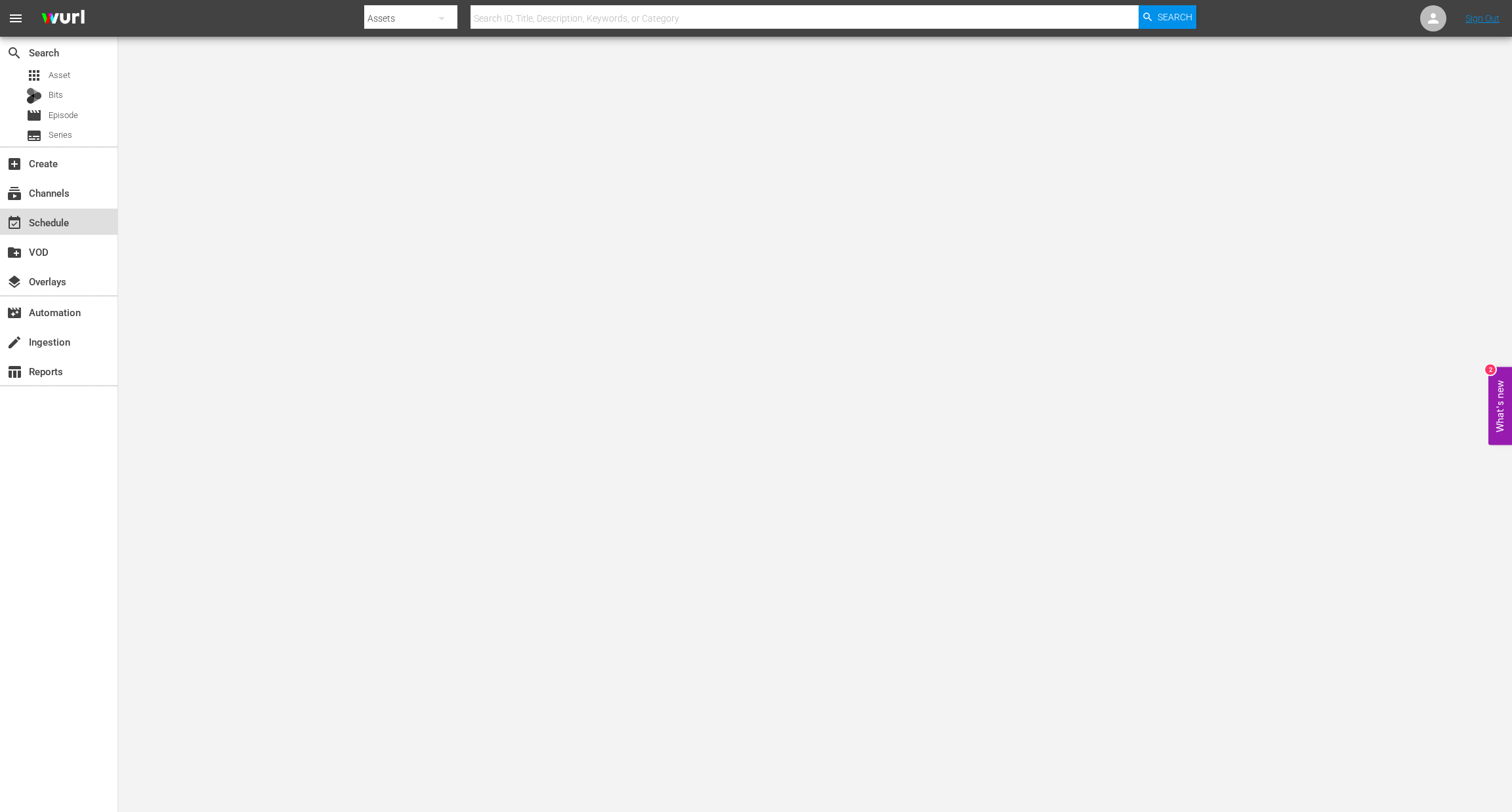
click at [50, 222] on div "event_available Schedule" at bounding box center [37, 220] width 74 height 11
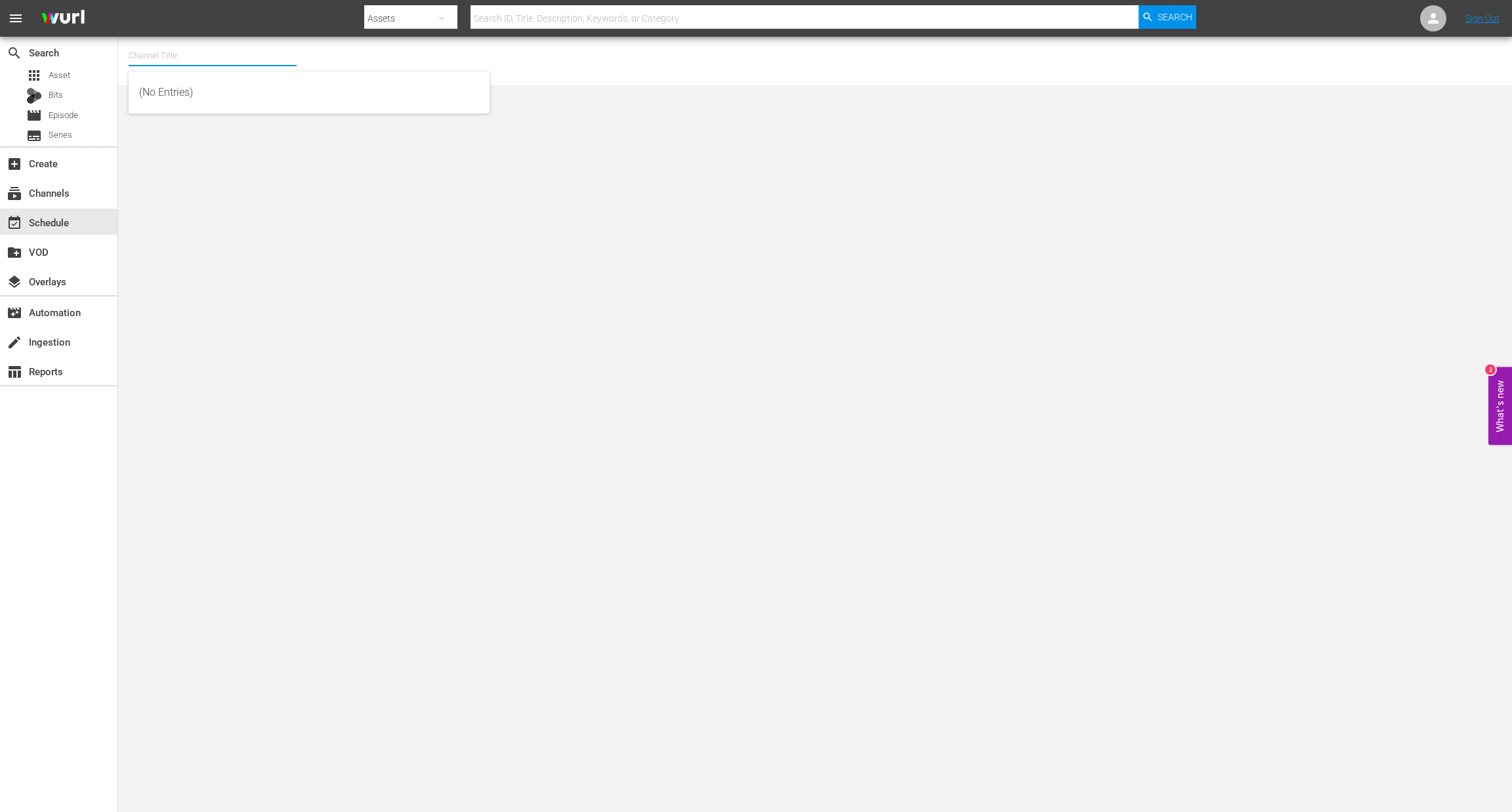
click at [146, 53] on input "text" at bounding box center [213, 56] width 168 height 31
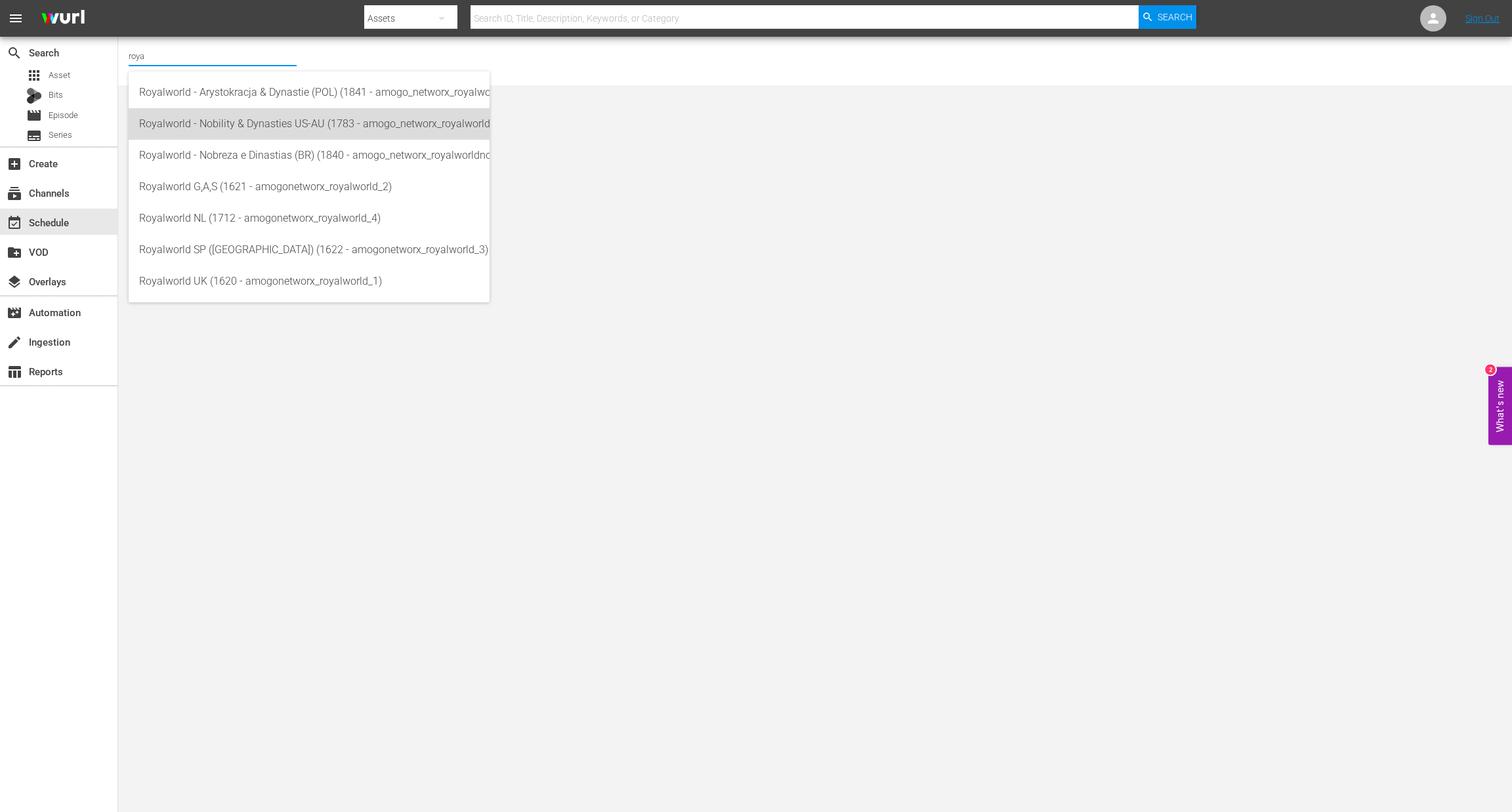
click at [295, 119] on div "Royalworld - Nobility & Dynasties US-AU (1783 - amogo_networx_royalworldnobilit…" at bounding box center [309, 124] width 340 height 31
type input "Royalworld - Nobility & Dynasties US-AU (1783 - amogo_networx_royalworldnobilit…"
